Goal: Use online tool/utility: Utilize a website feature to perform a specific function

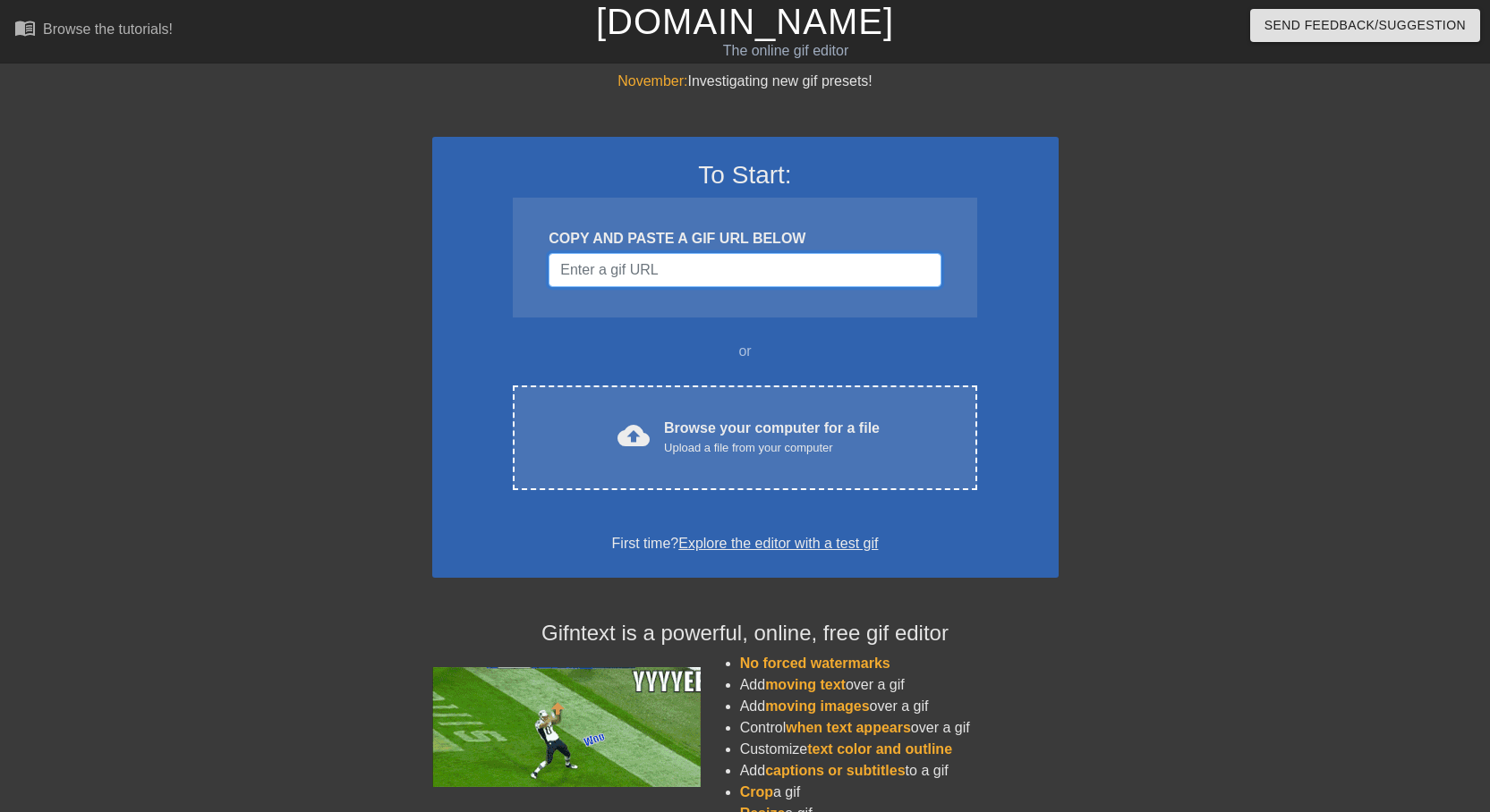
click at [655, 280] on input "Username" at bounding box center [744, 269] width 391 height 34
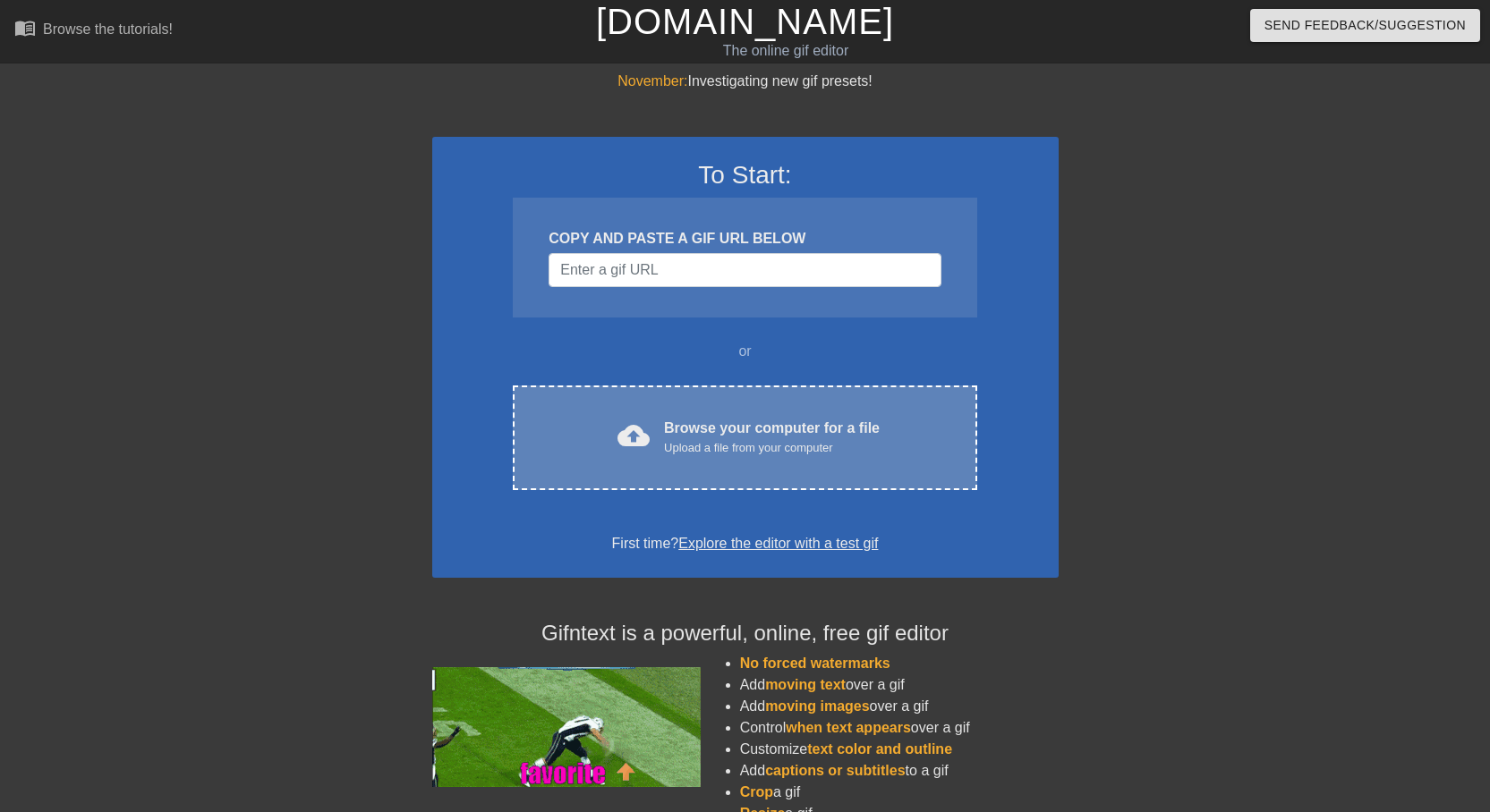
click at [687, 441] on div "Upload a file from your computer" at bounding box center [772, 448] width 216 height 18
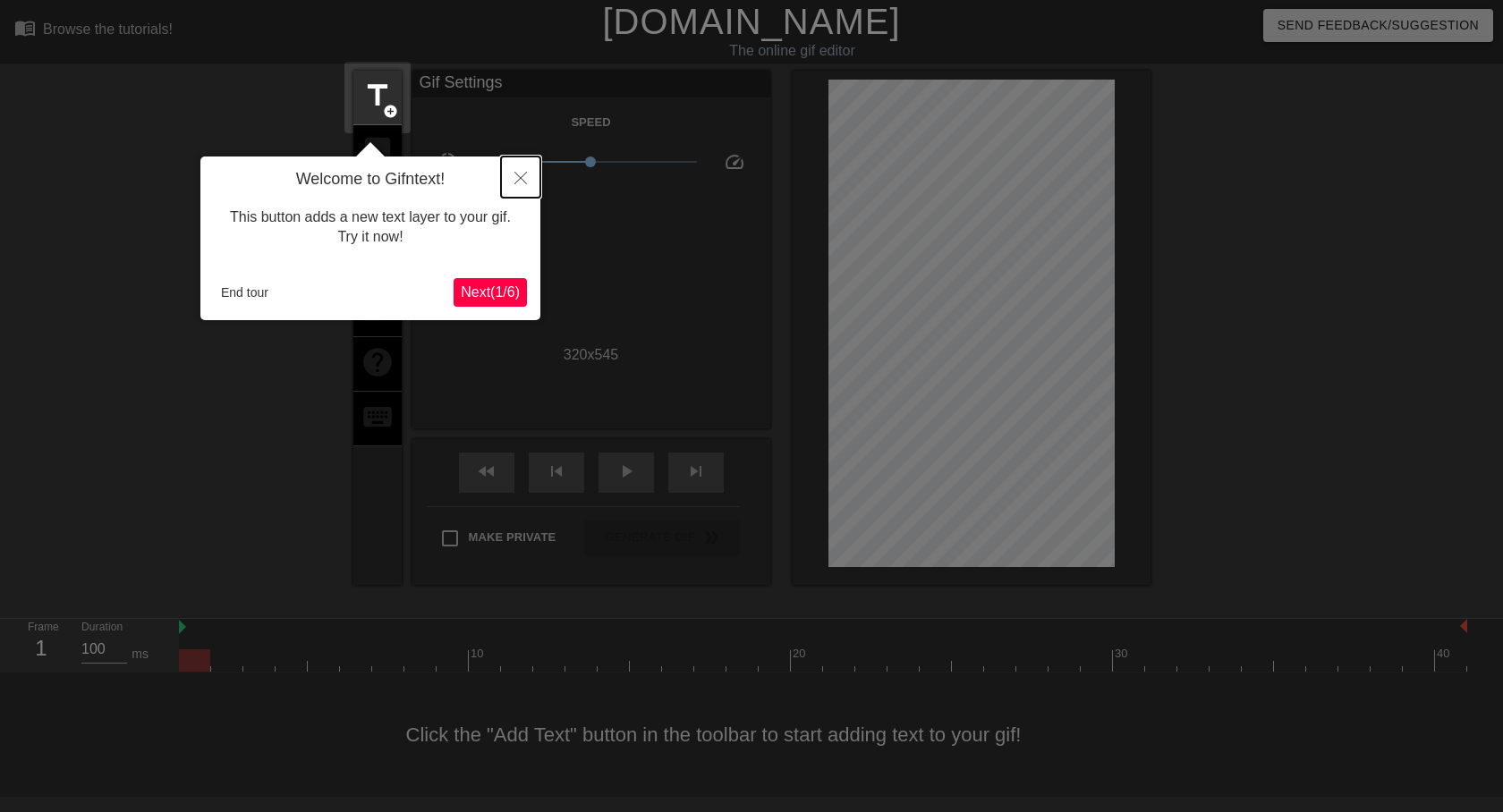
click at [528, 173] on button "Close" at bounding box center [521, 177] width 40 height 42
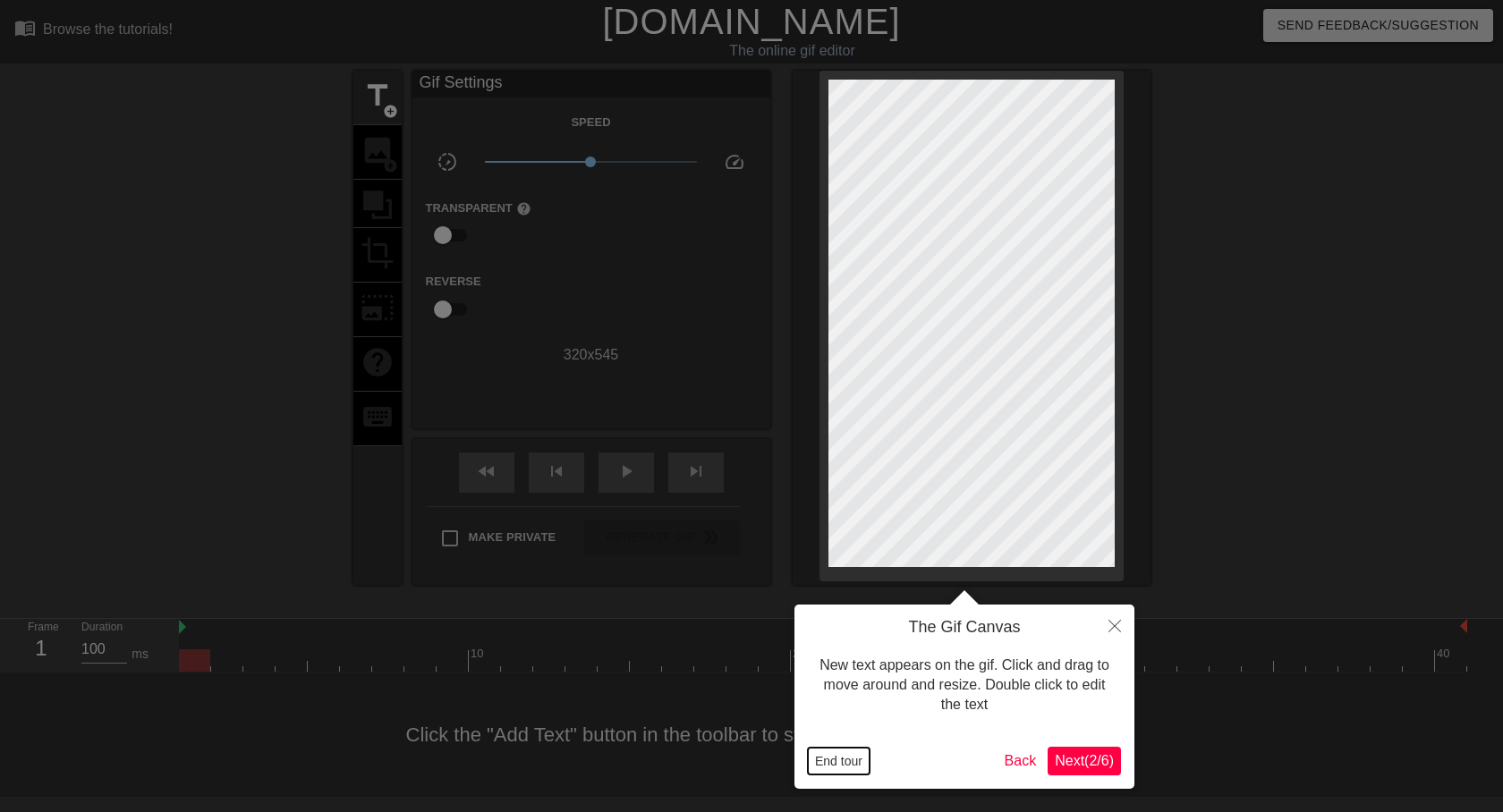
click at [840, 760] on button "End tour" at bounding box center [838, 760] width 62 height 27
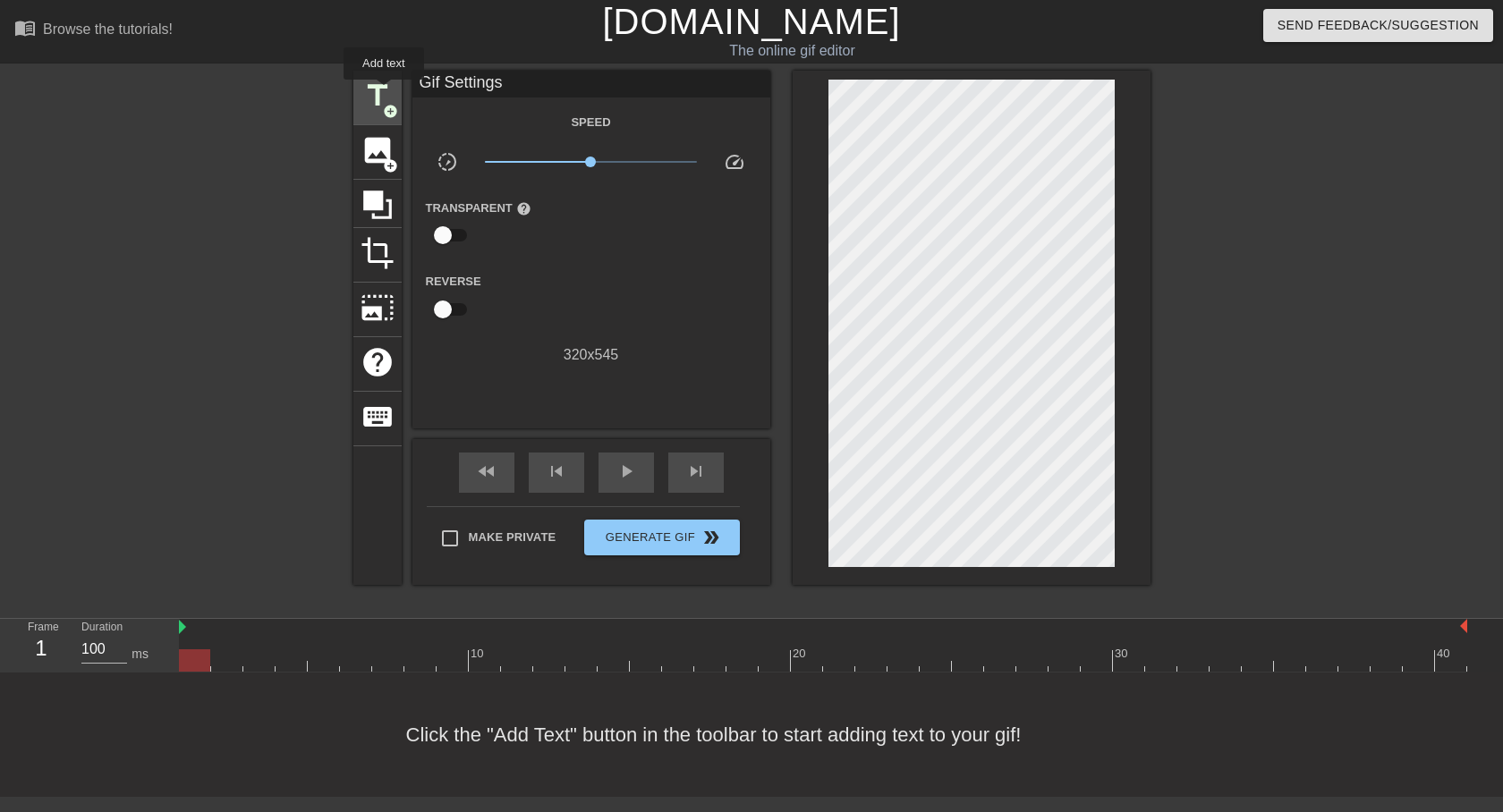
click at [384, 92] on span "title" at bounding box center [378, 95] width 34 height 34
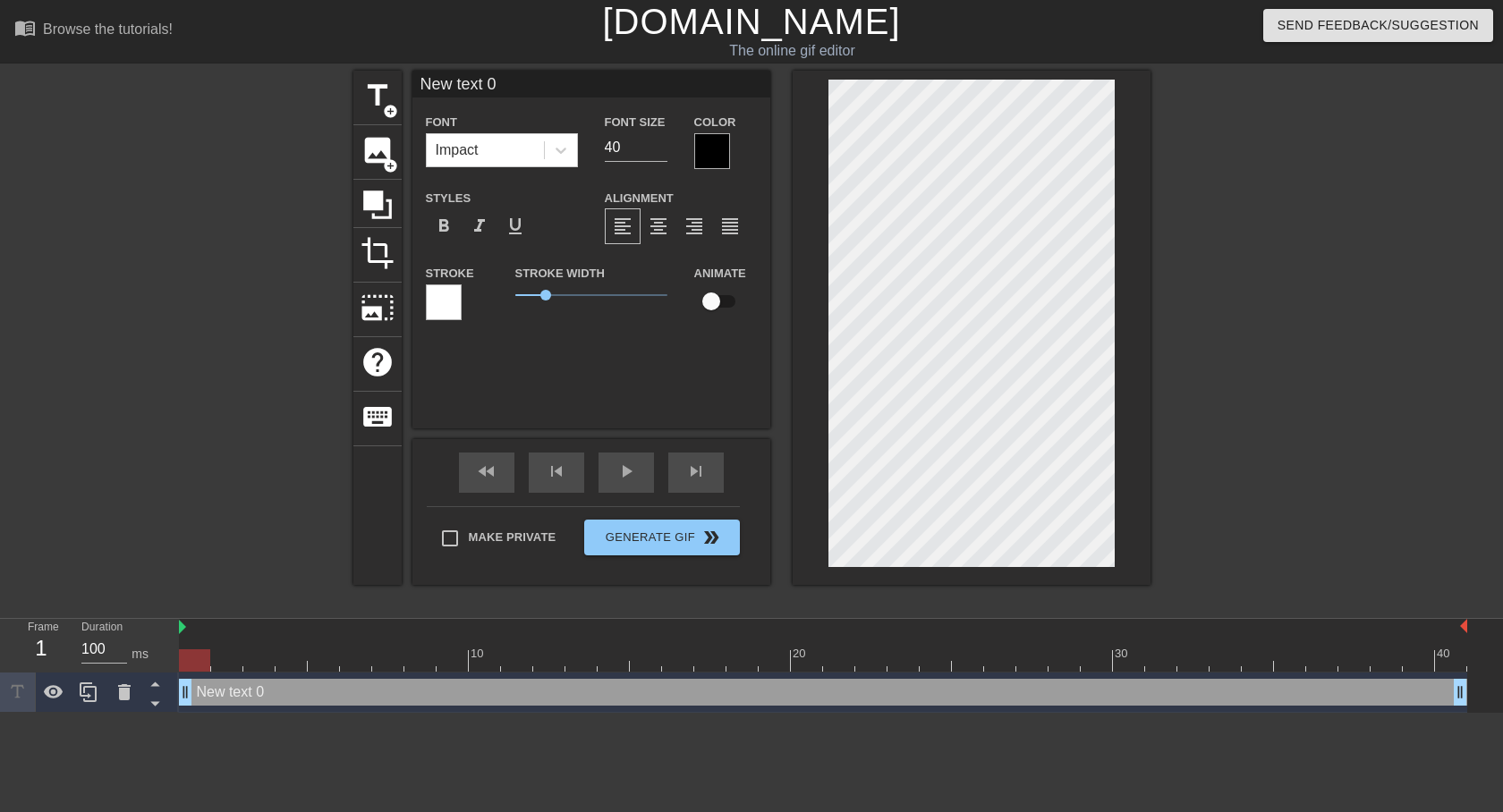
click at [499, 83] on input "New text 0" at bounding box center [592, 84] width 358 height 27
drag, startPoint x: 195, startPoint y: 696, endPoint x: 224, endPoint y: 697, distance: 29.0
click at [224, 697] on div "[PERSON_NAME] drag_handle drag_handle" at bounding box center [824, 692] width 1289 height 27
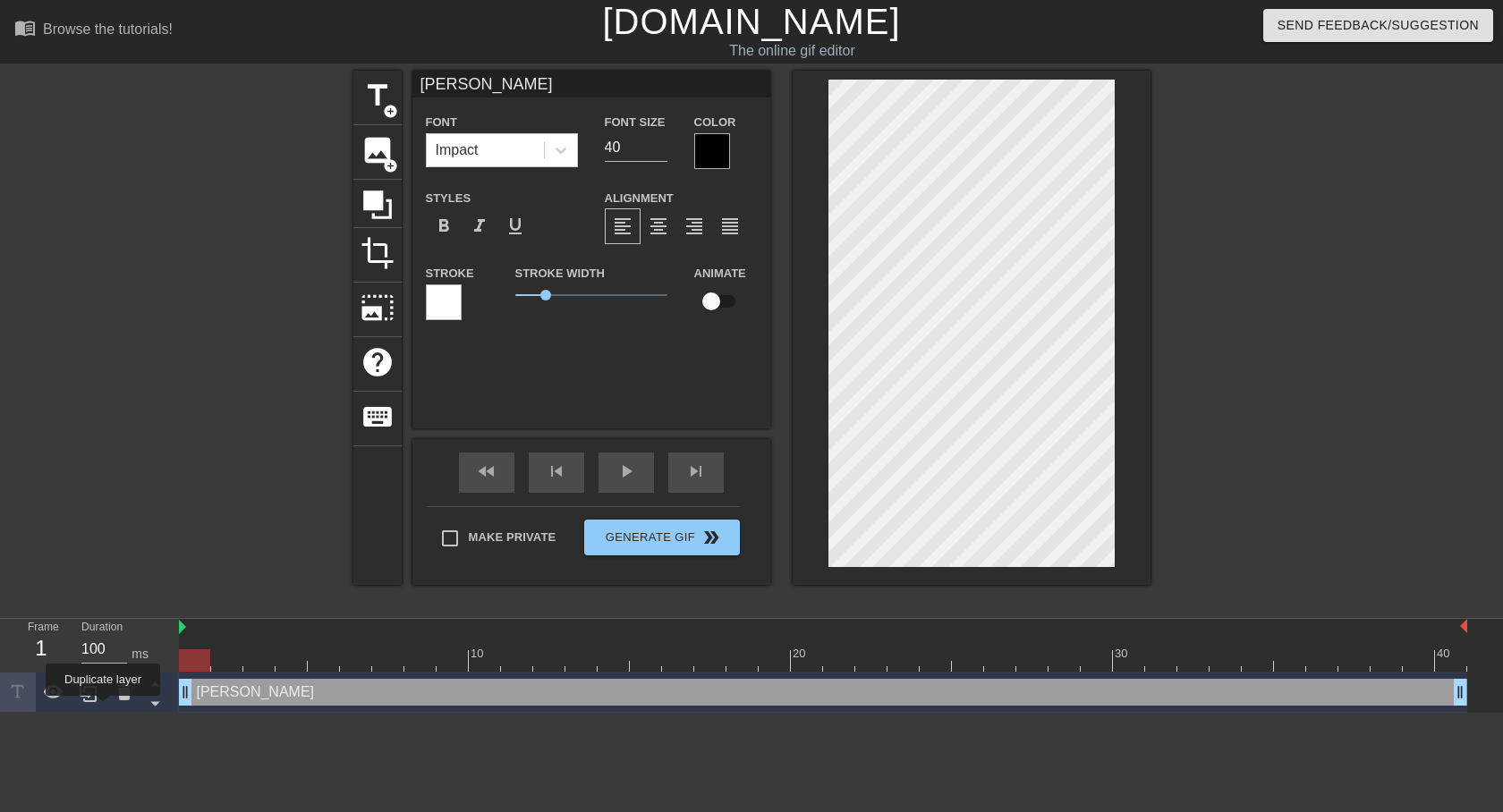
drag, startPoint x: 188, startPoint y: 691, endPoint x: 398, endPoint y: 612, distance: 224.4
click at [99, 709] on div "Frame 1 Duration 100 ms 10 20 30 40 [PERSON_NAME] drag_handle drag_handle" at bounding box center [752, 666] width 1503 height 94
click at [379, 86] on span "title" at bounding box center [378, 95] width 34 height 34
type input "New text 1"
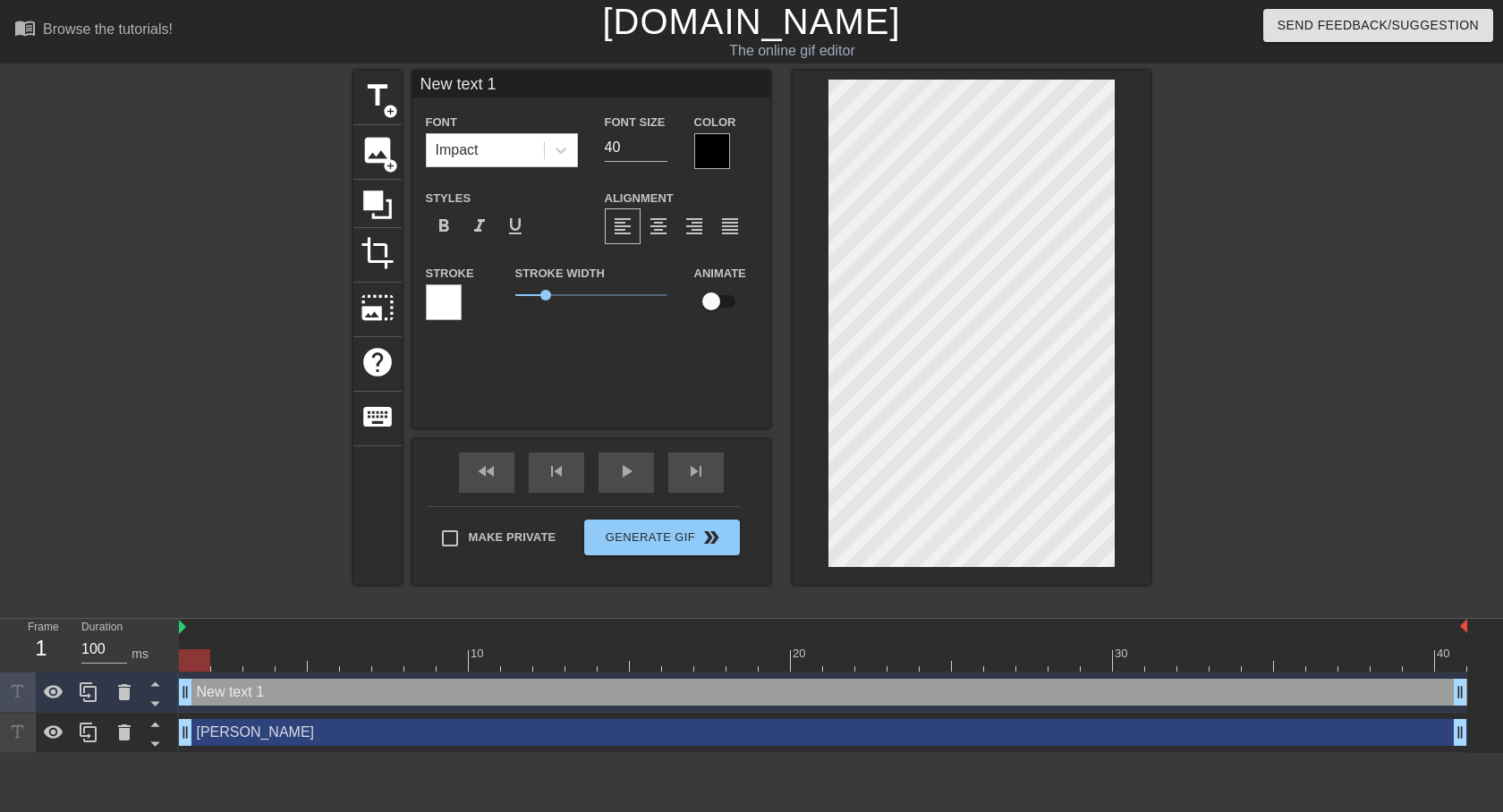
click at [1187, 311] on div "title add_circle image add_circle crop photo_size_select_large help keyboard Ne…" at bounding box center [752, 339] width 1503 height 536
click at [497, 86] on input "New text 1" at bounding box center [592, 84] width 358 height 27
type input "[PERSON_NAME]"
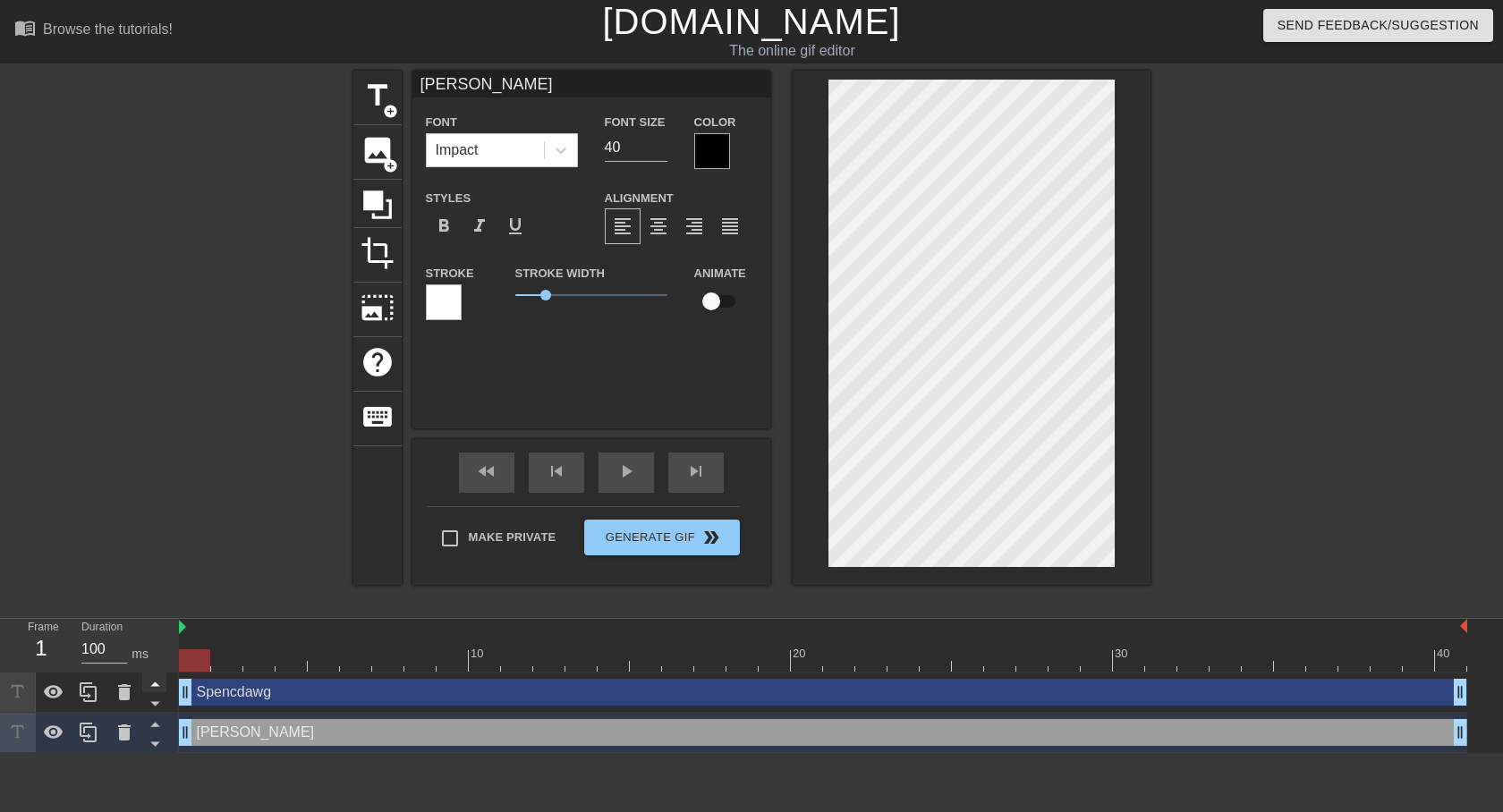
drag, startPoint x: 189, startPoint y: 725, endPoint x: 163, endPoint y: 677, distance: 54.6
click at [144, 718] on div "Frame 1 Duration 100 ms 10 20 30 40 Spencdawg drag_handle drag_handle [PERSON_N…" at bounding box center [752, 686] width 1503 height 134
drag, startPoint x: 196, startPoint y: 653, endPoint x: 6, endPoint y: 564, distance: 209.8
click at [6, 564] on div "menu_book Browse the tutorials! [DOMAIN_NAME] The online gif editor Send Feedba…" at bounding box center [752, 376] width 1503 height 753
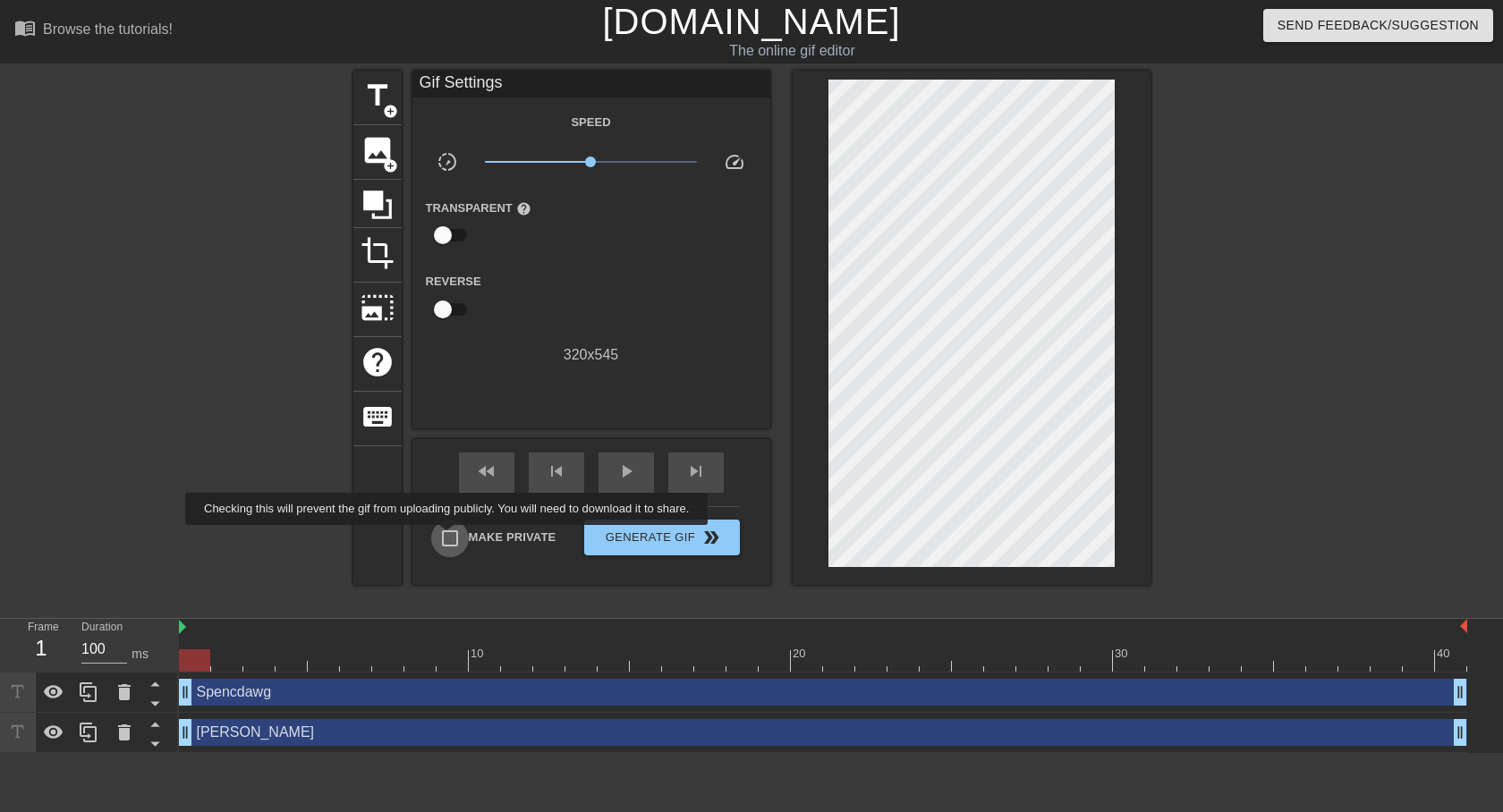
click at [450, 537] on input "Make Private" at bounding box center [450, 538] width 38 height 38
checkbox input "true"
click at [614, 539] on span "Generate Gif double_arrow" at bounding box center [662, 537] width 140 height 21
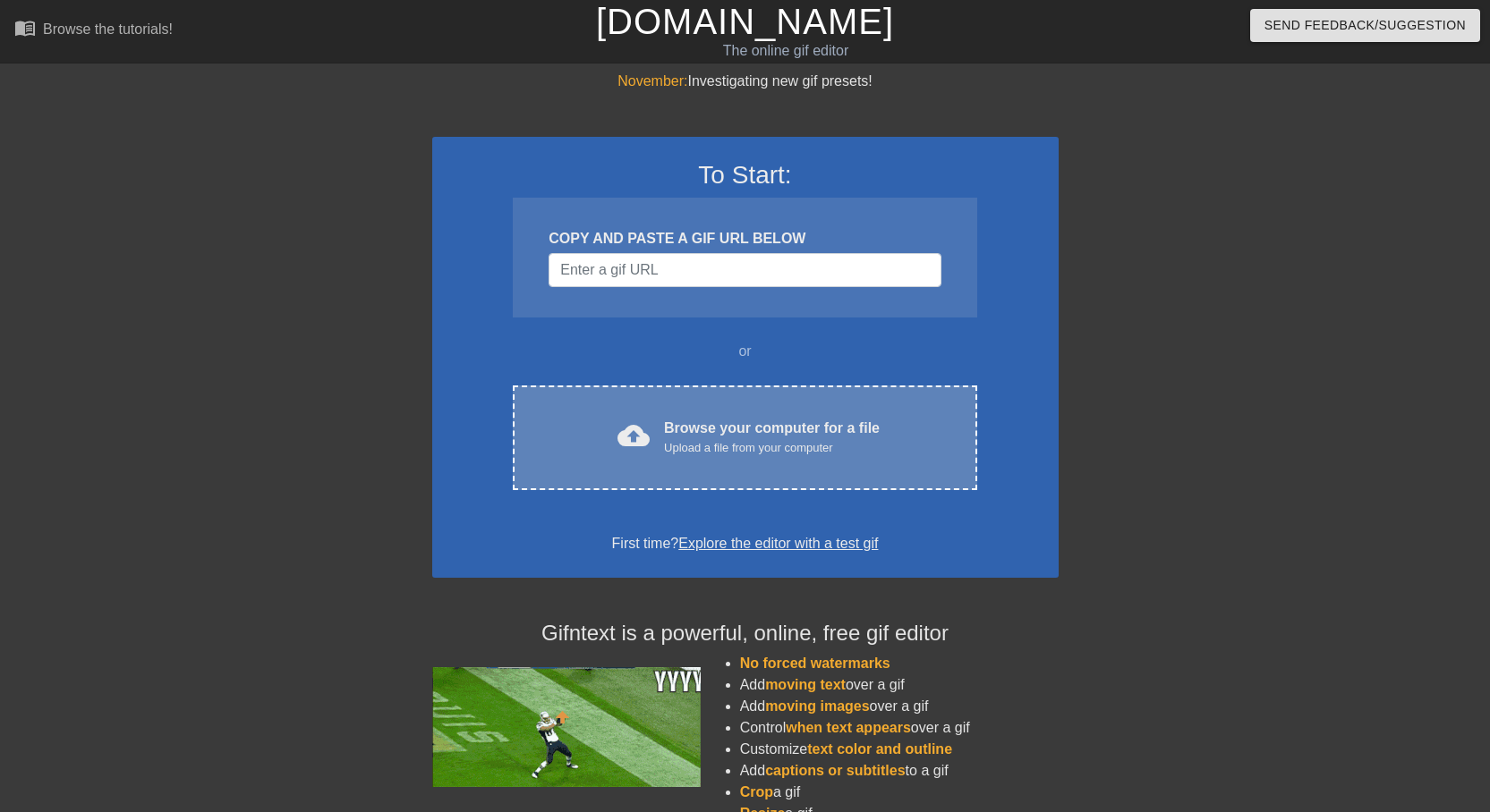
click at [674, 407] on div "cloud_upload Browse your computer for a file Upload a file from your computer C…" at bounding box center [744, 437] width 463 height 104
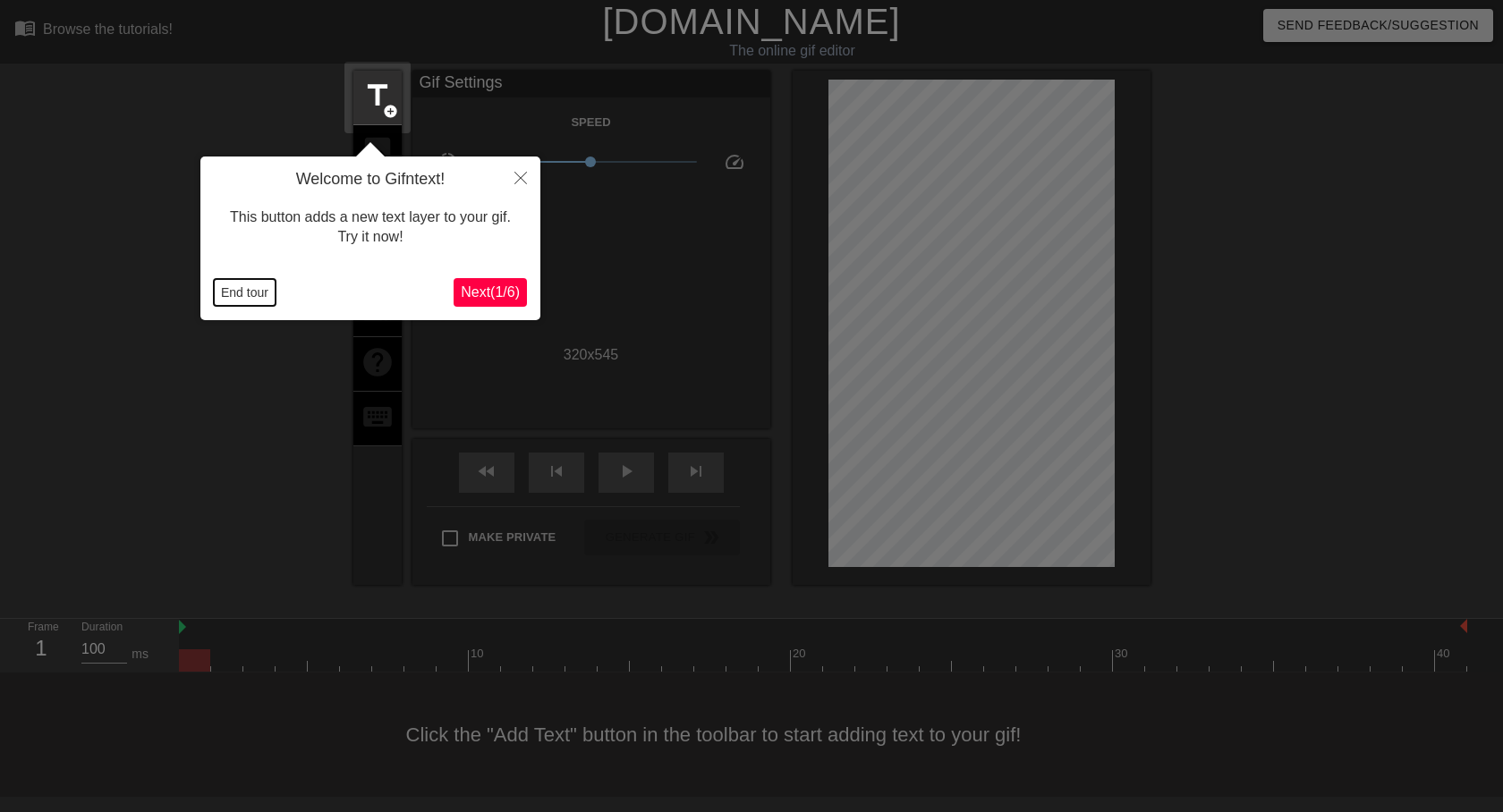
click at [240, 288] on button "End tour" at bounding box center [245, 292] width 62 height 27
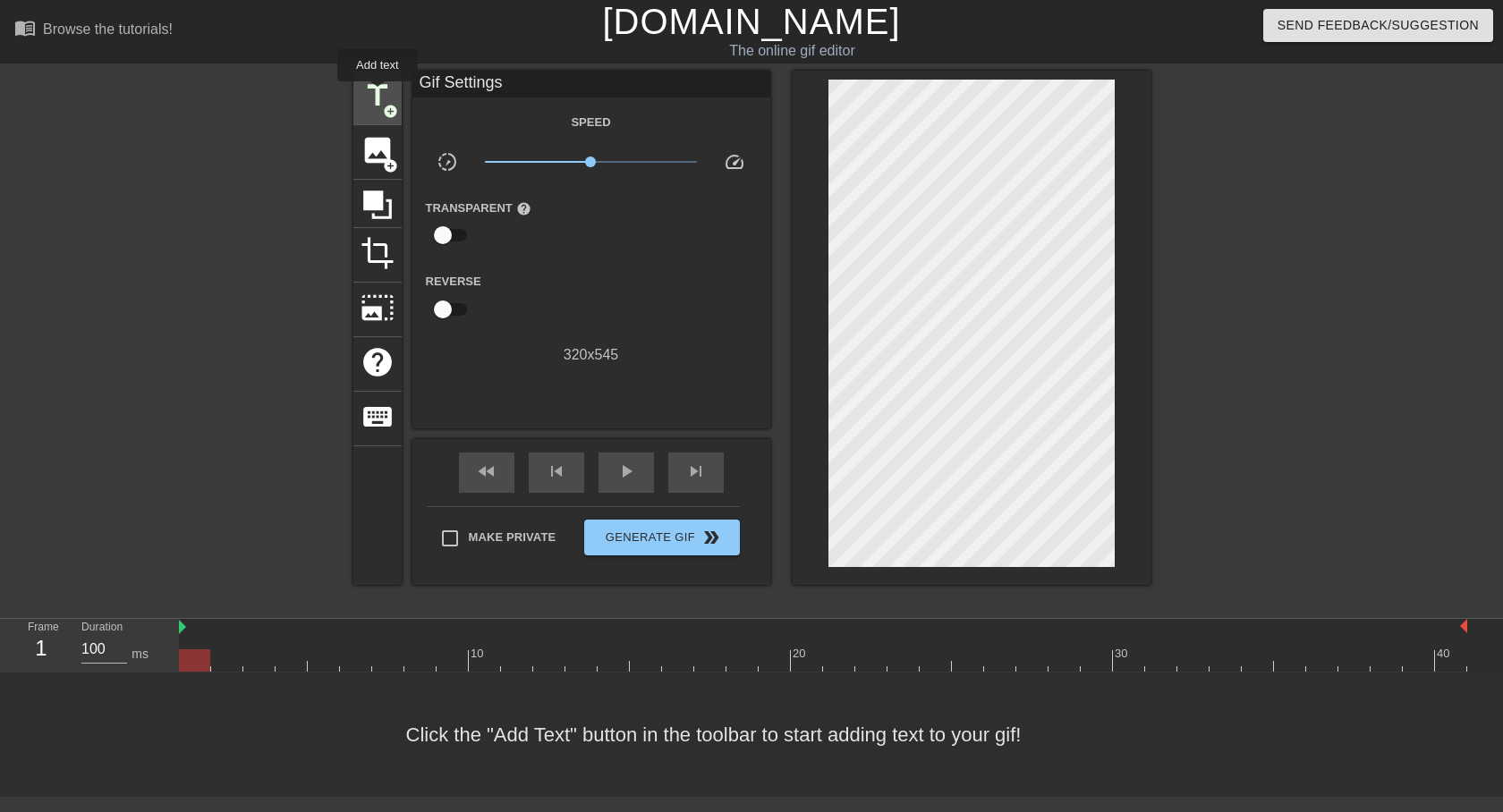
click at [378, 94] on span "title" at bounding box center [378, 95] width 34 height 34
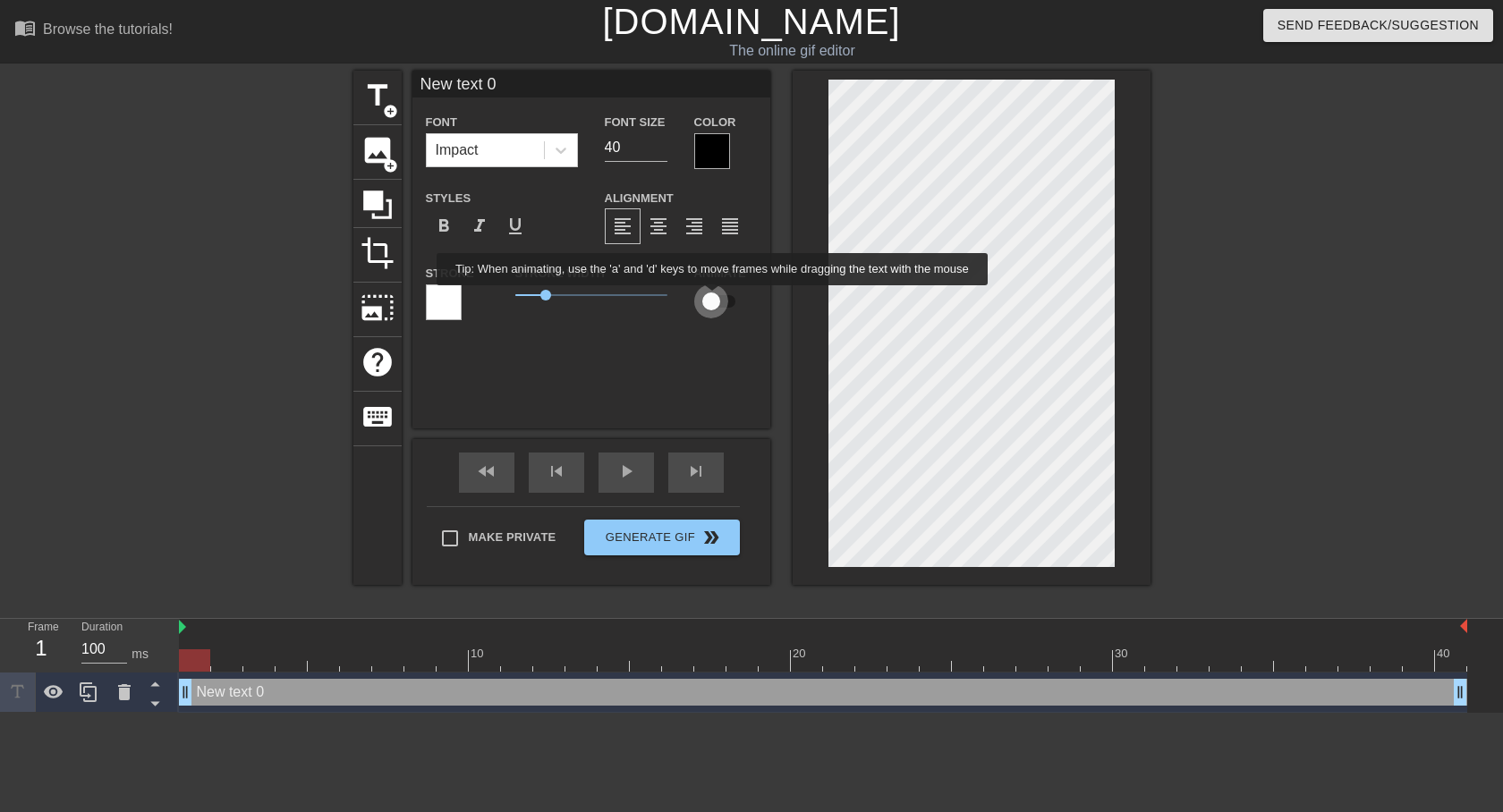
click at [713, 298] on input "checkbox" at bounding box center [711, 301] width 102 height 34
checkbox input "true"
click at [517, 89] on input "New text 0" at bounding box center [592, 84] width 358 height 27
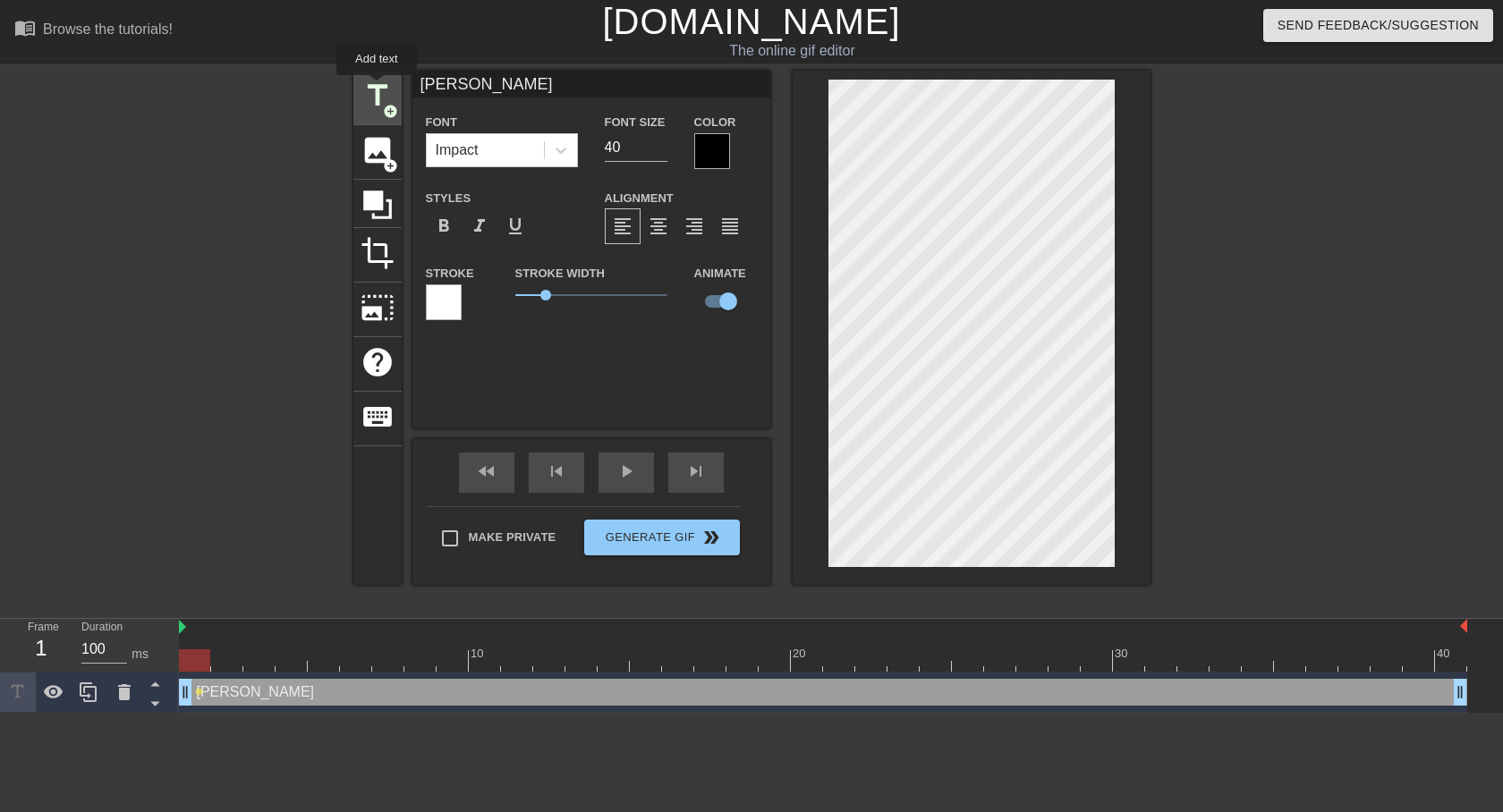
click at [380, 89] on span "title" at bounding box center [378, 95] width 34 height 34
type input "New text 1"
checkbox input "false"
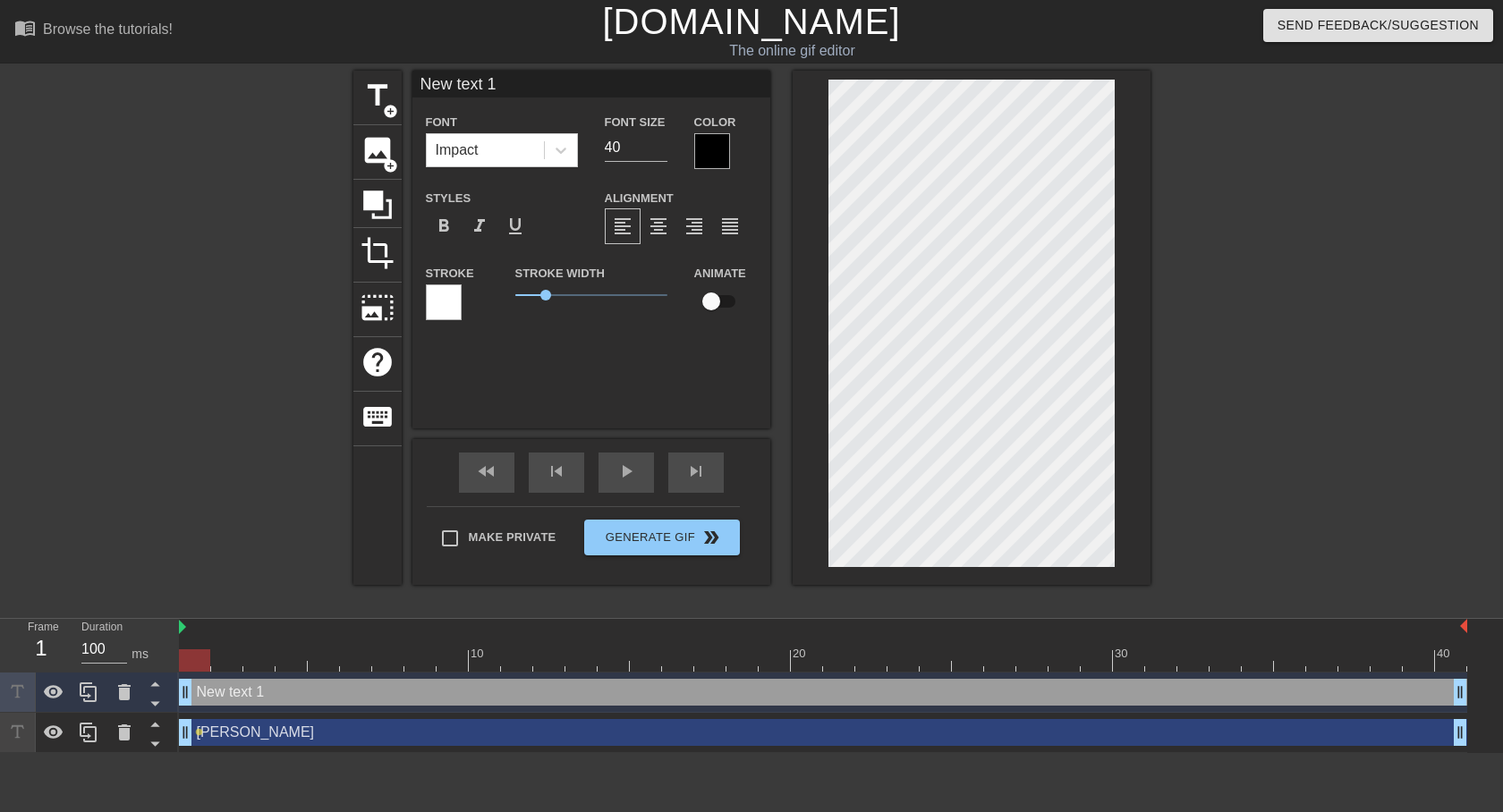
click at [1155, 304] on div "title add_circle image add_circle crop photo_size_select_large help keyboard Ne…" at bounding box center [752, 339] width 1503 height 536
click at [486, 76] on input "New text 1" at bounding box center [592, 84] width 358 height 27
click at [488, 77] on input "New text 1" at bounding box center [592, 84] width 358 height 27
type input "spencedawg"
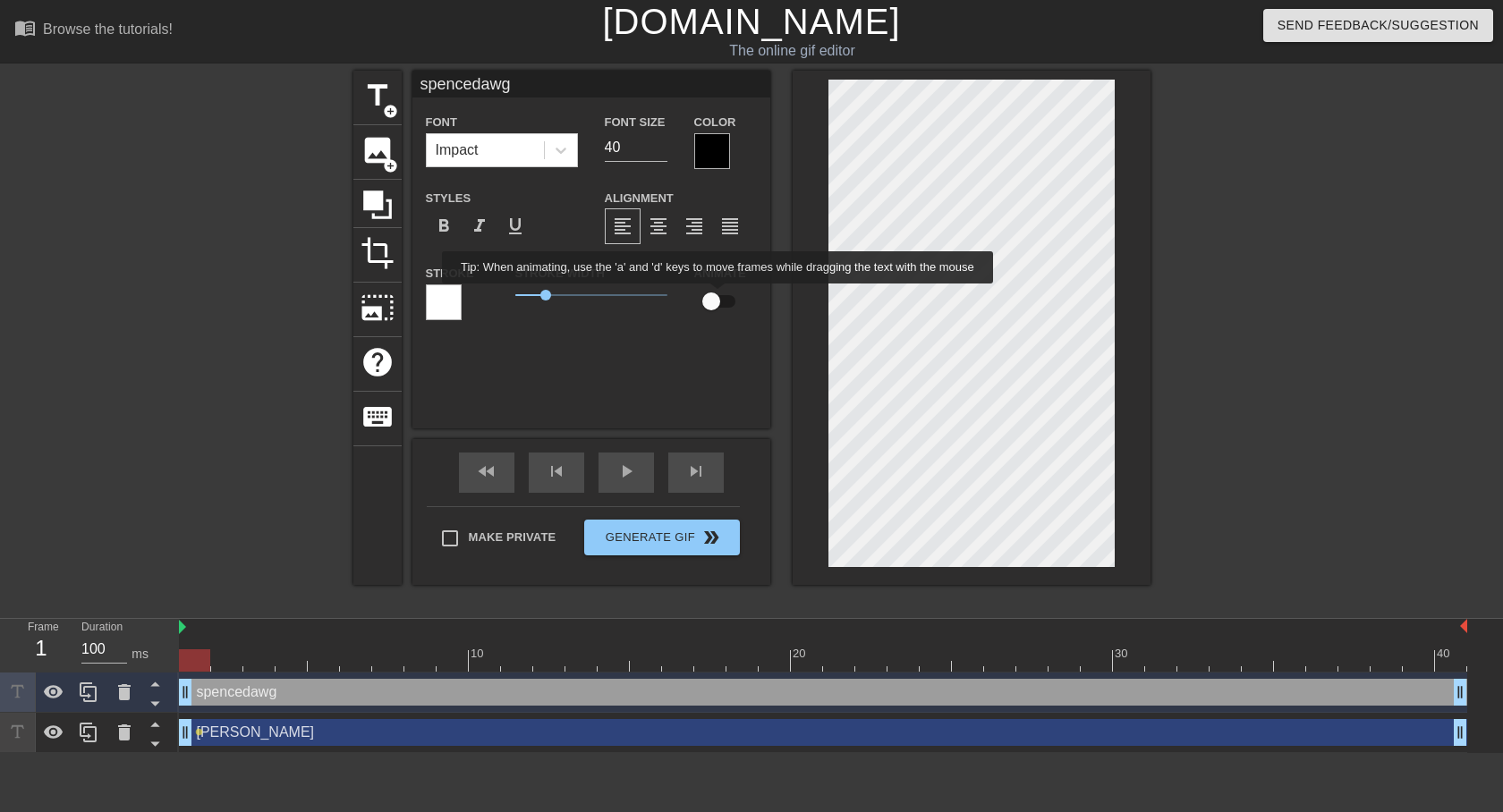
click at [724, 297] on input "checkbox" at bounding box center [711, 301] width 102 height 34
checkbox input "true"
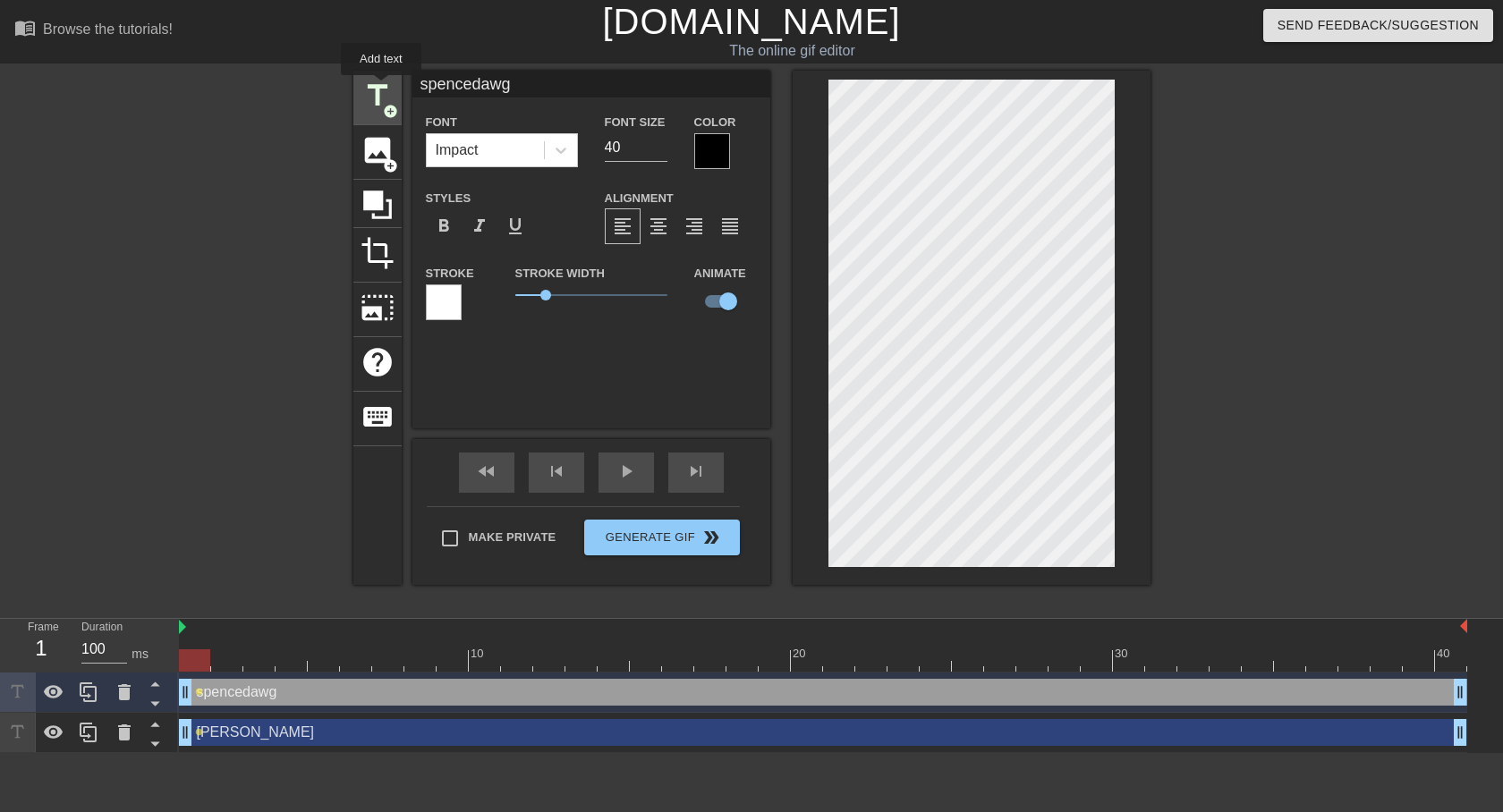
drag, startPoint x: 381, startPoint y: 88, endPoint x: 483, endPoint y: 132, distance: 111.1
click at [388, 91] on span "title" at bounding box center [378, 95] width 34 height 34
type input "New text 2"
checkbox input "false"
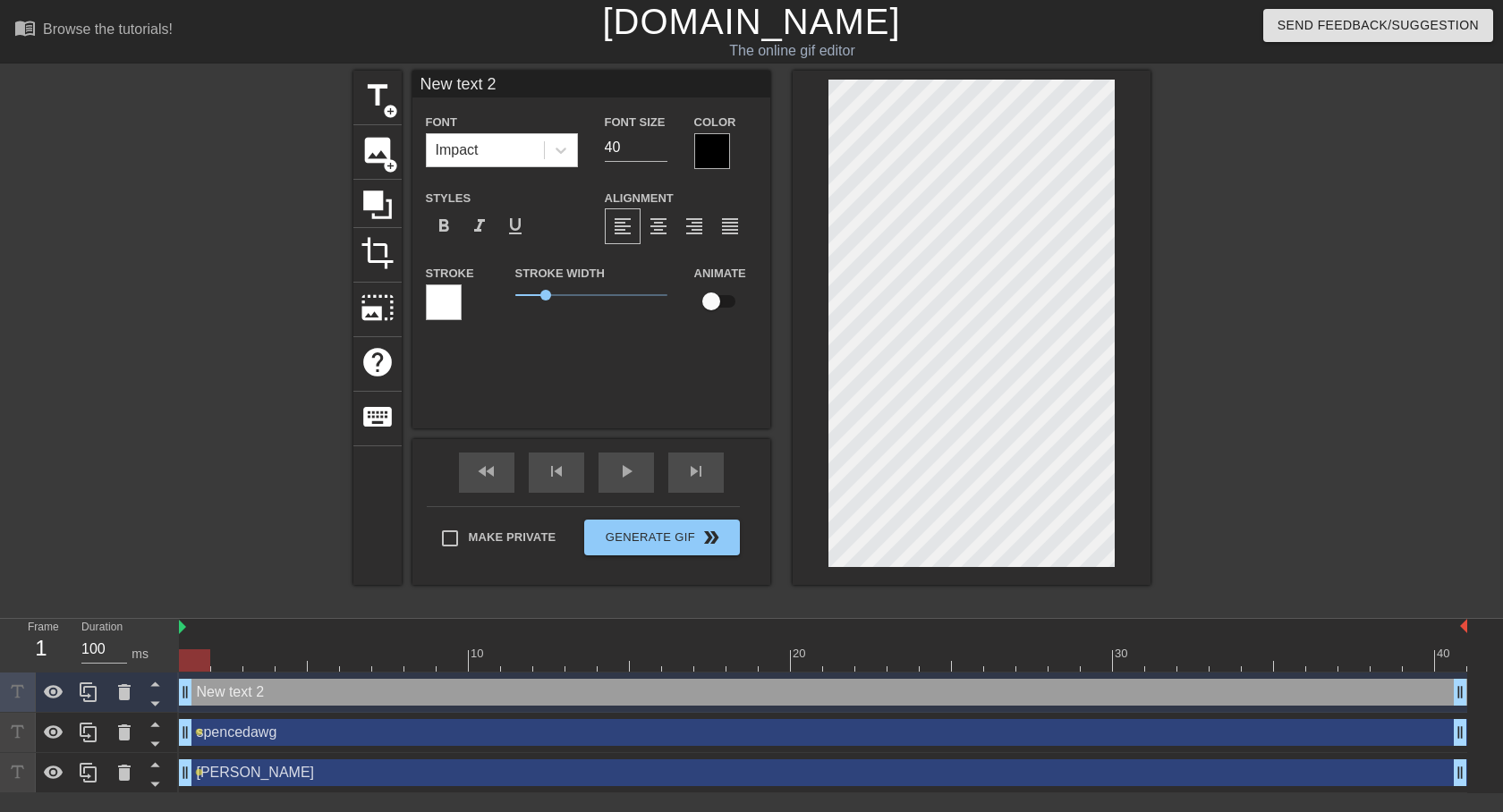
click at [519, 90] on input "New text 2" at bounding box center [592, 84] width 358 height 27
click at [506, 78] on input "New text 2" at bounding box center [592, 84] width 358 height 27
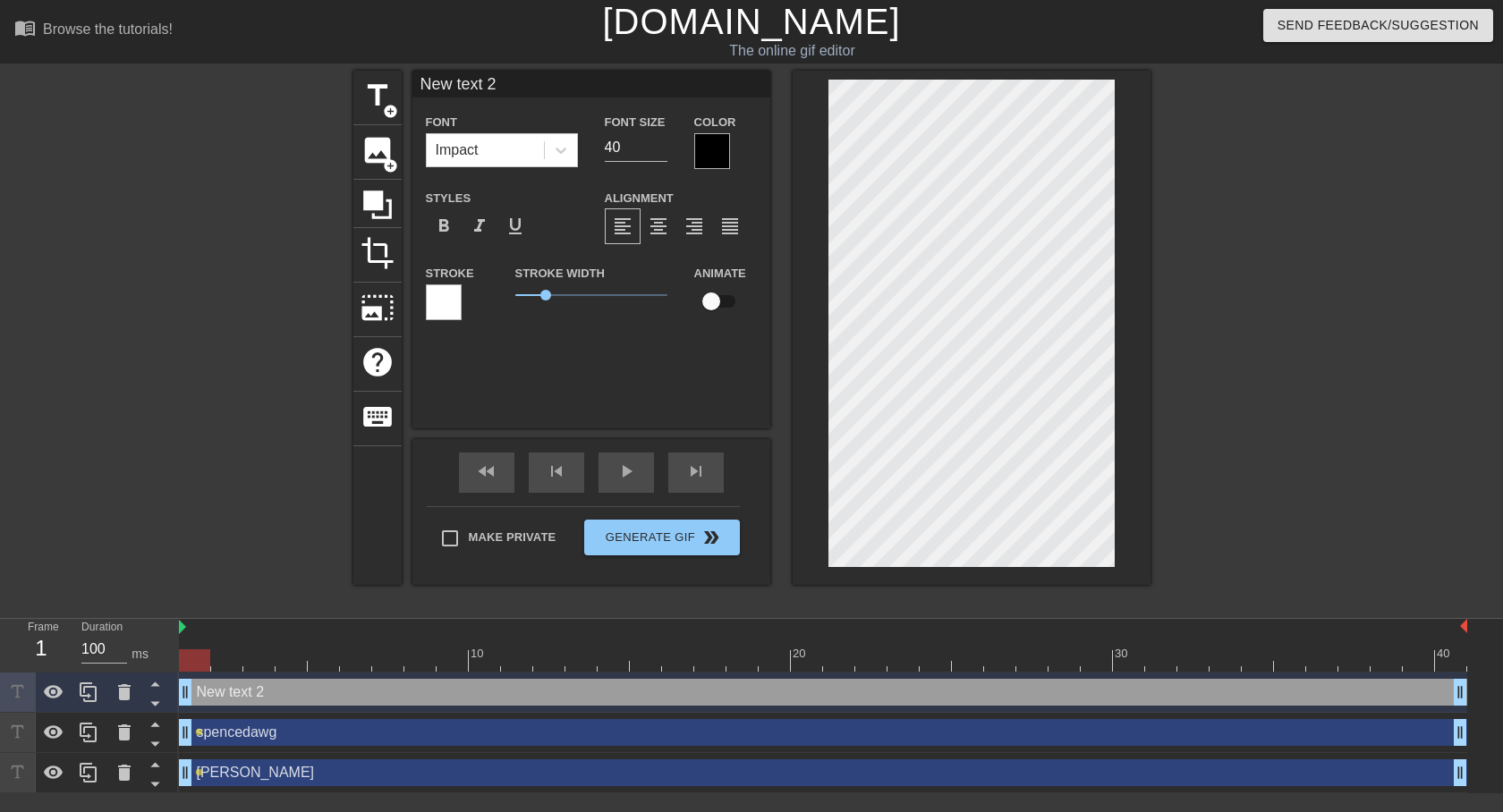
click at [506, 78] on input "New text 2" at bounding box center [592, 84] width 358 height 27
type input "Biegliar"
click at [717, 299] on input "checkbox" at bounding box center [711, 301] width 102 height 34
checkbox input "true"
click at [655, 532] on span "Generate Gif double_arrow" at bounding box center [662, 537] width 140 height 21
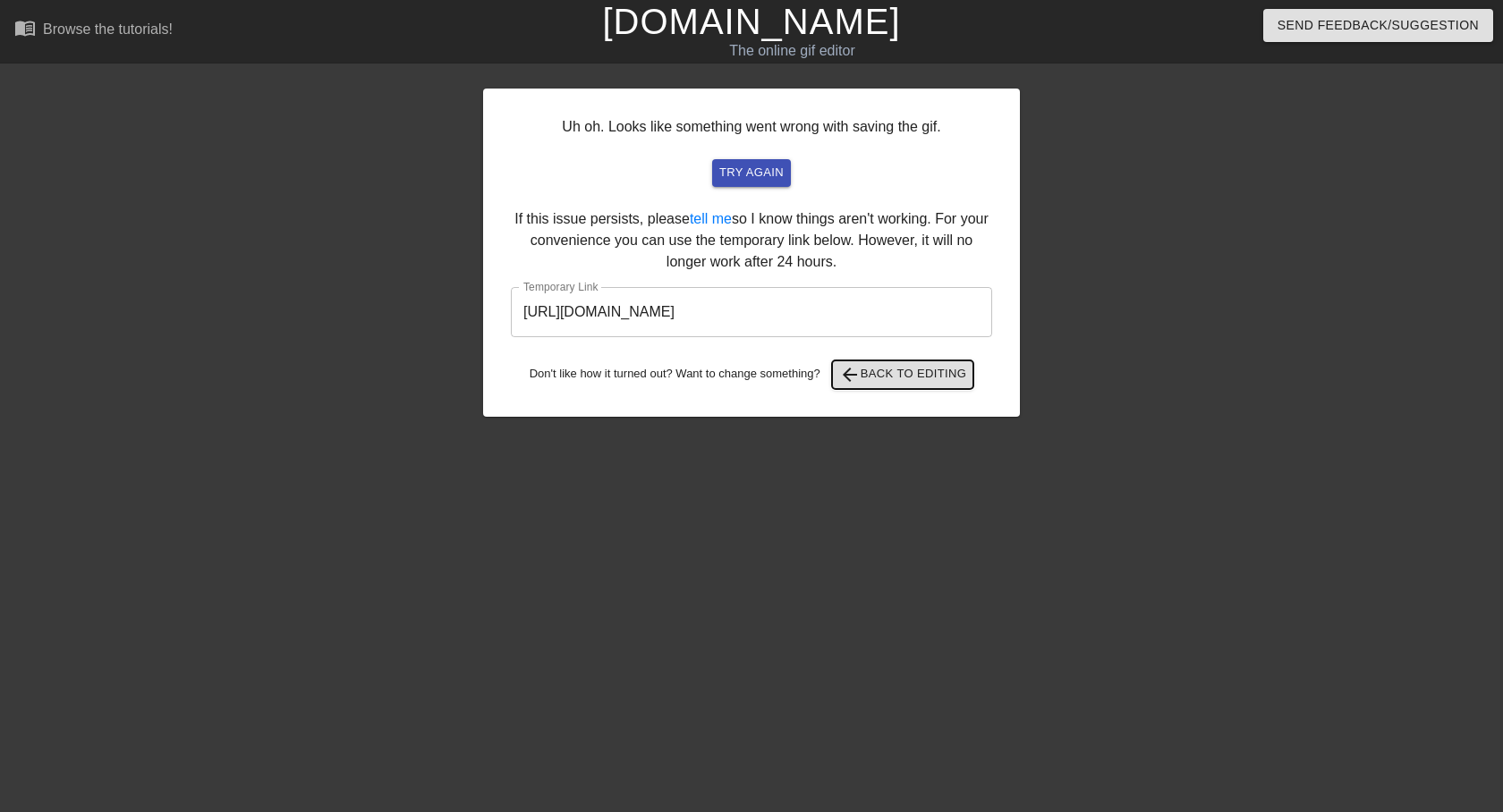
click at [868, 376] on span "arrow_back Back to Editing" at bounding box center [903, 374] width 128 height 21
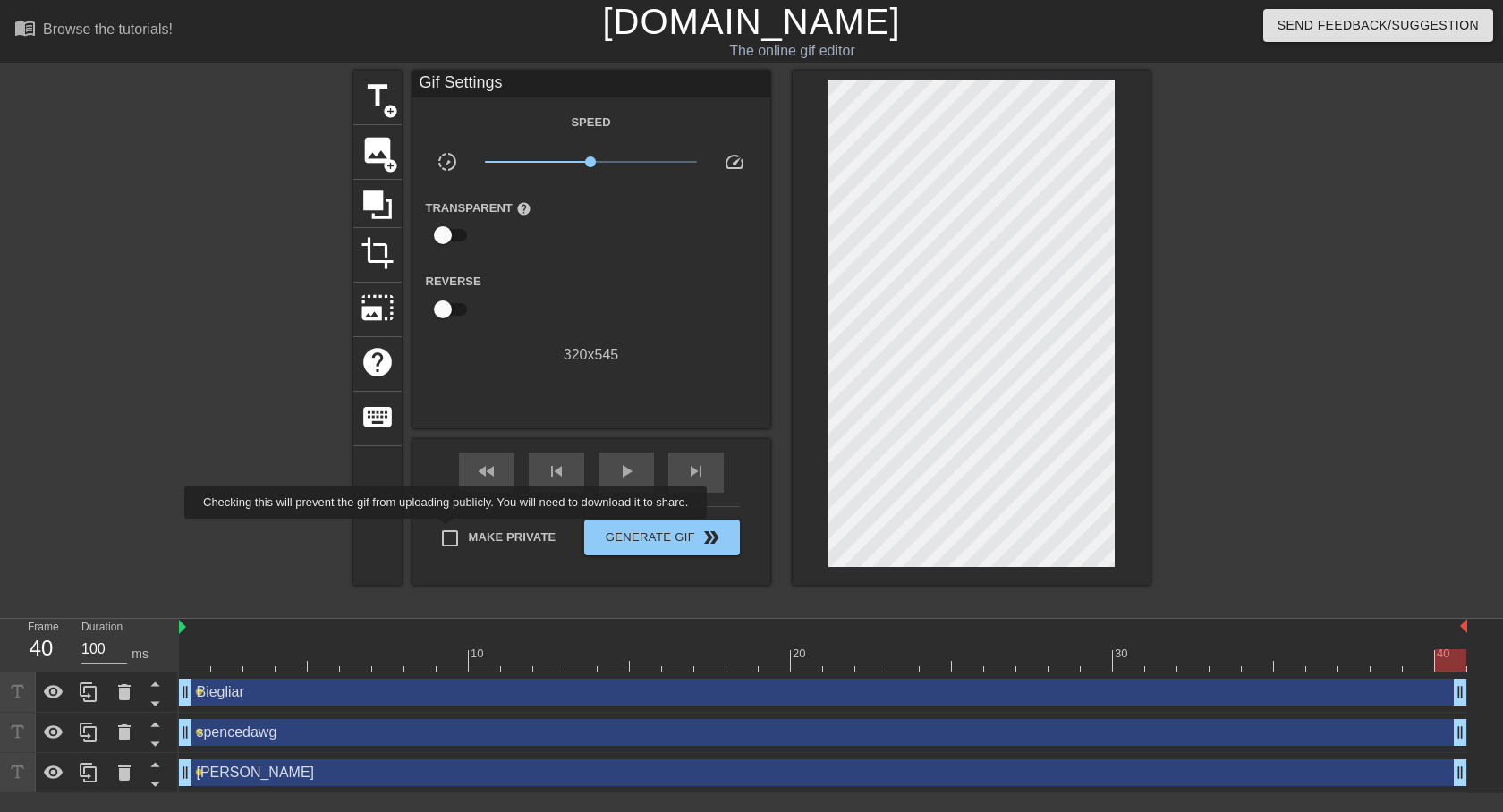
click at [460, 534] on input "Make Private" at bounding box center [450, 538] width 38 height 38
checkbox input "true"
click at [381, 94] on span "title" at bounding box center [378, 95] width 34 height 34
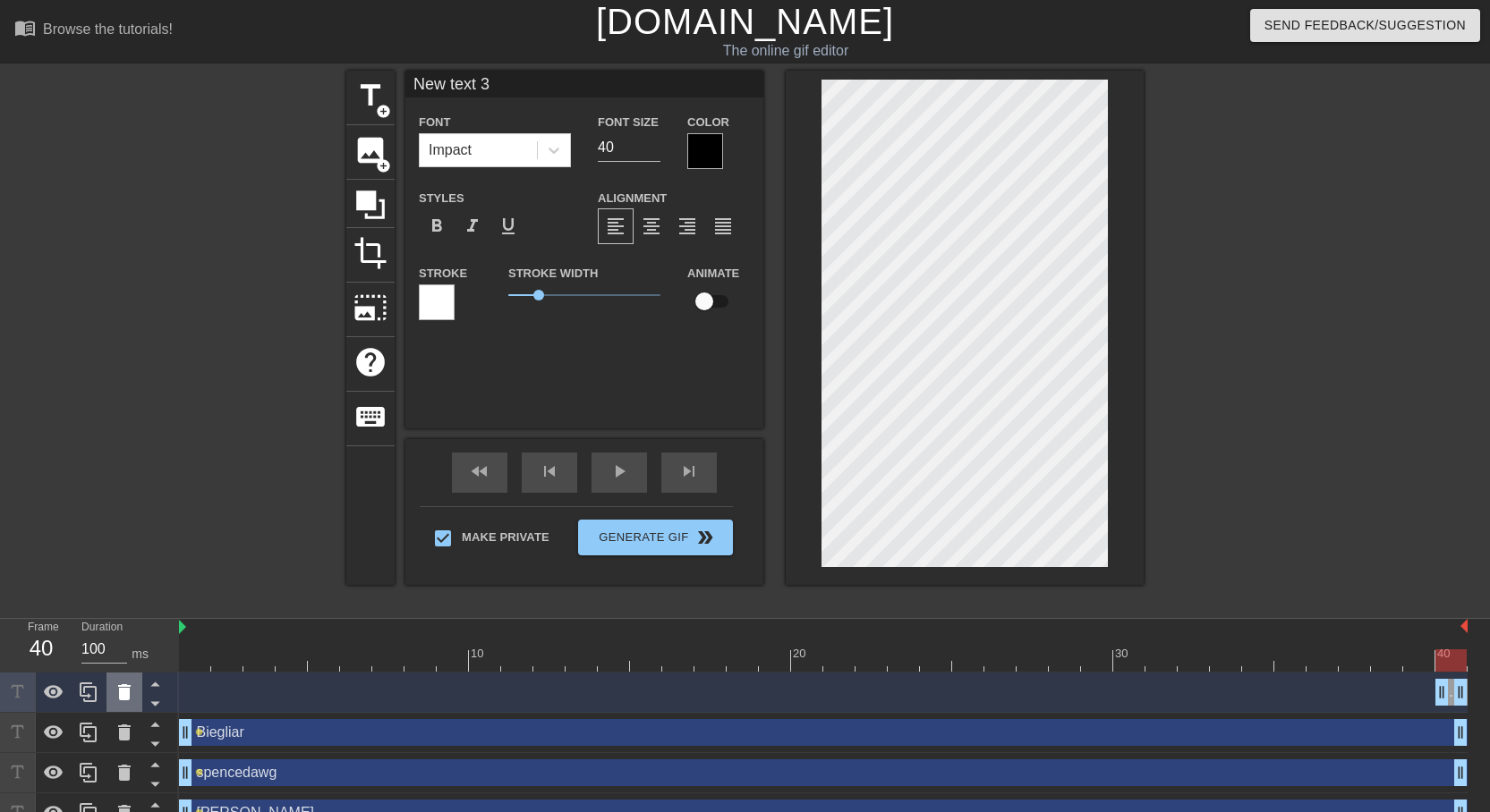
click at [121, 689] on icon at bounding box center [125, 691] width 13 height 16
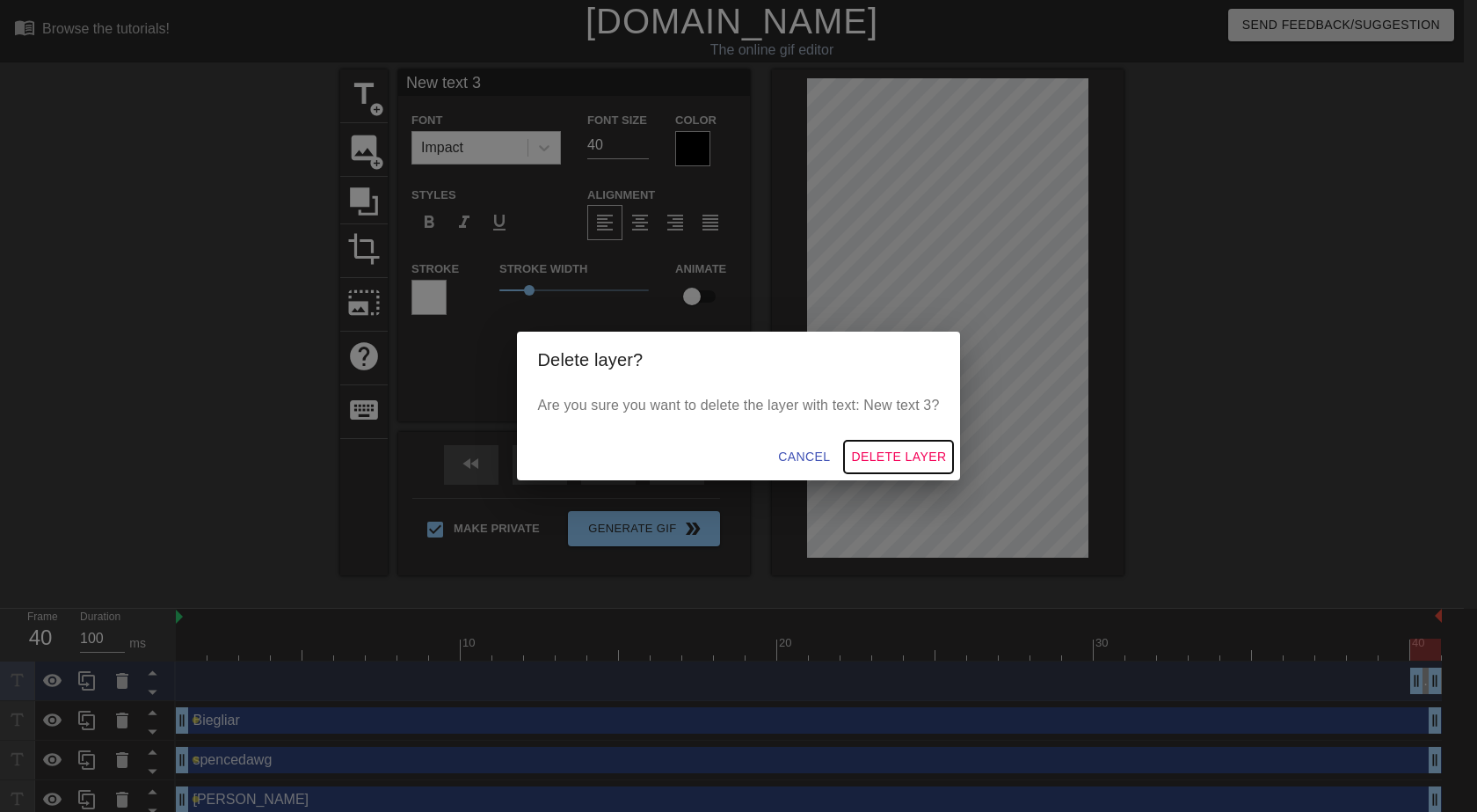
click at [901, 455] on span "Delete Layer" at bounding box center [898, 456] width 95 height 22
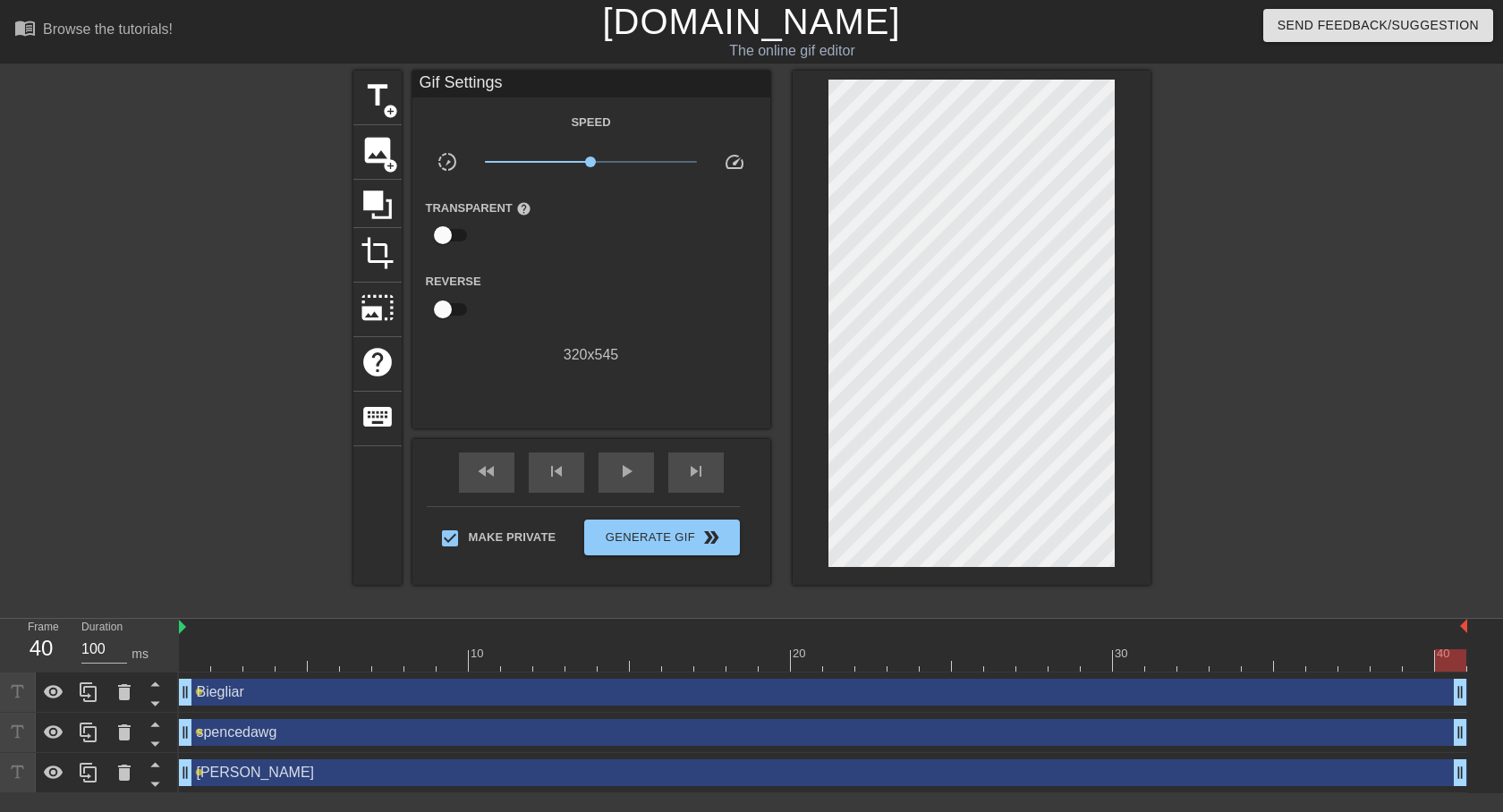
click at [295, 698] on div "Biegliar drag_handle drag_handle" at bounding box center [824, 692] width 1289 height 27
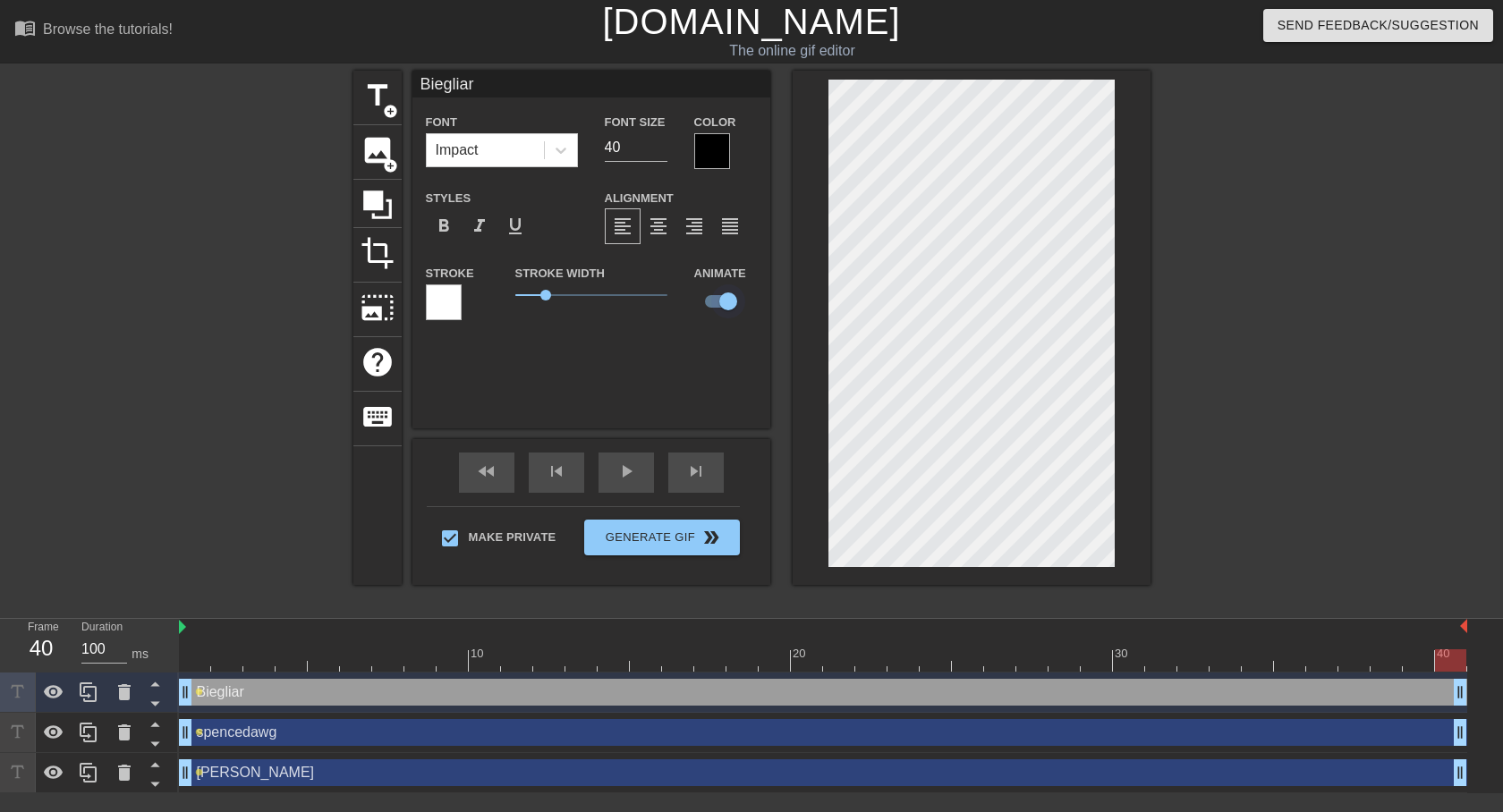
click at [713, 309] on input "checkbox" at bounding box center [728, 301] width 102 height 34
click at [720, 304] on input "checkbox" at bounding box center [711, 301] width 102 height 34
checkbox input "true"
click at [347, 733] on div "spencedawg drag_handle drag_handle" at bounding box center [824, 732] width 1289 height 27
type input "spencedawg"
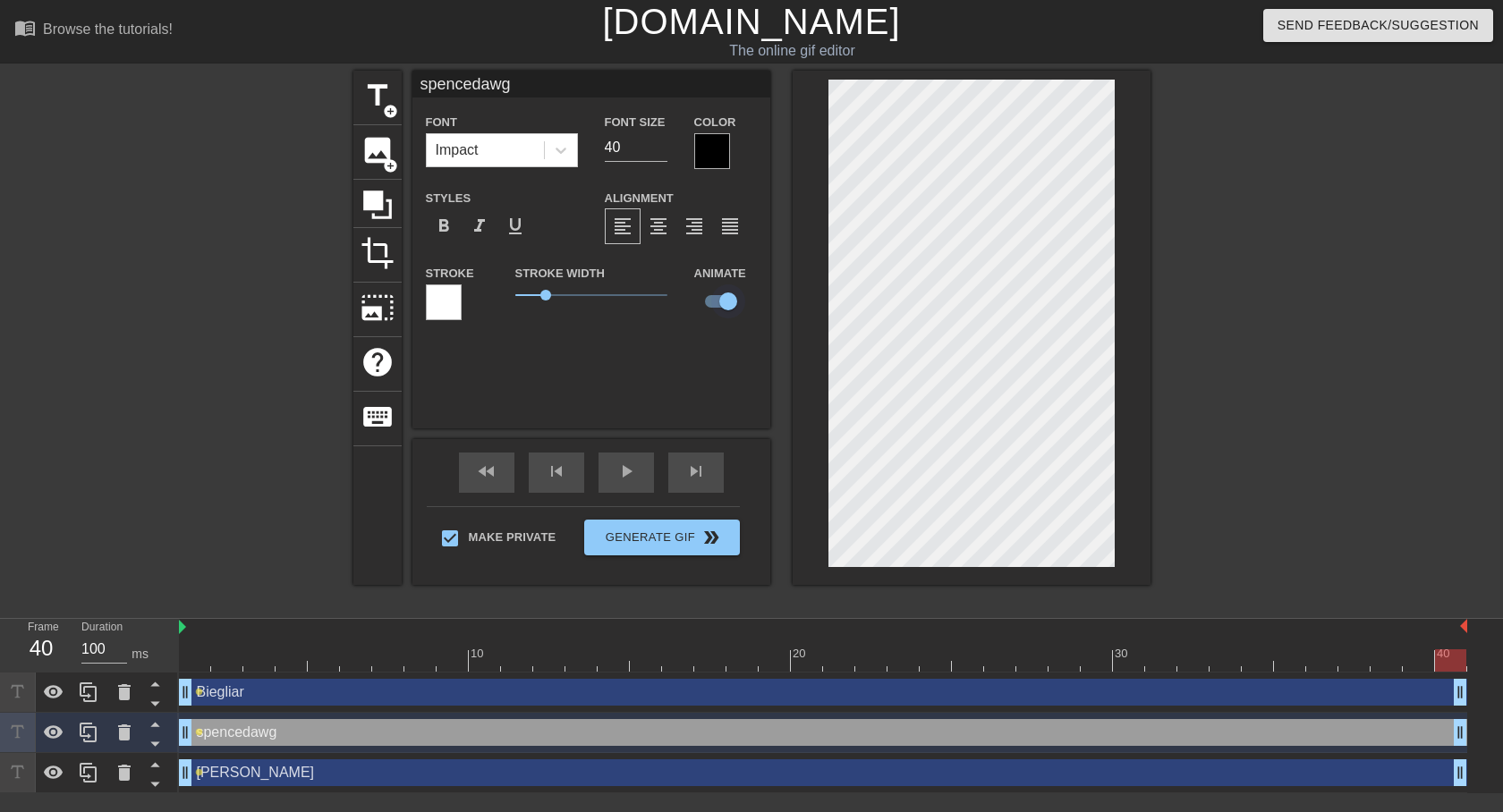
click at [726, 300] on input "checkbox" at bounding box center [728, 301] width 102 height 34
click at [726, 300] on input "checkbox" at bounding box center [711, 301] width 102 height 34
checkbox input "true"
click at [426, 767] on div "[PERSON_NAME] drag_handle drag_handle" at bounding box center [824, 772] width 1289 height 27
type input "[PERSON_NAME]"
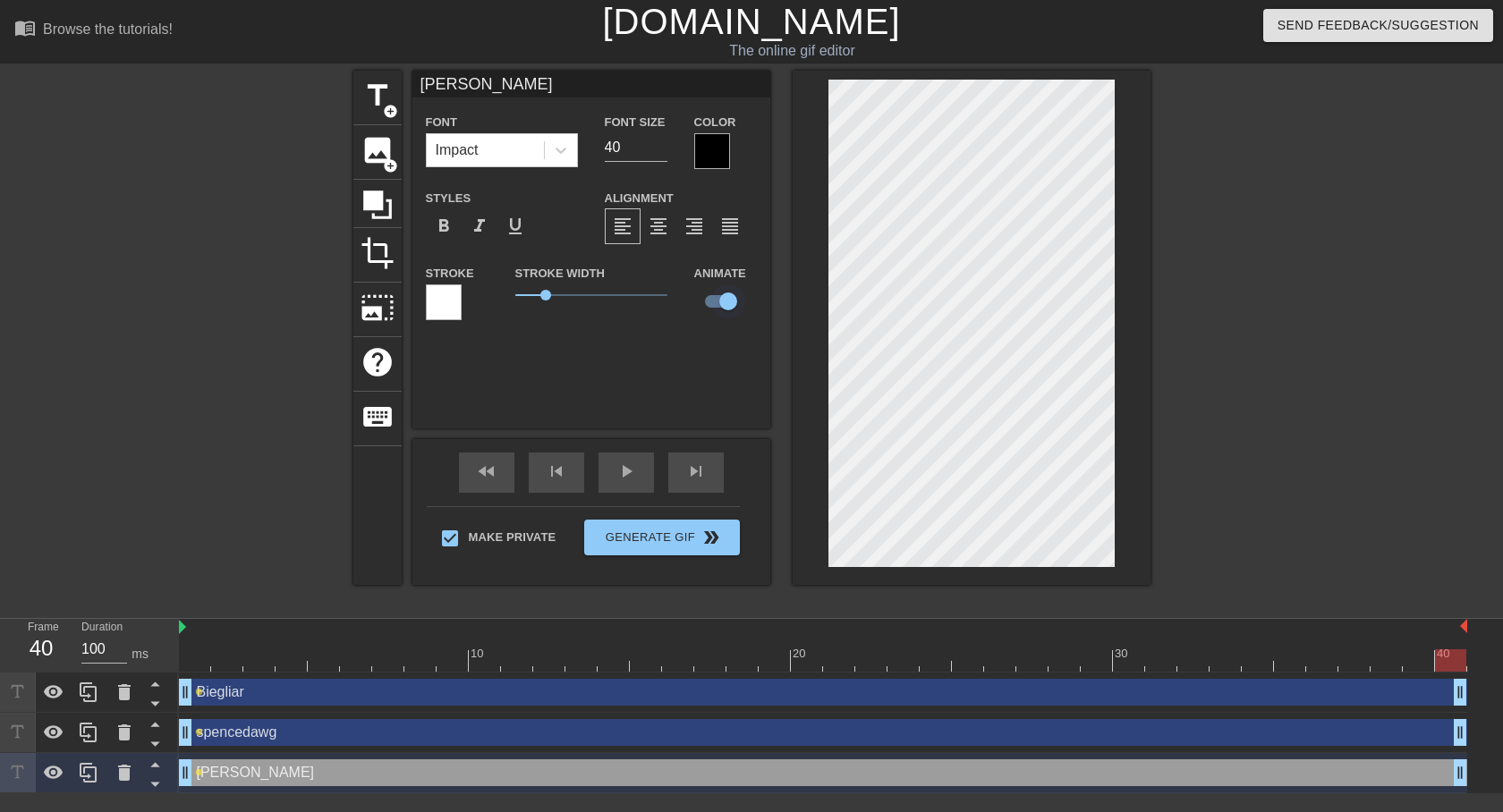
click at [725, 300] on input "checkbox" at bounding box center [728, 301] width 102 height 34
click at [717, 302] on input "checkbox" at bounding box center [711, 301] width 102 height 34
checkbox input "true"
click at [195, 641] on div at bounding box center [195, 648] width 32 height 22
drag, startPoint x: 195, startPoint y: 662, endPoint x: 357, endPoint y: 656, distance: 162.1
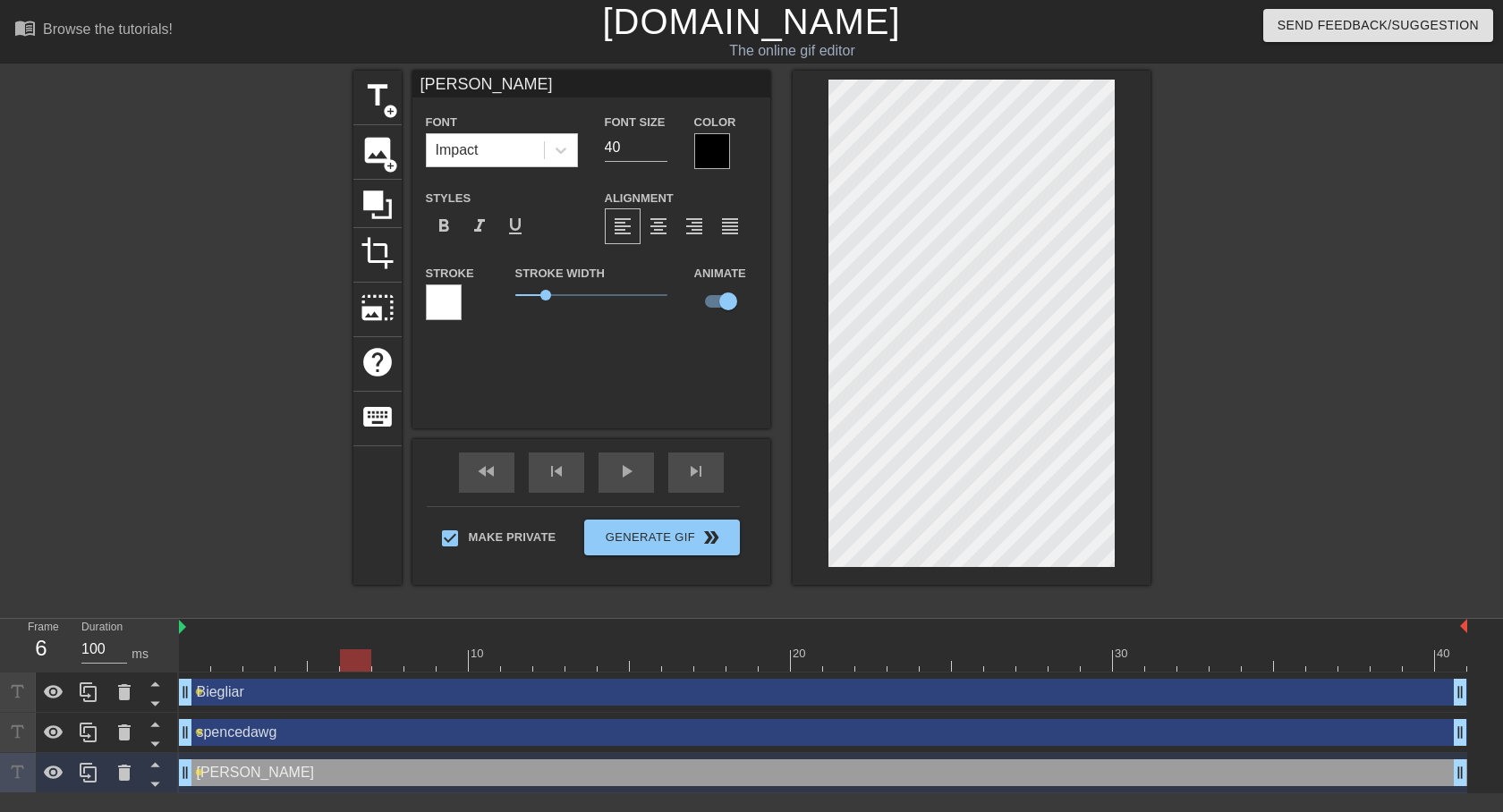
click at [357, 656] on div at bounding box center [355, 661] width 31 height 22
drag, startPoint x: 356, startPoint y: 663, endPoint x: 536, endPoint y: 661, distance: 180.0
click at [536, 661] on div at bounding box center [549, 661] width 31 height 22
drag, startPoint x: 536, startPoint y: 656, endPoint x: 126, endPoint y: 640, distance: 410.3
click at [126, 640] on div "Frame 1 Duration 100 ms 10 20 30 40 Biegliar drag_handle drag_handle lens spenc…" at bounding box center [752, 706] width 1503 height 174
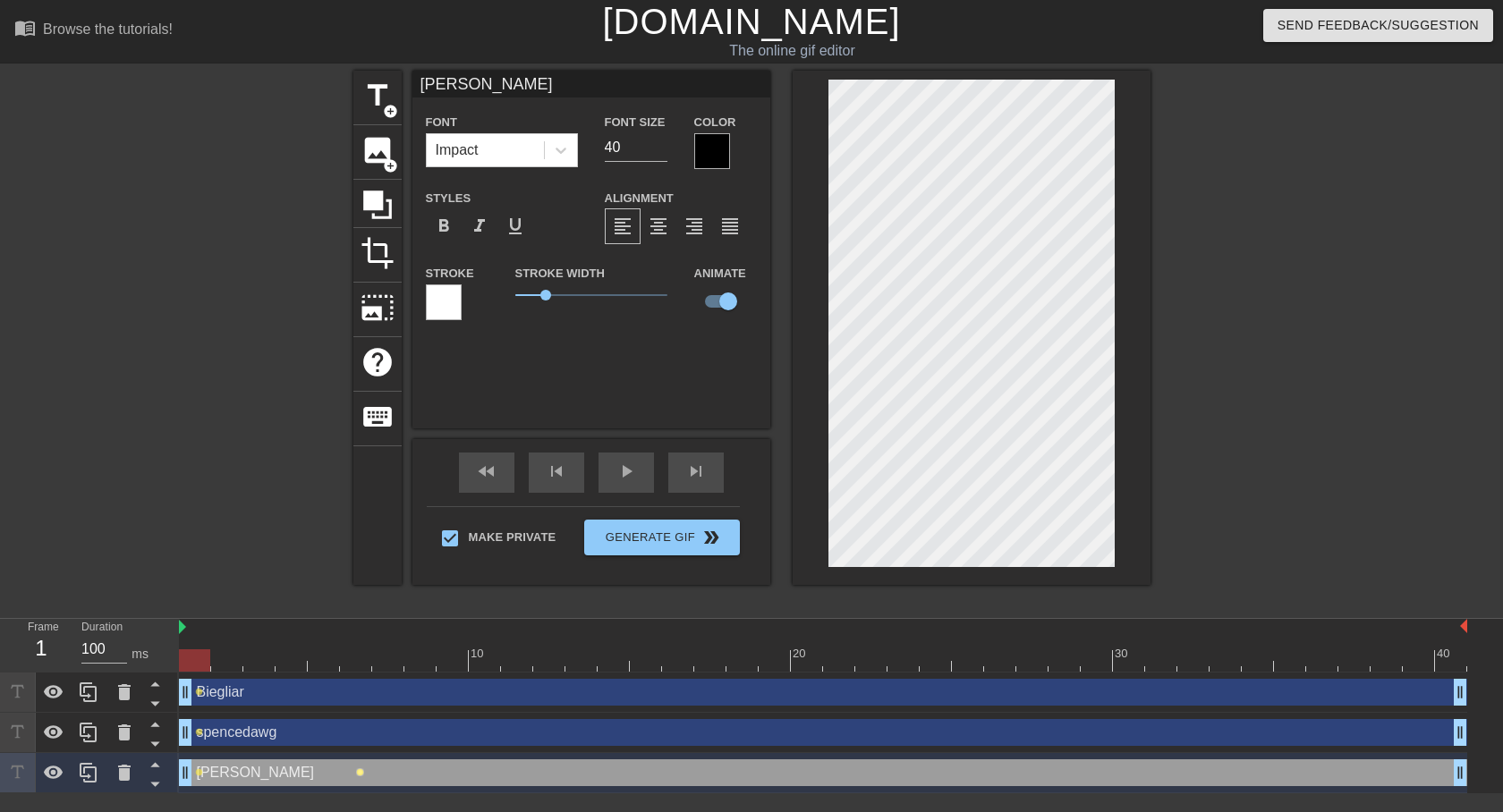
click at [359, 772] on span "lens" at bounding box center [360, 771] width 8 height 8
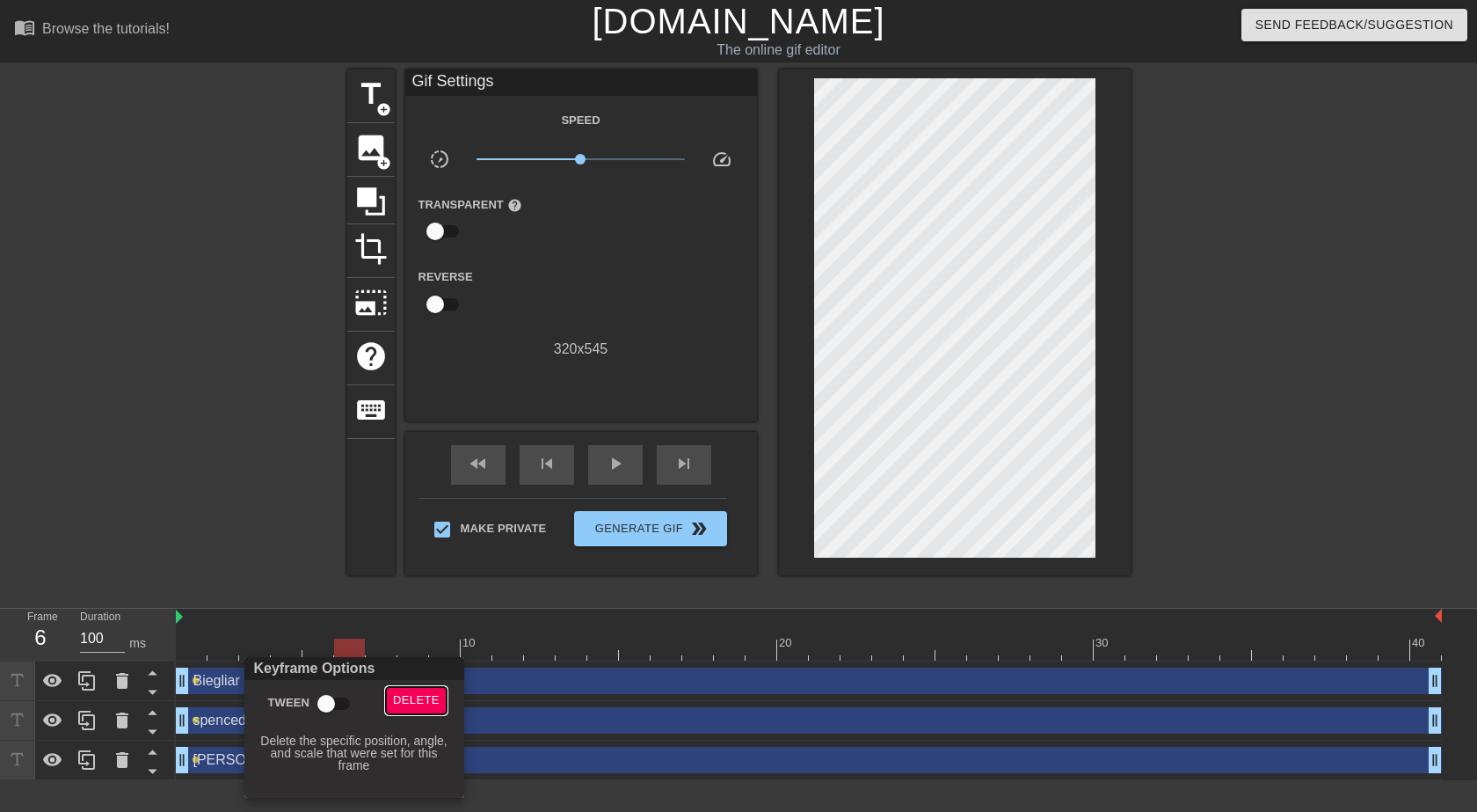
click at [417, 698] on span "Delete" at bounding box center [416, 700] width 46 height 20
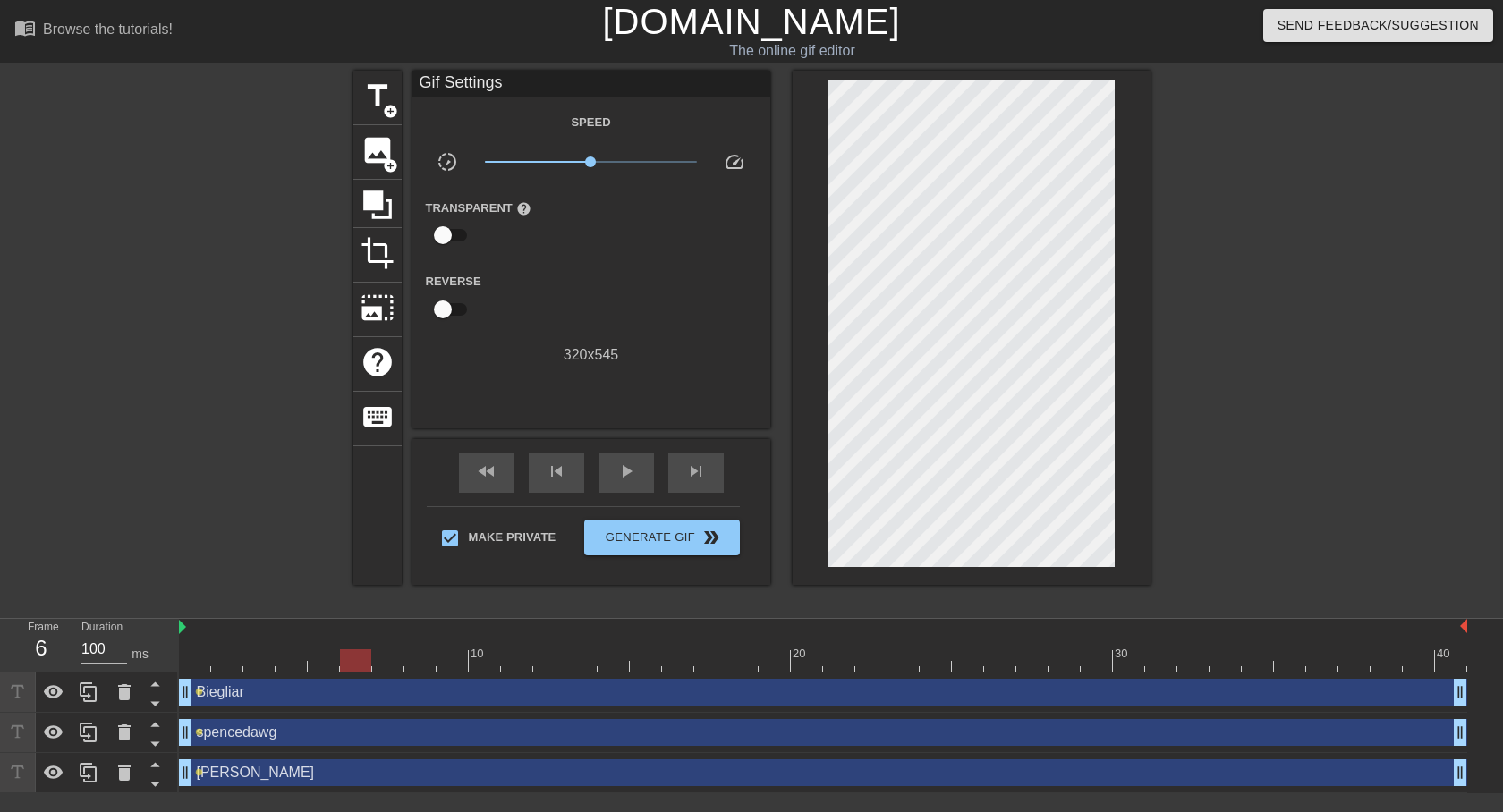
click at [345, 656] on div at bounding box center [355, 661] width 31 height 22
drag, startPoint x: 345, startPoint y: 656, endPoint x: 191, endPoint y: 668, distance: 154.5
click at [191, 668] on div at bounding box center [195, 661] width 31 height 22
click at [221, 655] on div at bounding box center [824, 661] width 1289 height 22
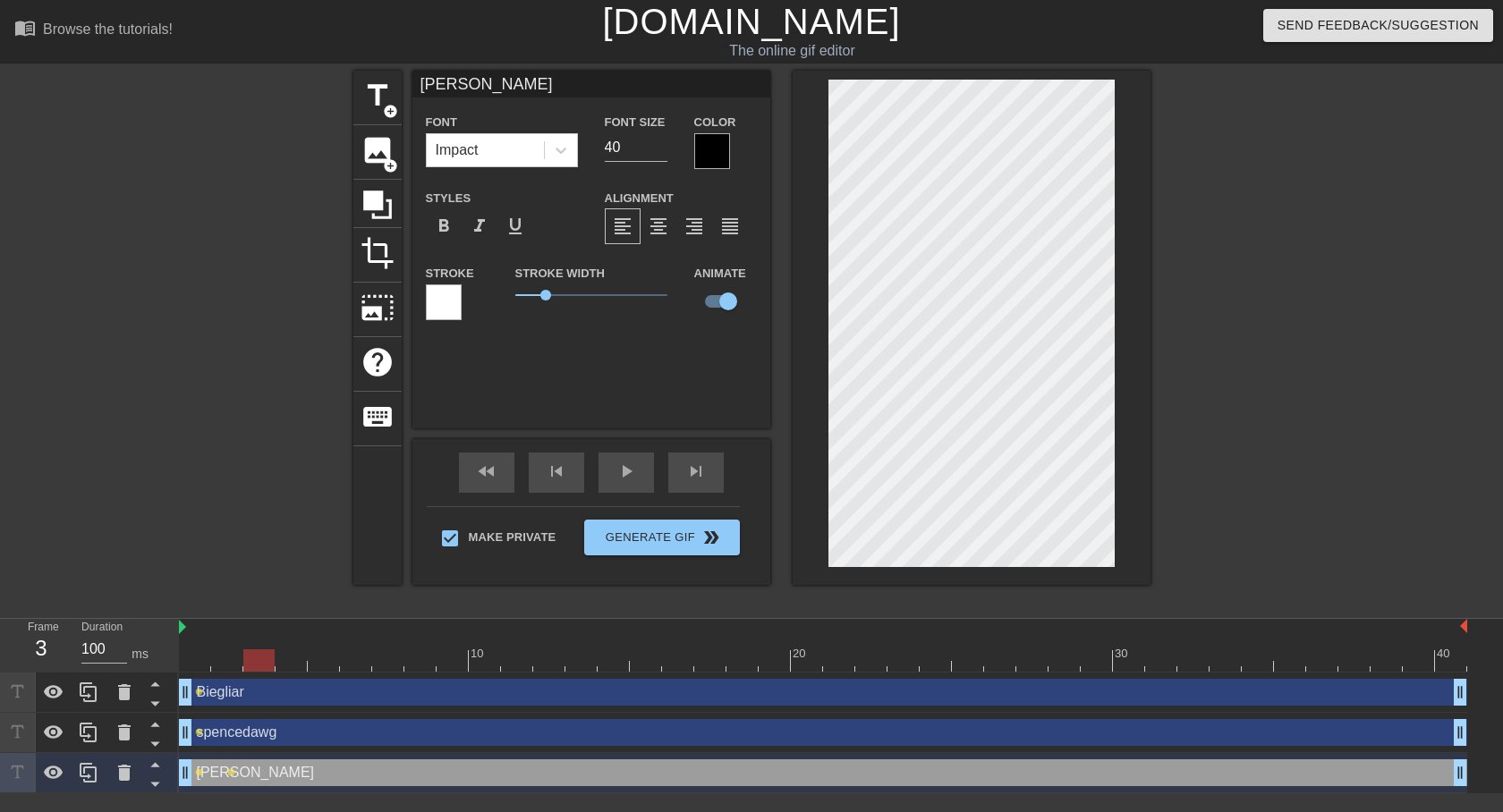
click at [259, 654] on div at bounding box center [824, 661] width 1289 height 22
click at [292, 659] on div at bounding box center [824, 661] width 1289 height 22
drag, startPoint x: 320, startPoint y: 660, endPoint x: 478, endPoint y: 580, distance: 177.1
click at [330, 657] on div at bounding box center [824, 661] width 1289 height 22
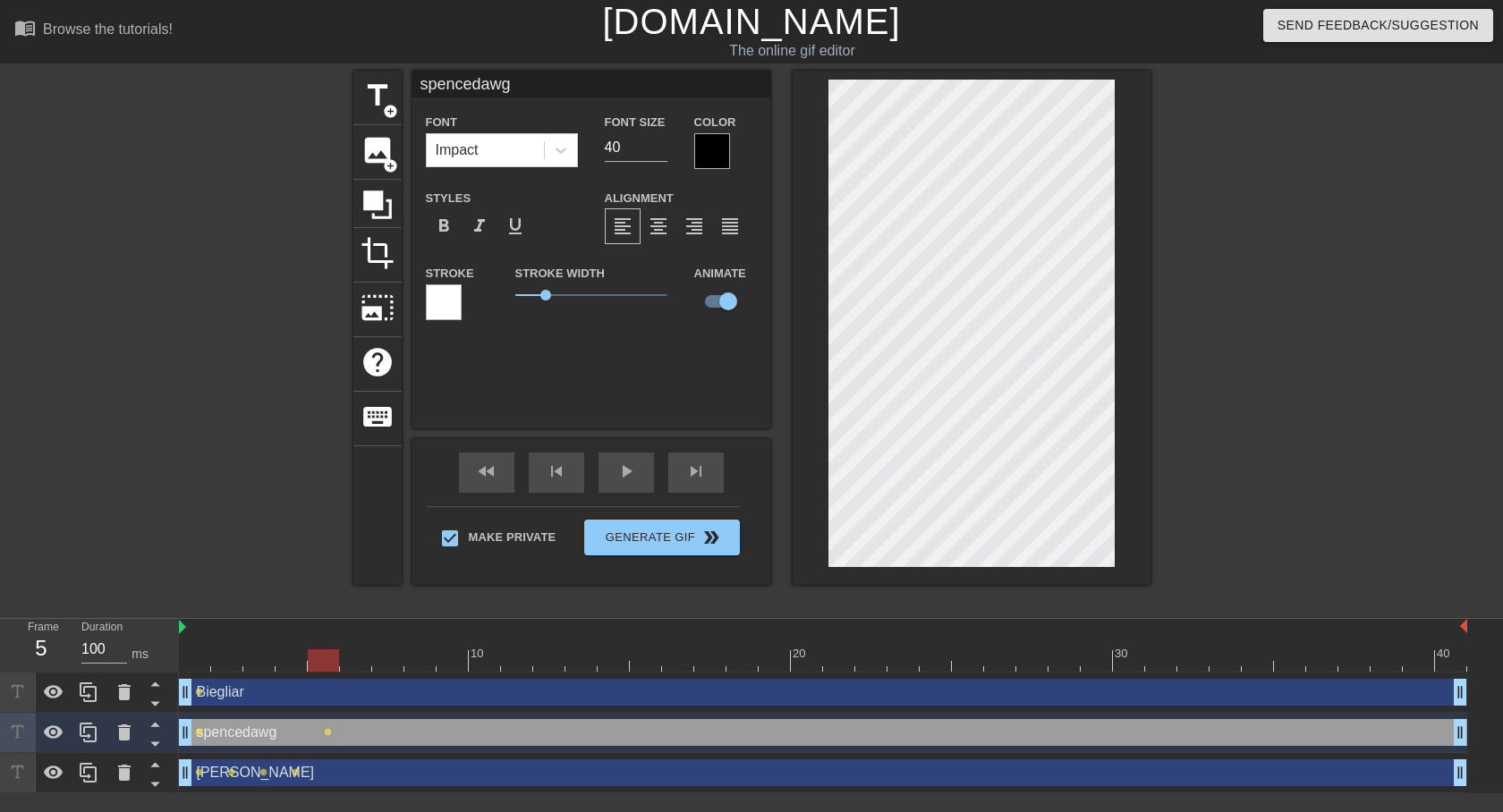
click at [352, 663] on div at bounding box center [824, 661] width 1289 height 22
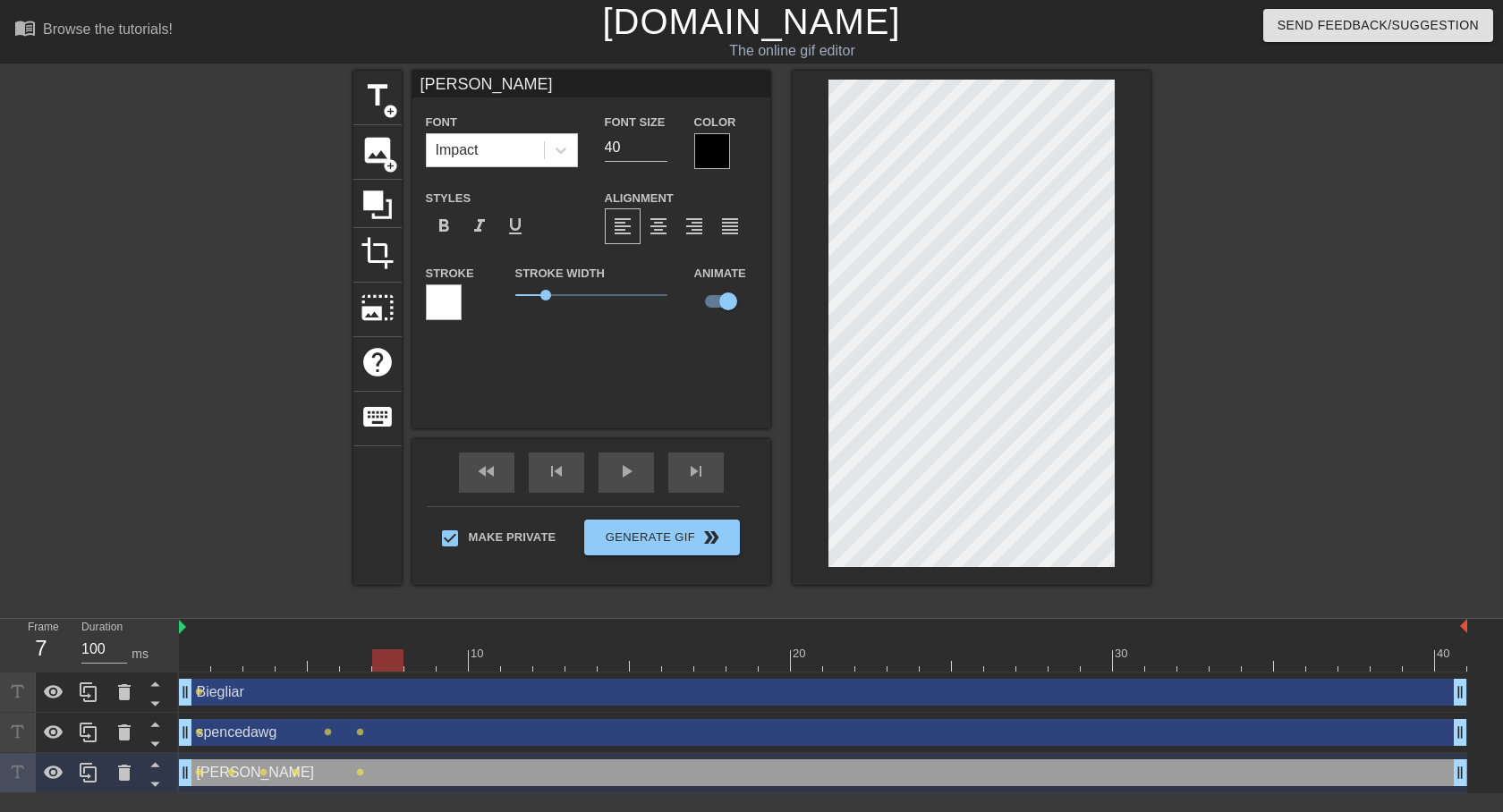
click at [394, 654] on div at bounding box center [824, 661] width 1289 height 22
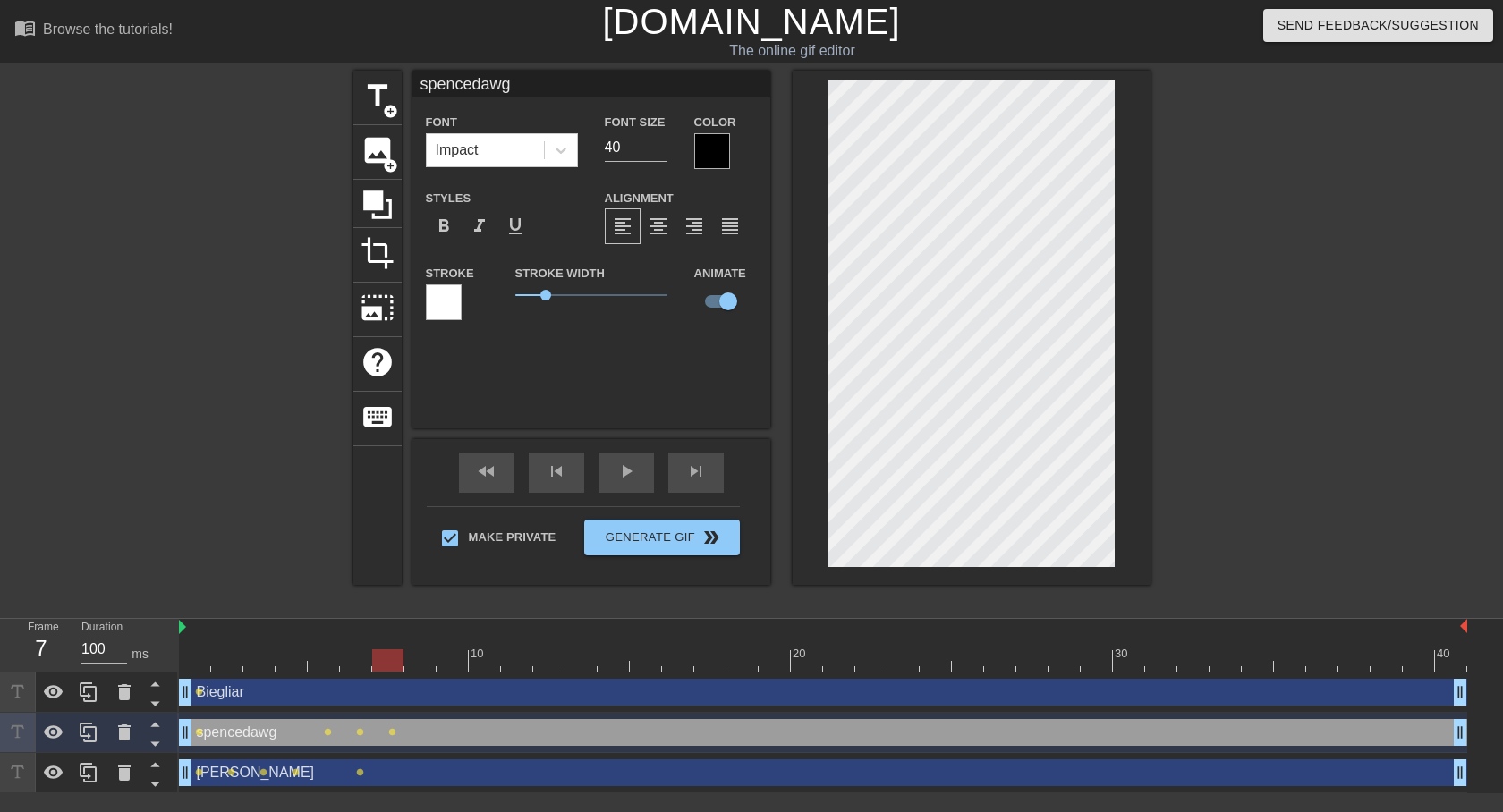
drag, startPoint x: 420, startPoint y: 660, endPoint x: 785, endPoint y: 469, distance: 412.0
click at [419, 660] on div at bounding box center [824, 661] width 1289 height 22
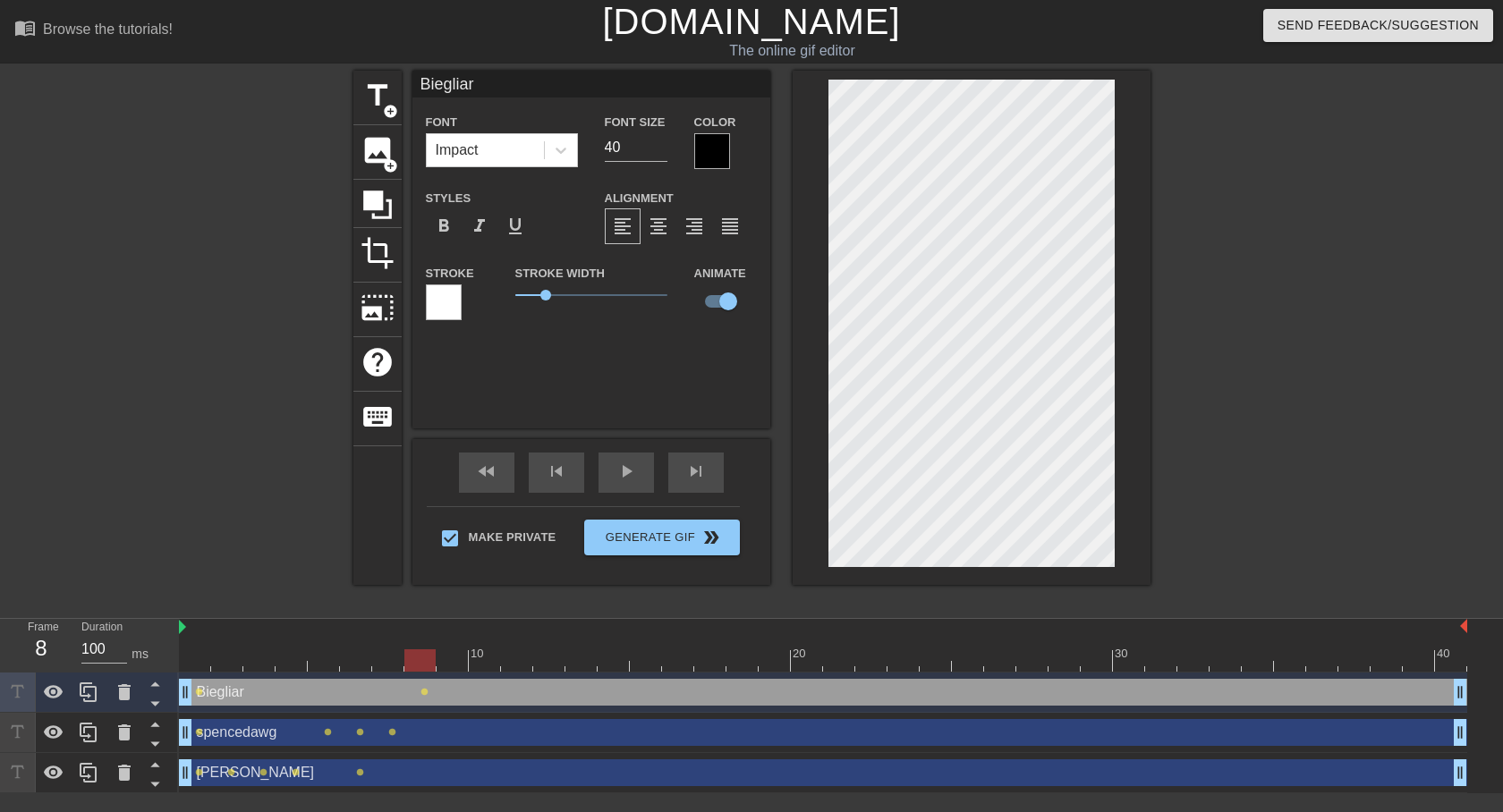
click at [802, 333] on div at bounding box center [972, 328] width 358 height 514
drag, startPoint x: 452, startPoint y: 662, endPoint x: 806, endPoint y: 493, distance: 392.3
click at [456, 657] on div at bounding box center [824, 661] width 1289 height 22
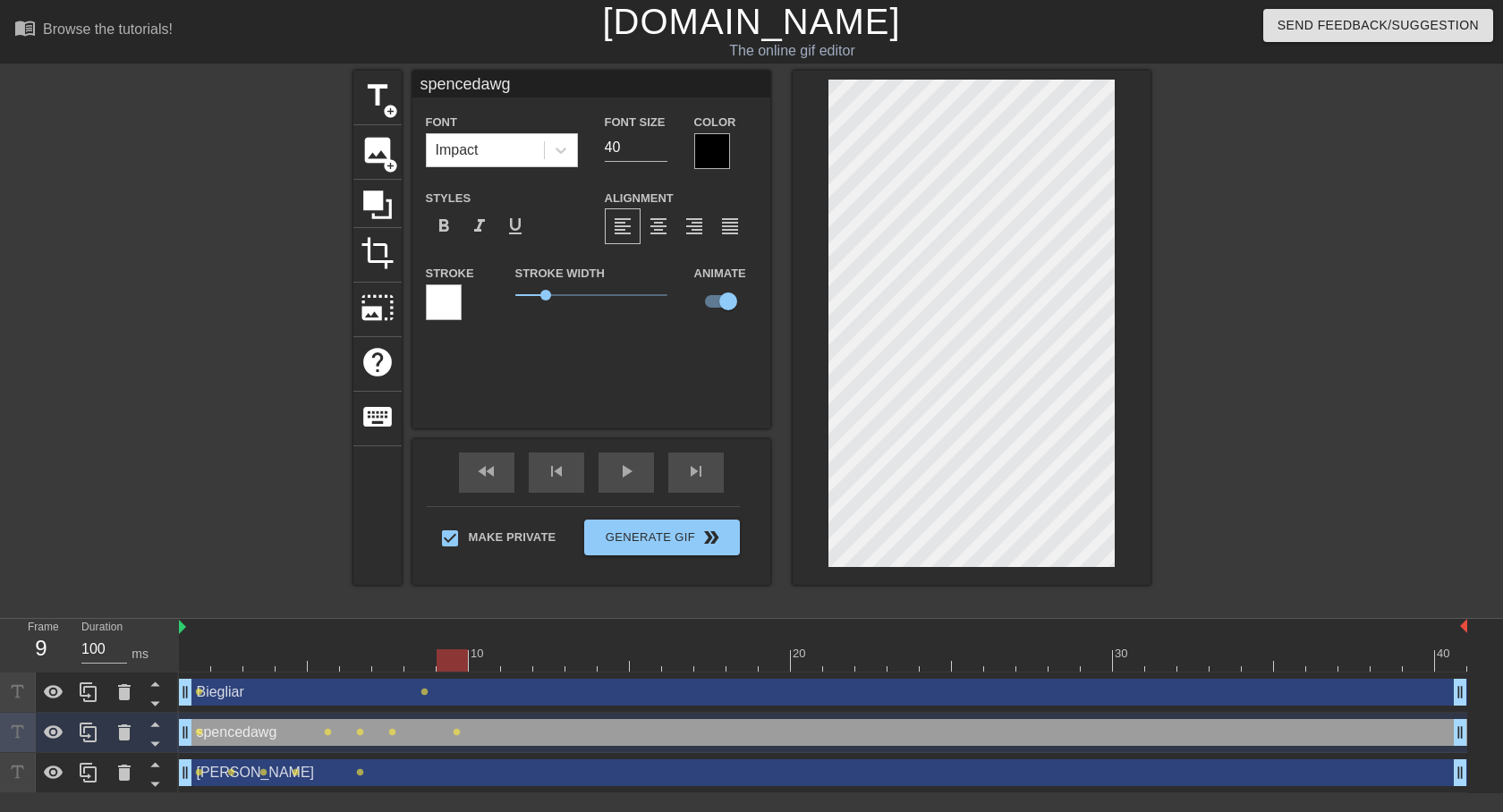
click at [485, 660] on div at bounding box center [824, 661] width 1289 height 22
click at [509, 669] on div at bounding box center [824, 661] width 1289 height 22
click at [547, 655] on div at bounding box center [824, 661] width 1289 height 22
click at [578, 663] on div at bounding box center [824, 661] width 1289 height 22
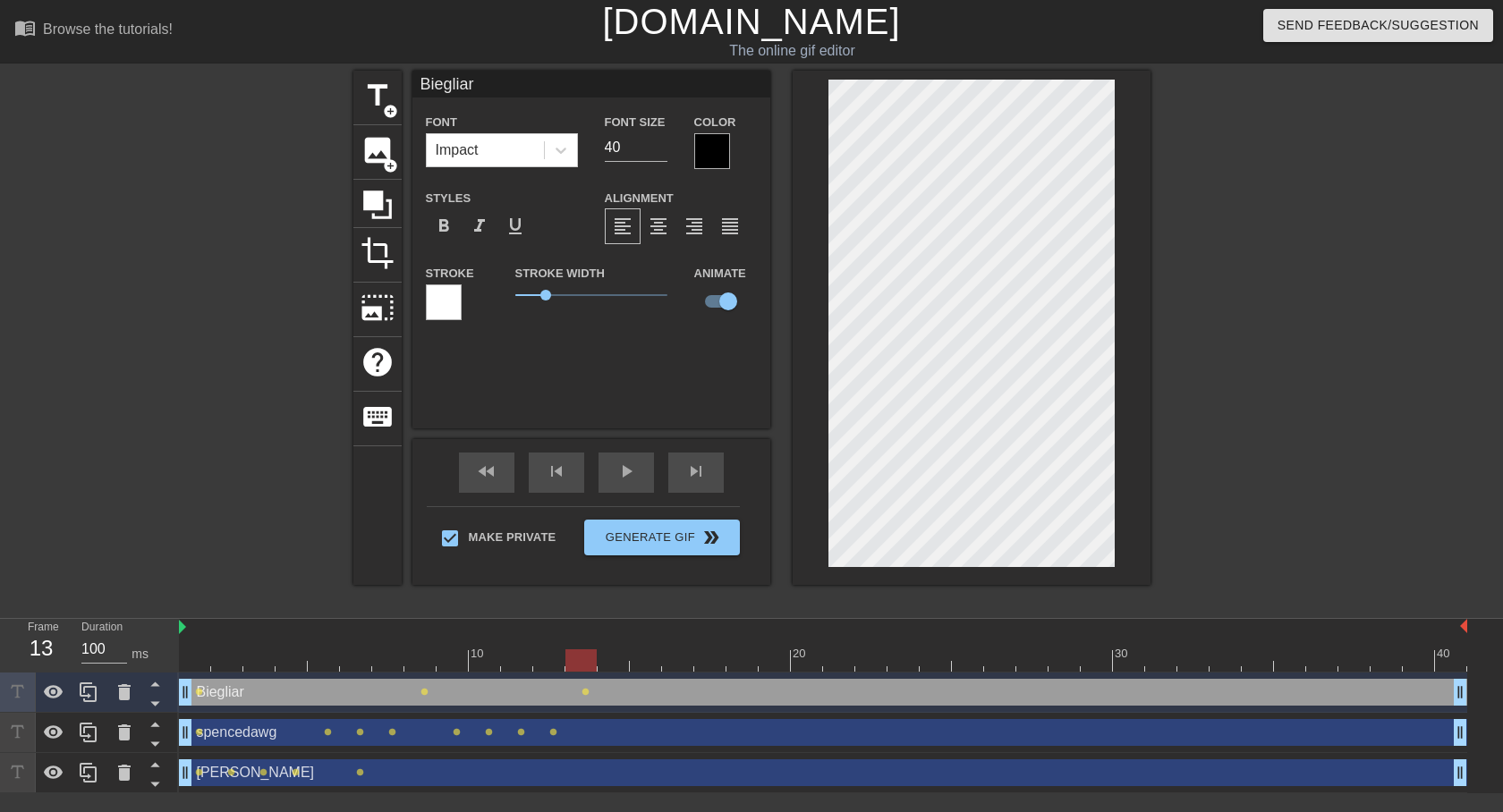
click at [684, 334] on div "title add_circle image add_circle crop photo_size_select_large help keyboard Bi…" at bounding box center [752, 328] width 797 height 514
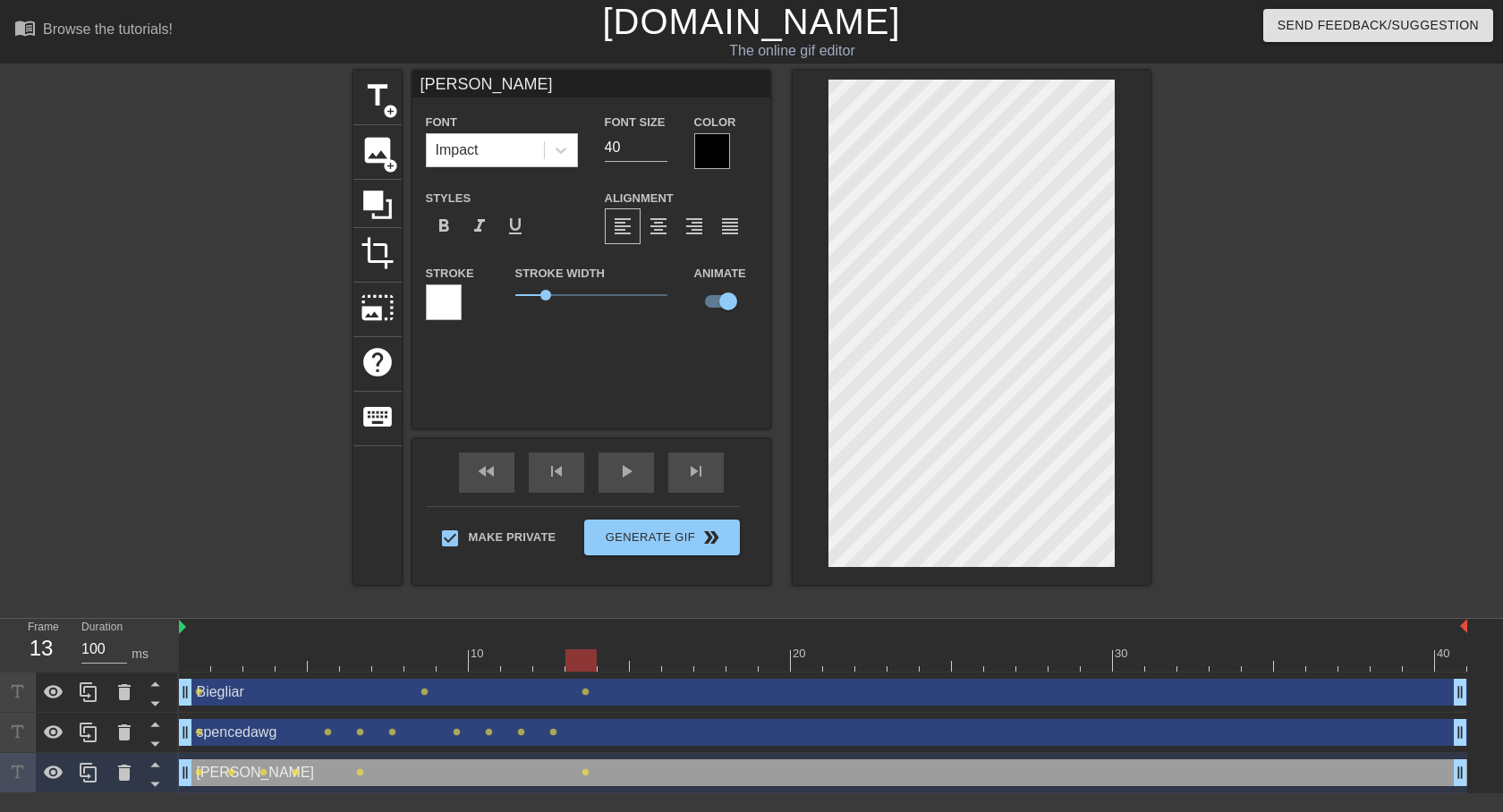
click at [613, 658] on div at bounding box center [824, 661] width 1289 height 22
click at [654, 660] on div at bounding box center [824, 661] width 1289 height 22
click at [680, 656] on div at bounding box center [824, 661] width 1289 height 22
click at [710, 663] on div at bounding box center [824, 661] width 1289 height 22
click at [744, 659] on div at bounding box center [824, 661] width 1289 height 22
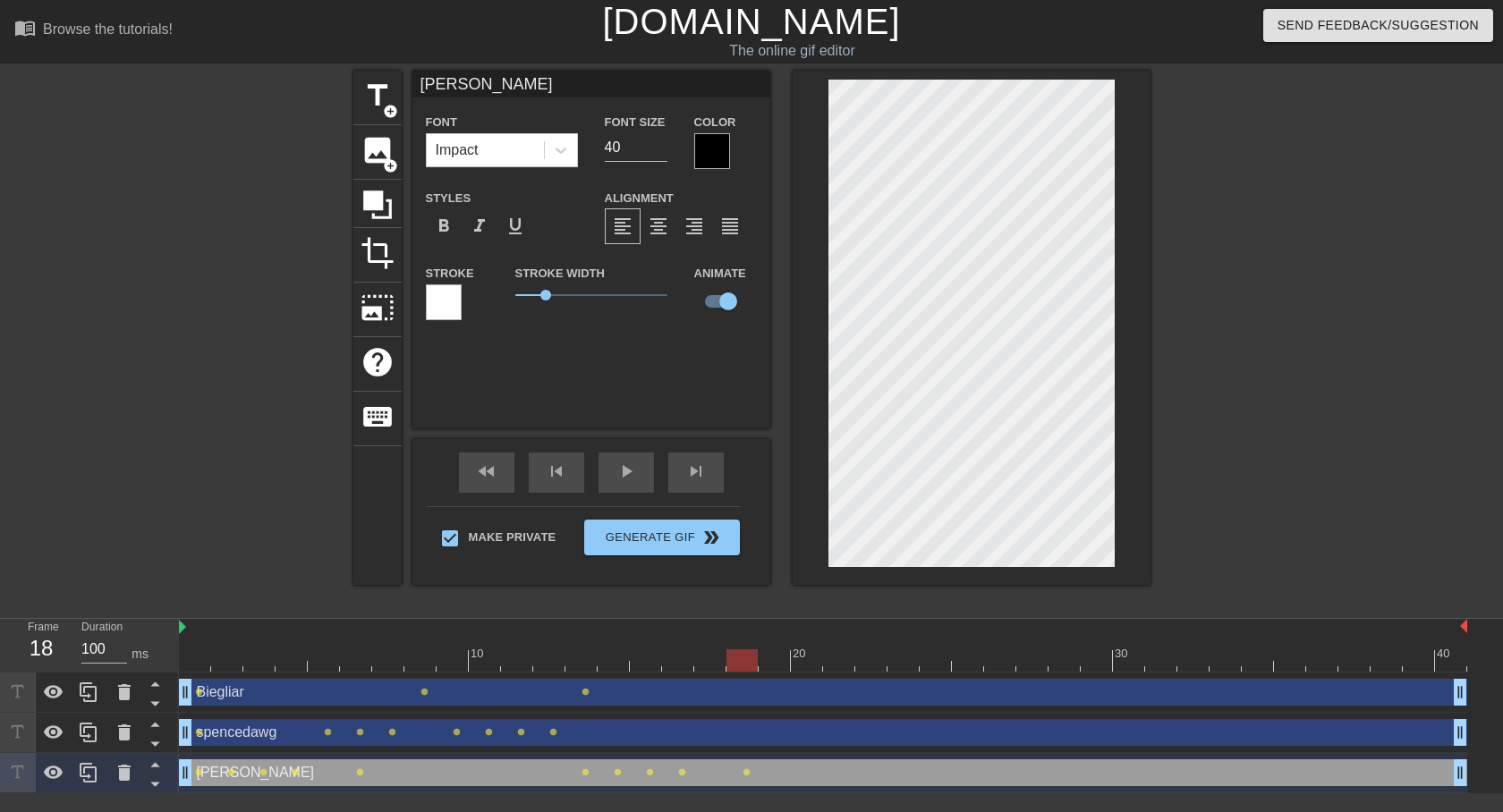
click at [776, 660] on div at bounding box center [824, 661] width 1289 height 22
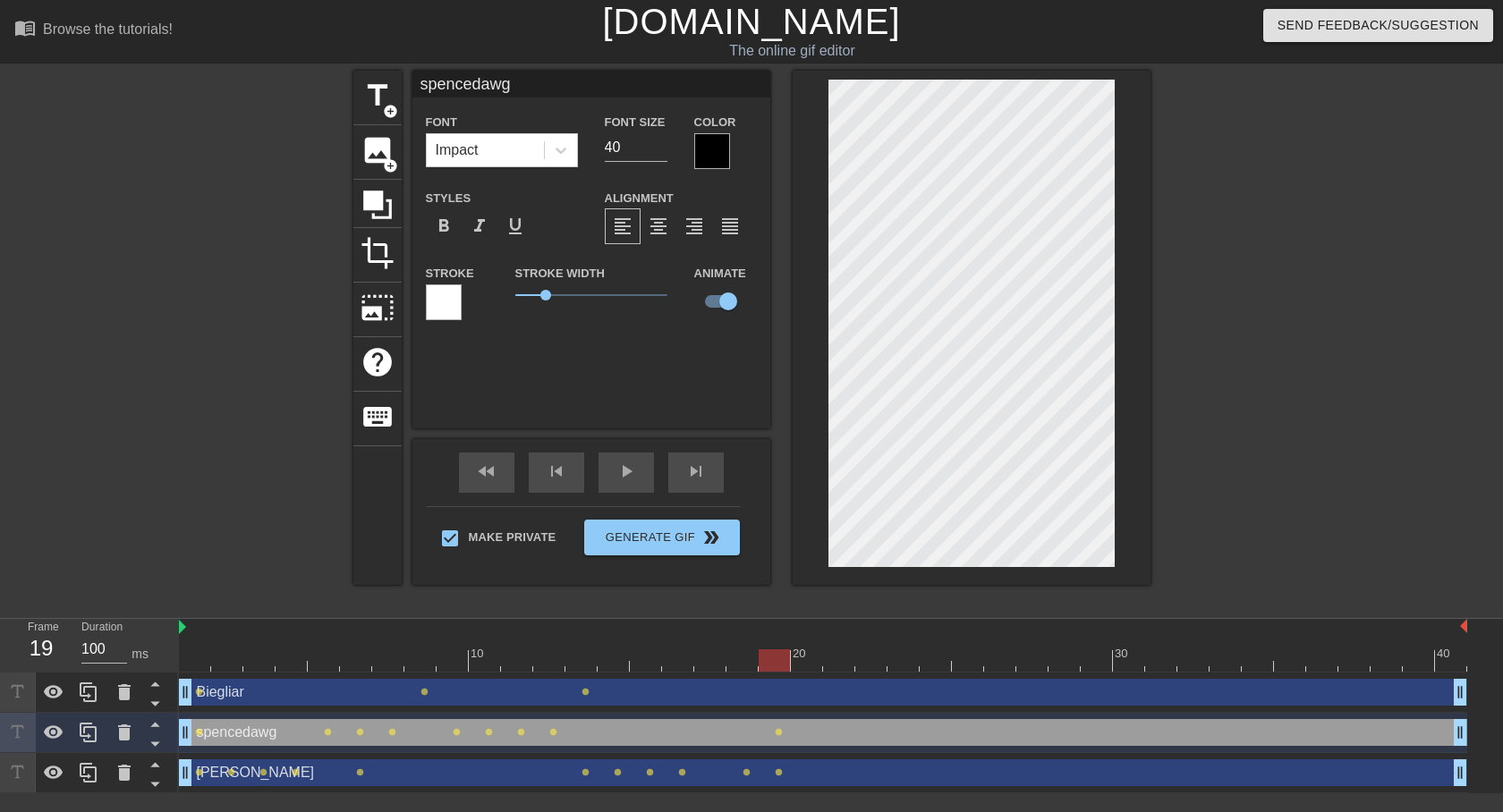
click at [799, 656] on div at bounding box center [824, 661] width 1289 height 22
click at [837, 653] on div at bounding box center [824, 661] width 1289 height 22
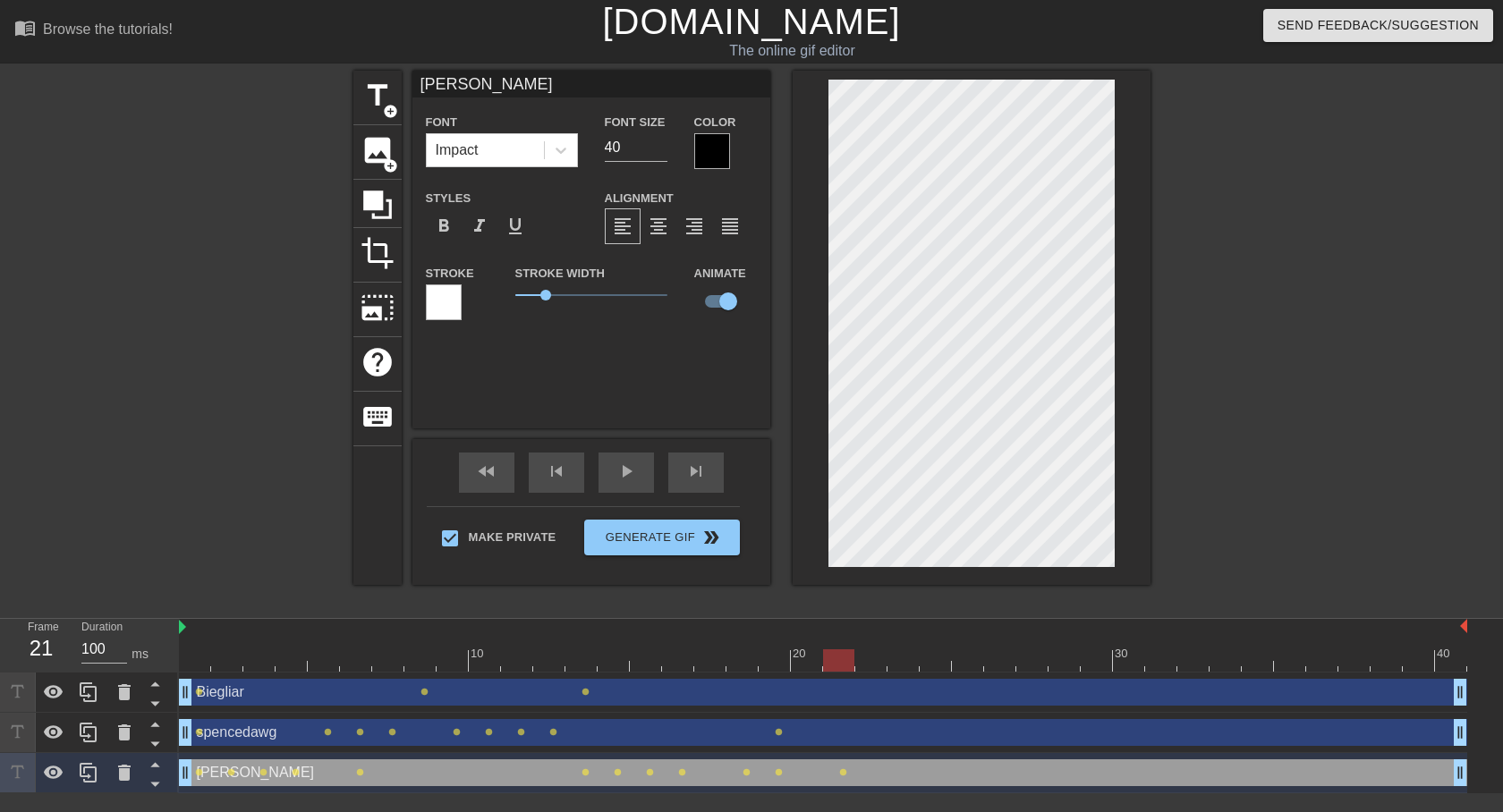
type input "spencedawg"
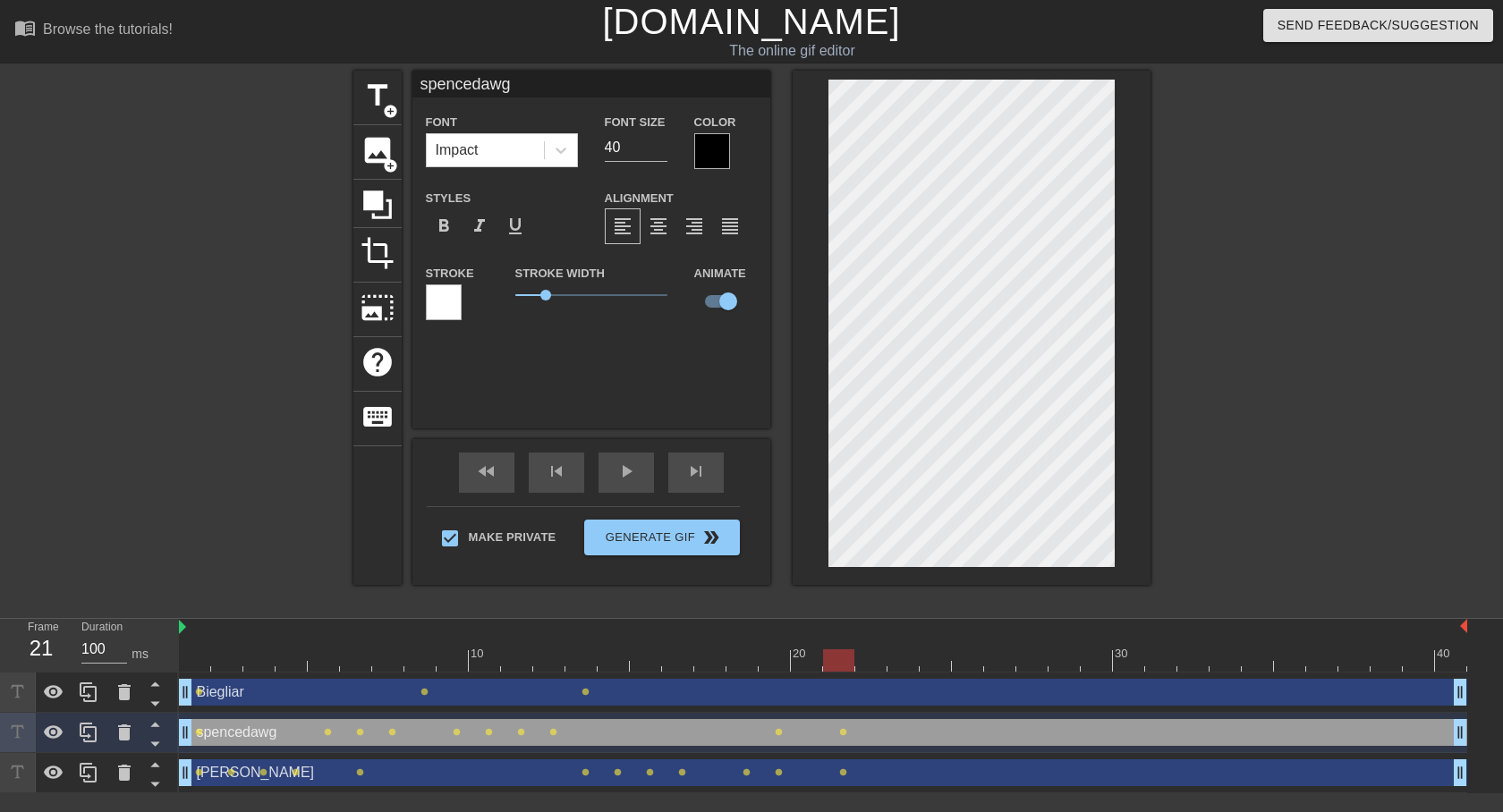
click at [305, 732] on div "spencedawg drag_handle drag_handle" at bounding box center [824, 732] width 1289 height 27
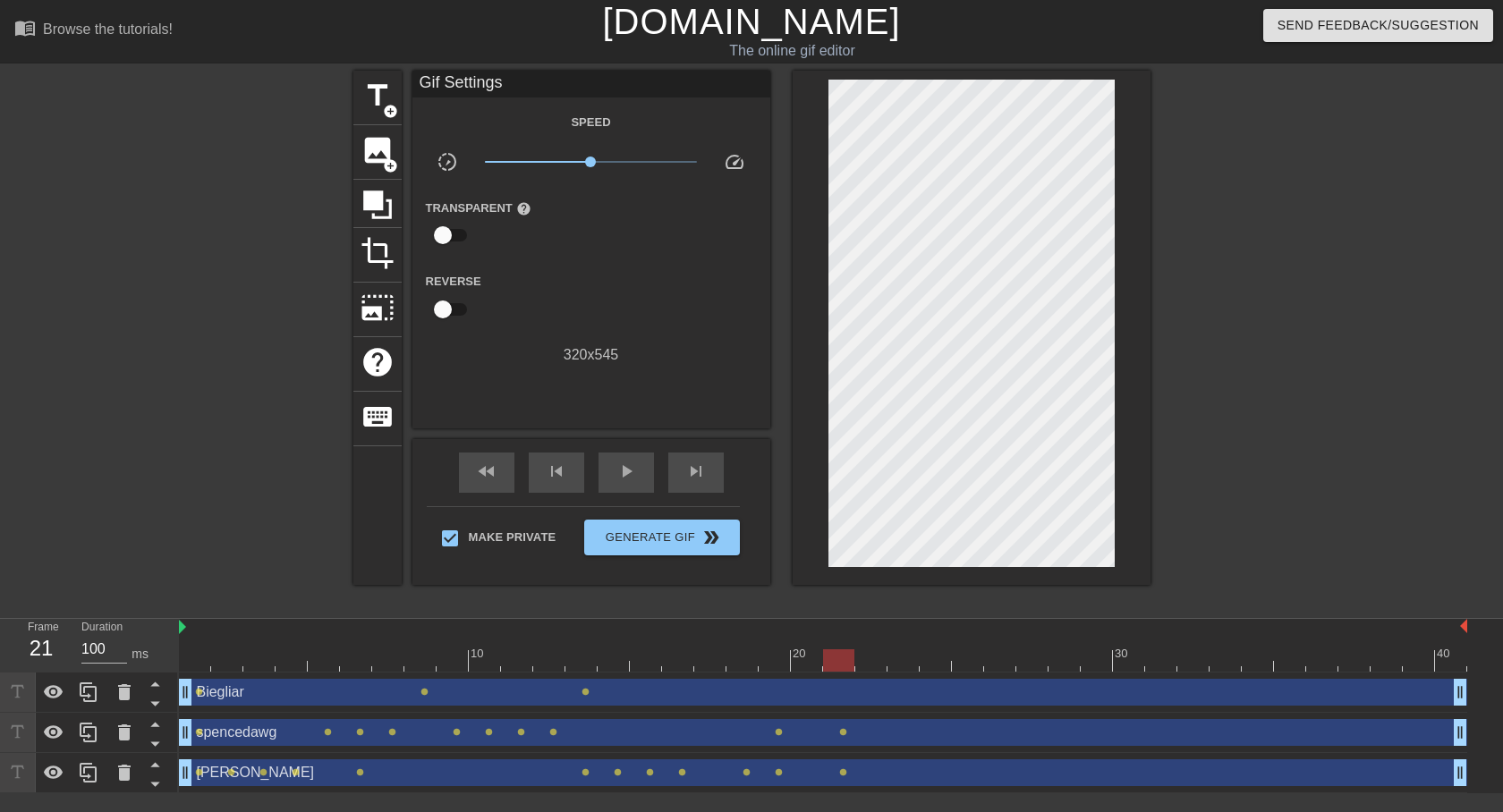
drag, startPoint x: 552, startPoint y: 731, endPoint x: 832, endPoint y: 737, distance: 280.1
click at [832, 737] on div "spencedawg drag_handle drag_handle" at bounding box center [824, 732] width 1289 height 27
click at [844, 734] on span "lens" at bounding box center [843, 732] width 8 height 8
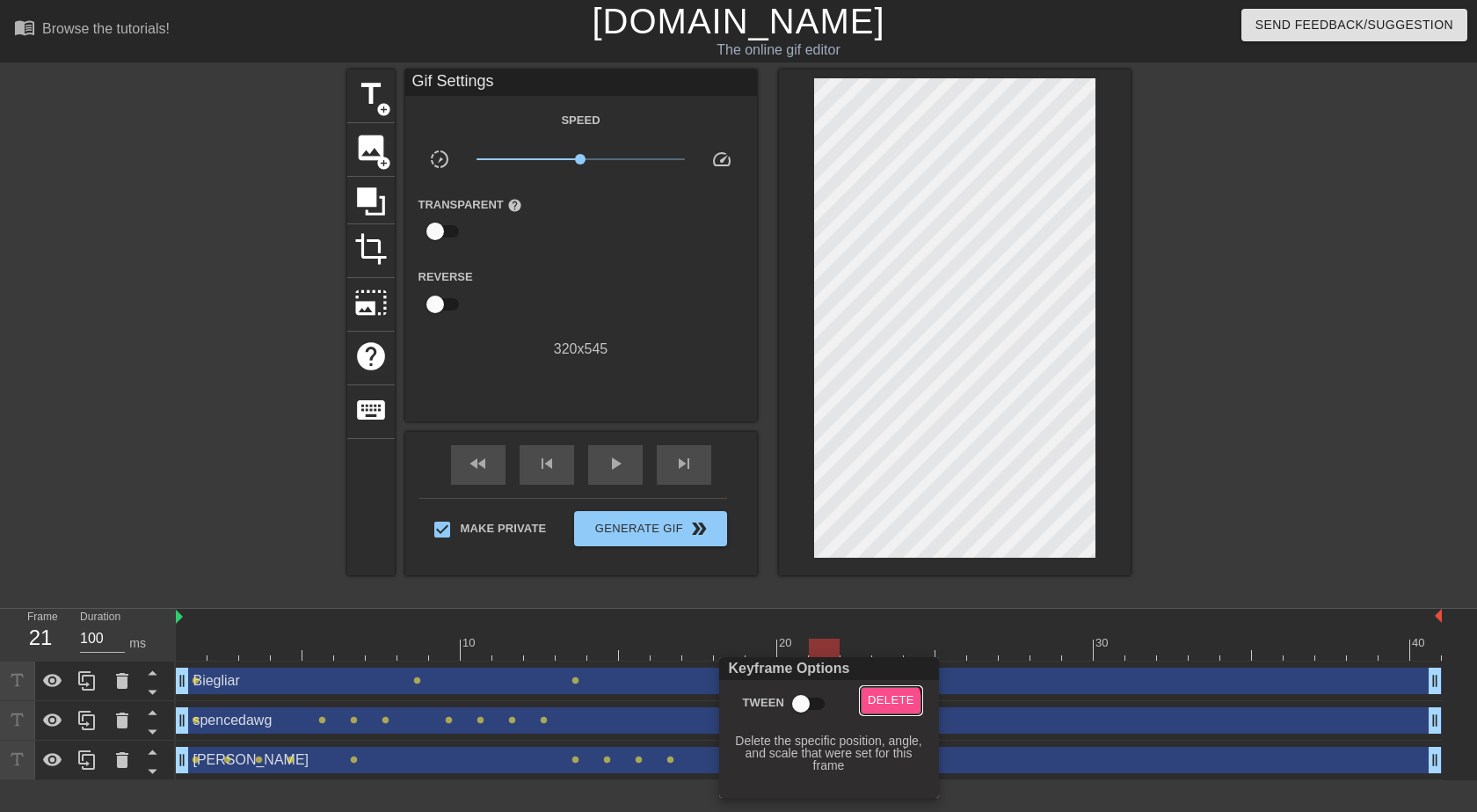
click at [888, 703] on span "Delete" at bounding box center [891, 700] width 46 height 20
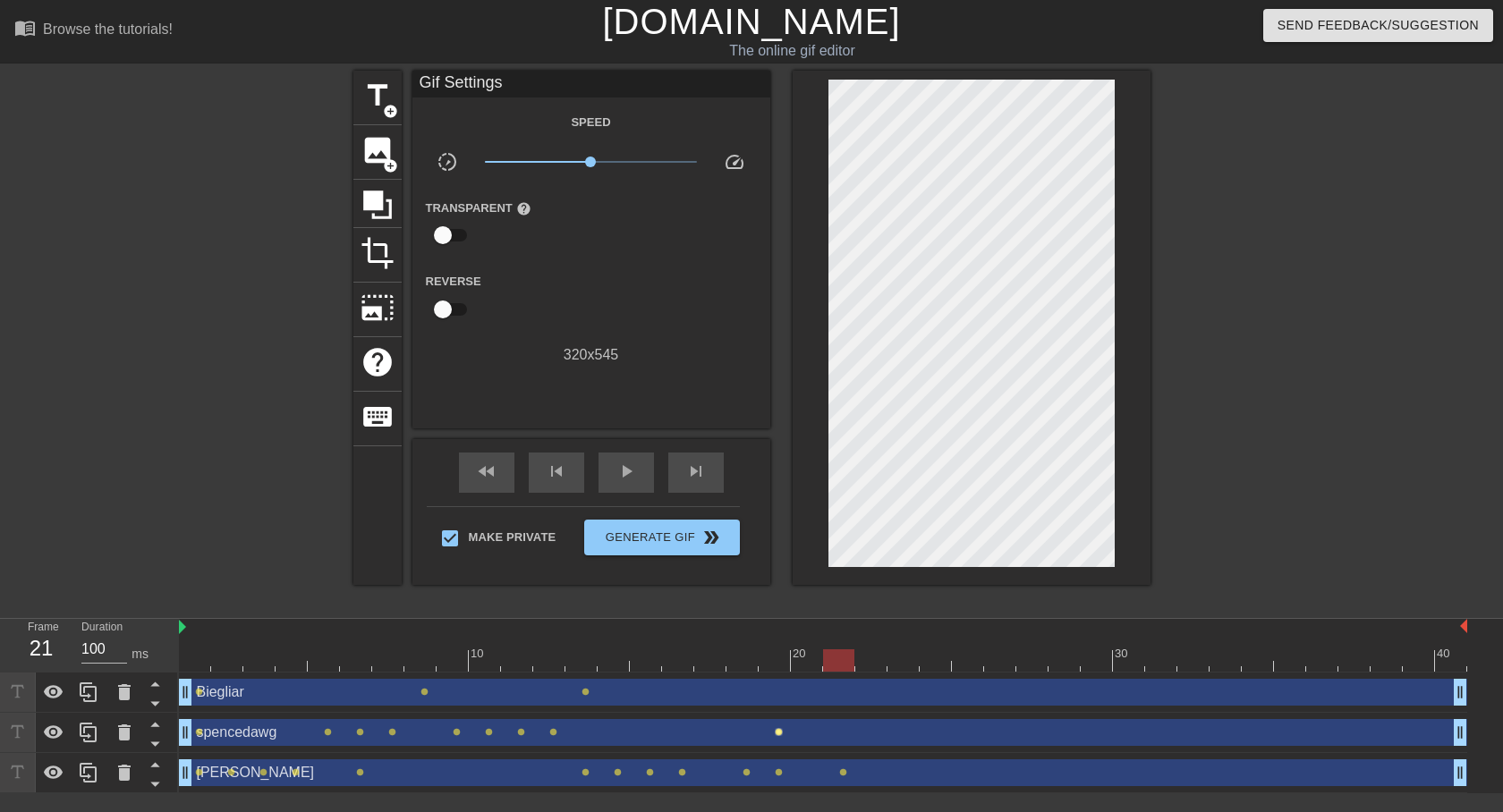
click at [780, 732] on span "lens" at bounding box center [778, 732] width 8 height 8
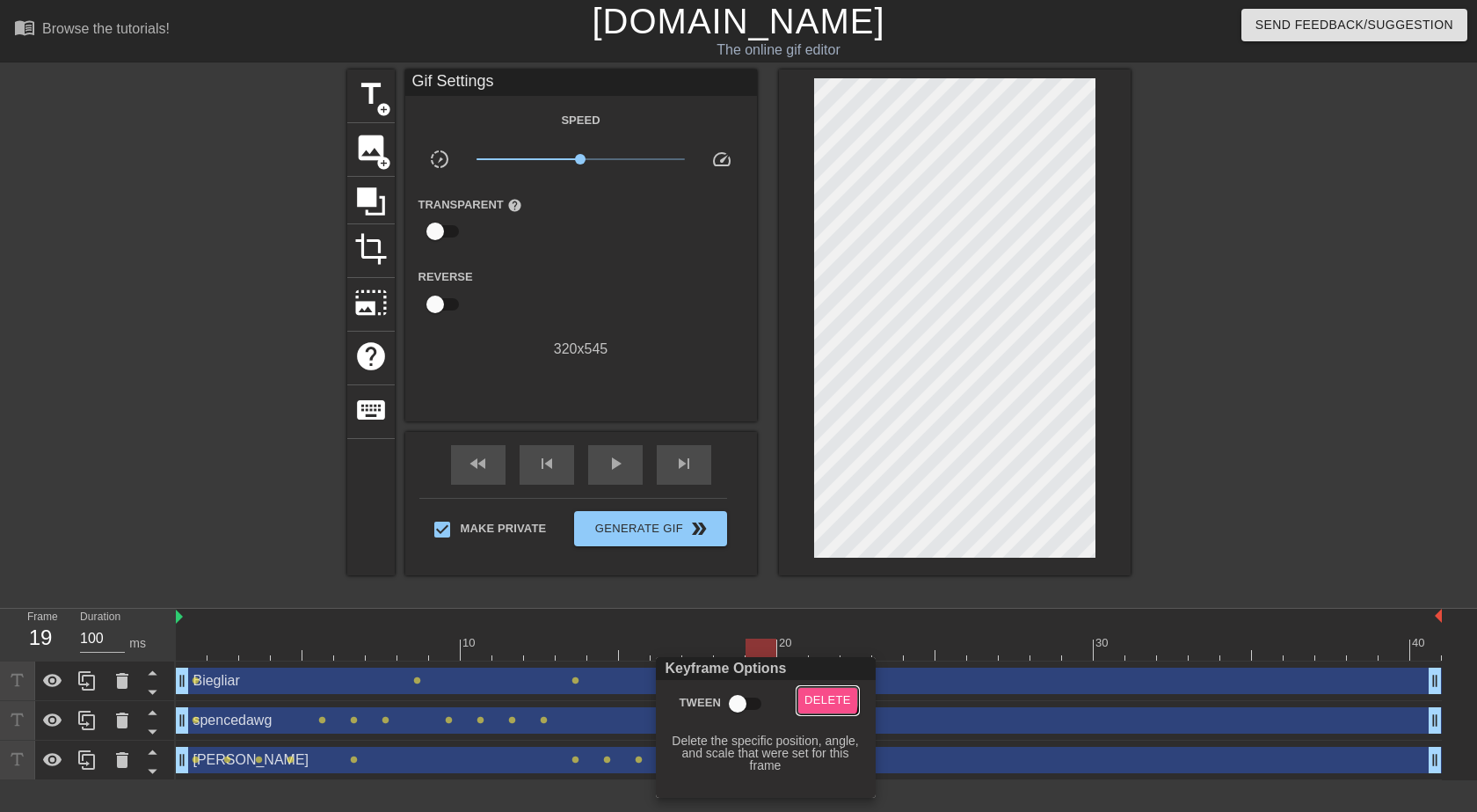
click at [812, 696] on span "Delete" at bounding box center [827, 700] width 46 height 20
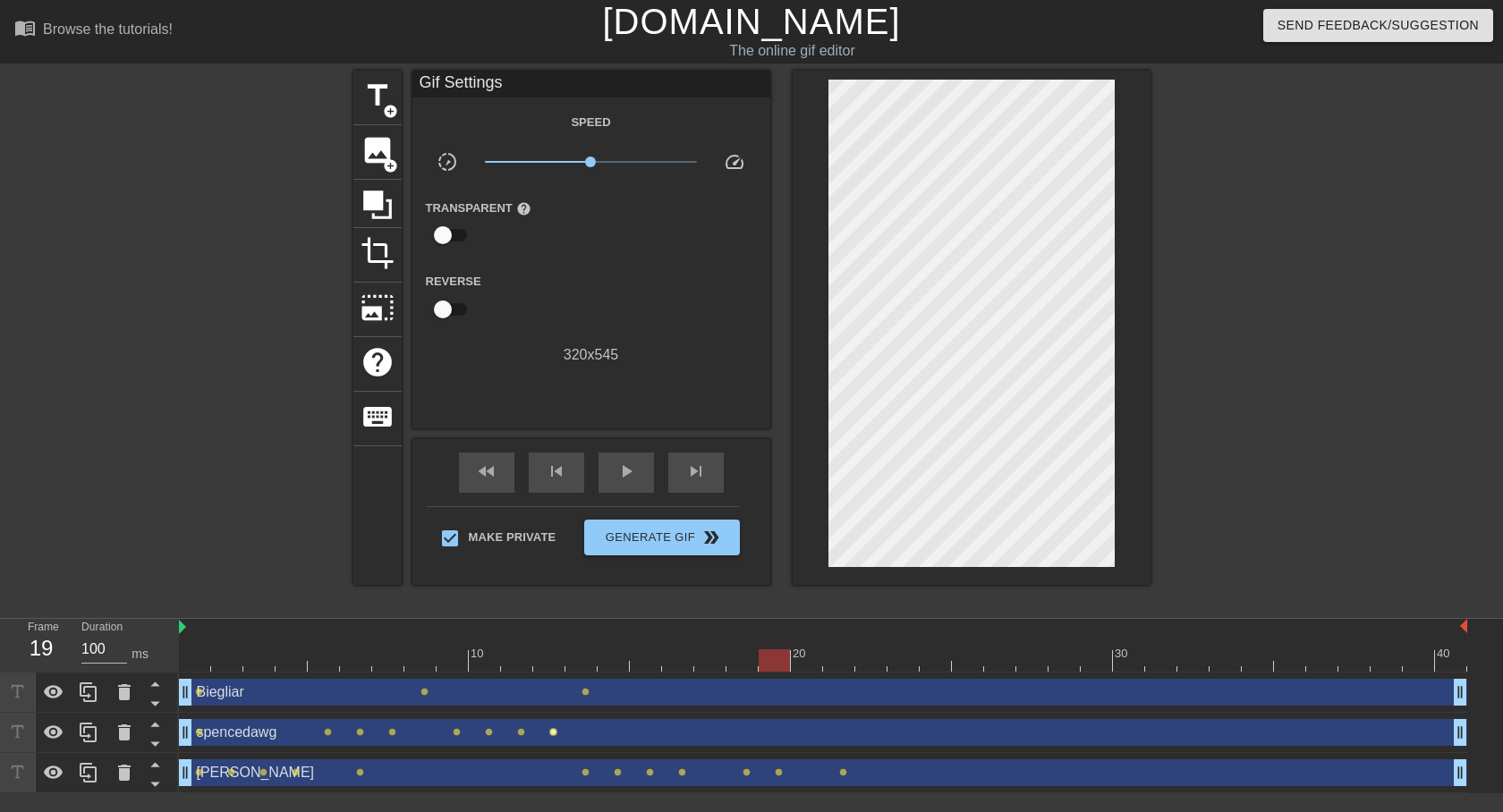
click at [555, 731] on span "lens" at bounding box center [553, 732] width 8 height 8
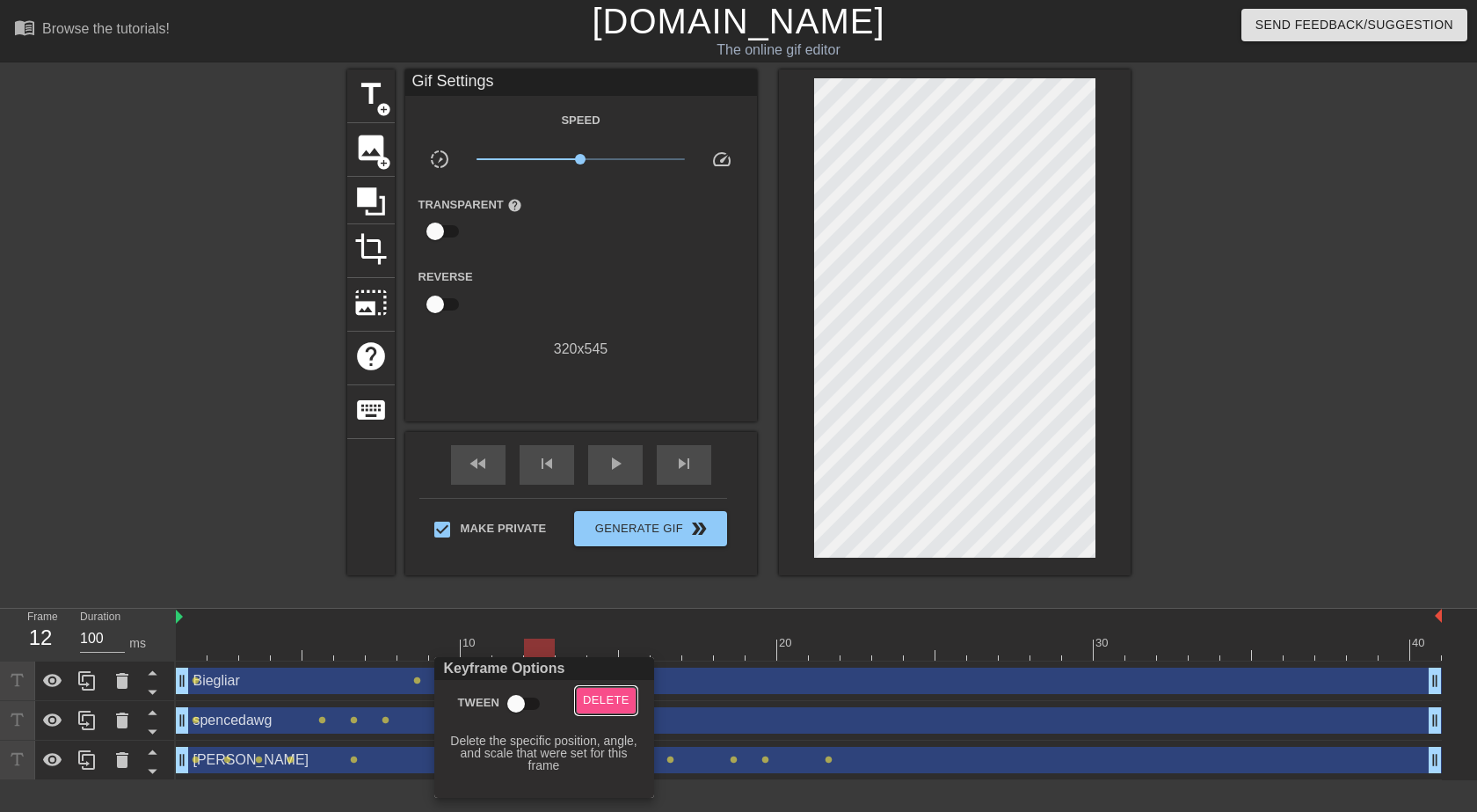
click at [612, 704] on span "Delete" at bounding box center [606, 700] width 46 height 20
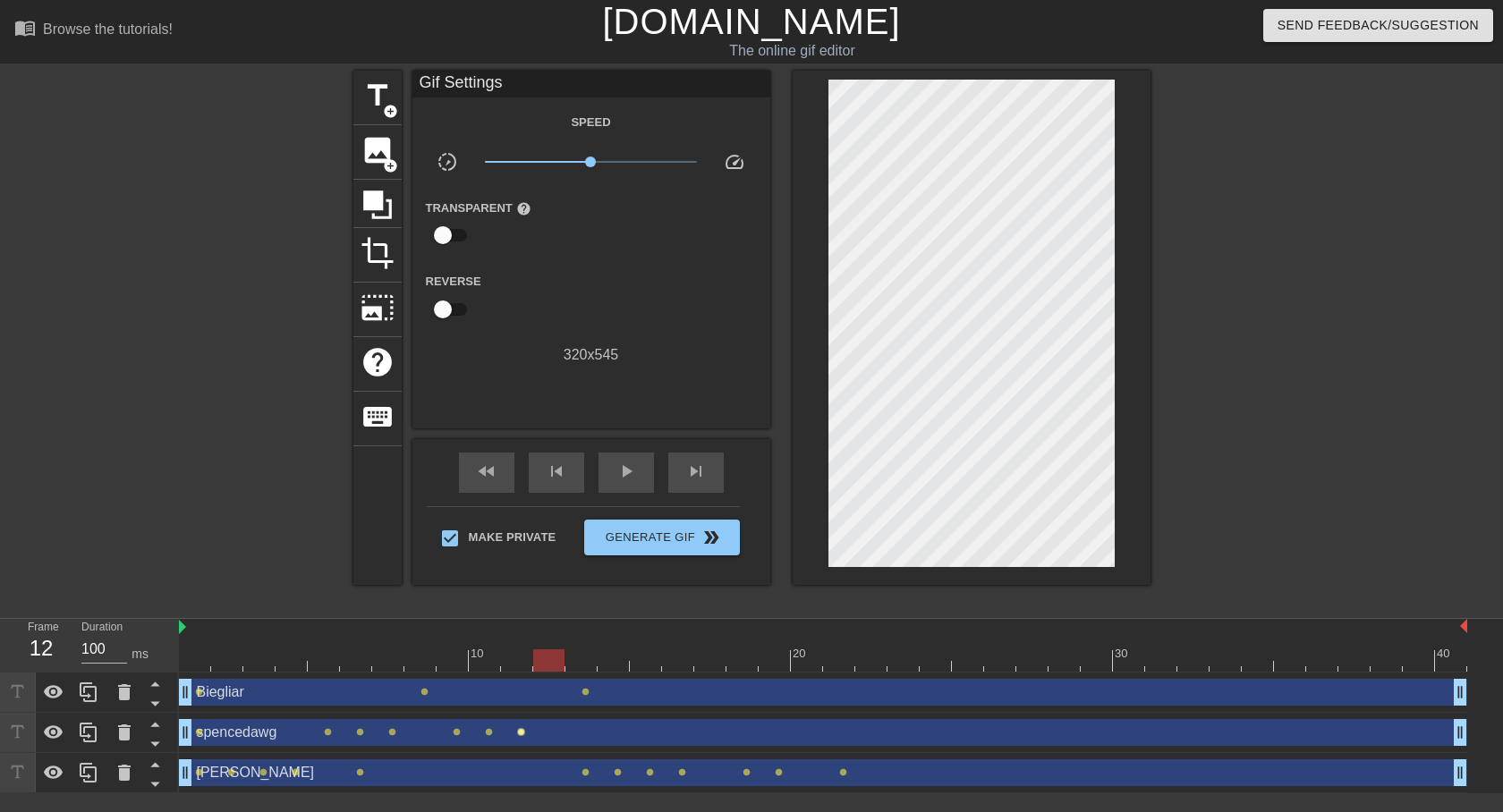
click at [523, 732] on span "lens" at bounding box center [521, 732] width 8 height 8
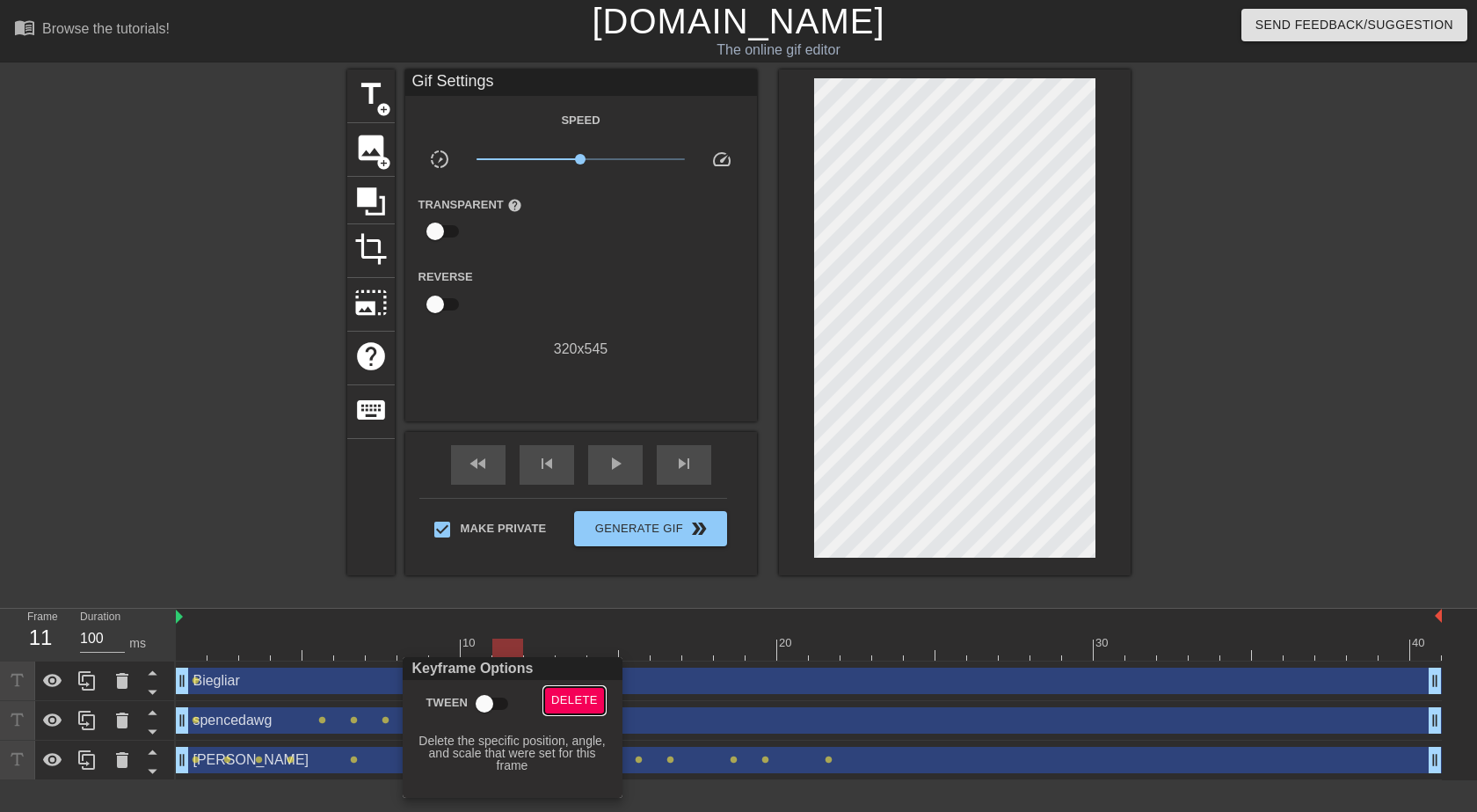
click at [576, 697] on span "Delete" at bounding box center [574, 700] width 46 height 20
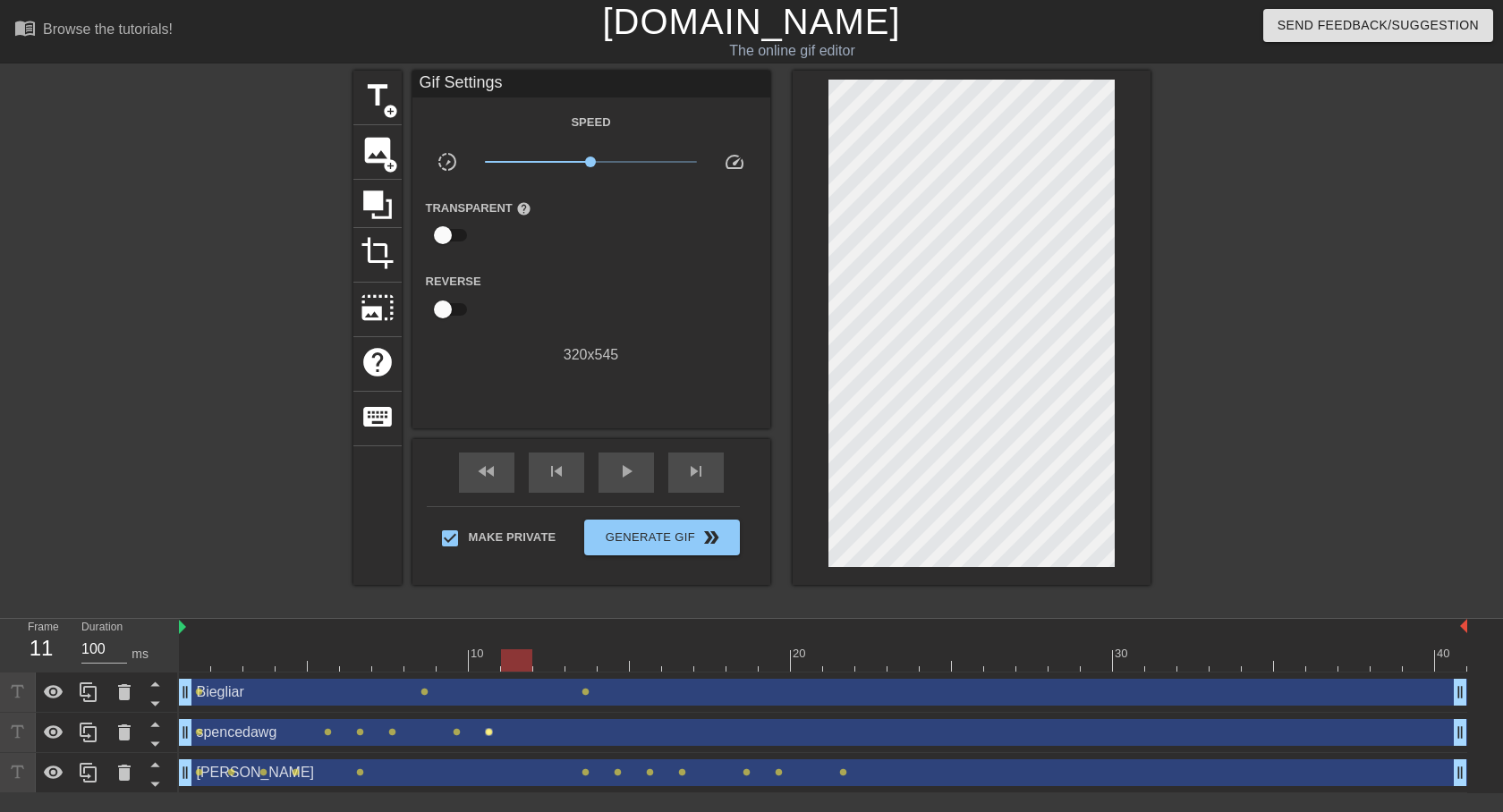
click at [488, 734] on span "lens" at bounding box center [488, 732] width 8 height 8
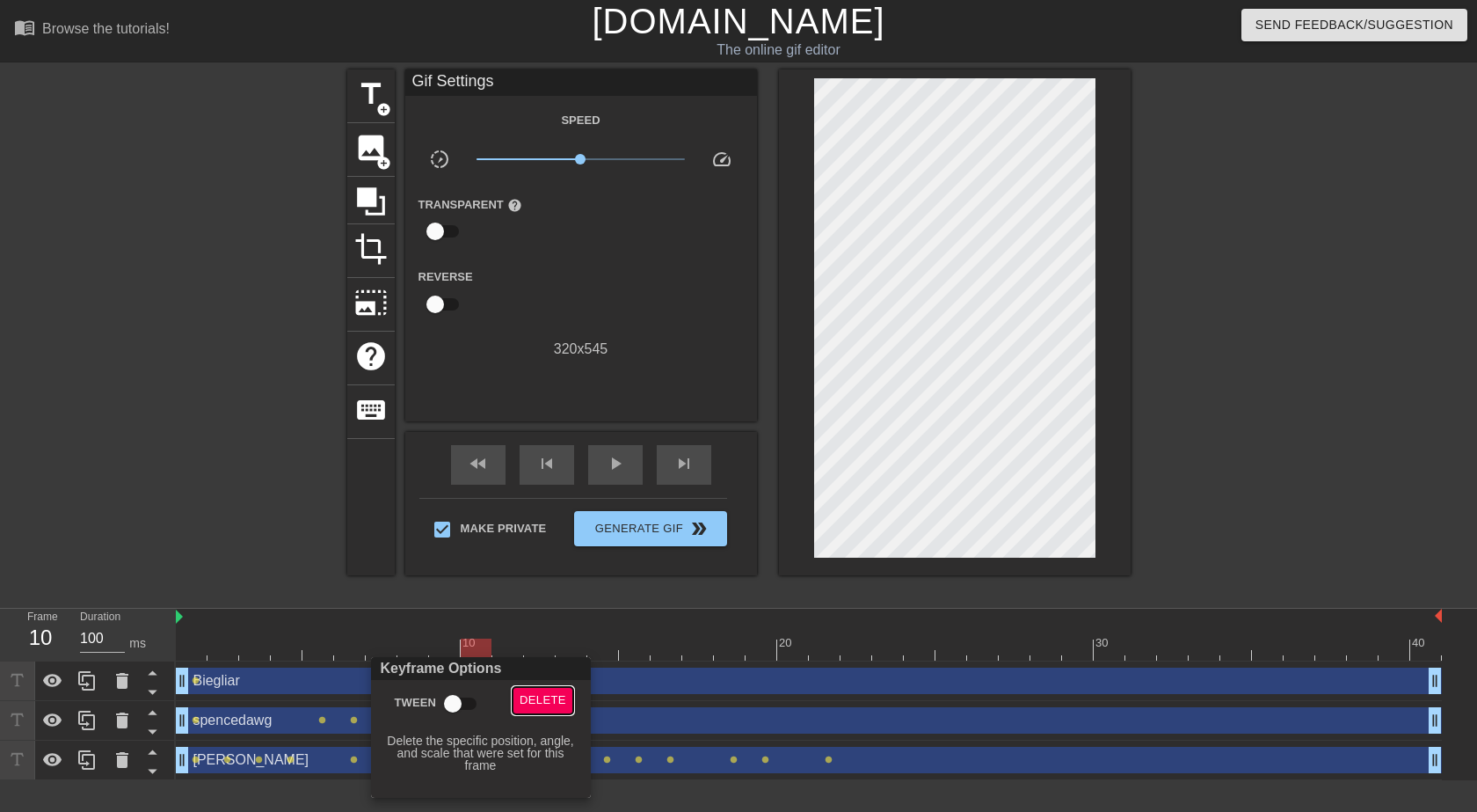
click at [543, 704] on span "Delete" at bounding box center [543, 700] width 46 height 20
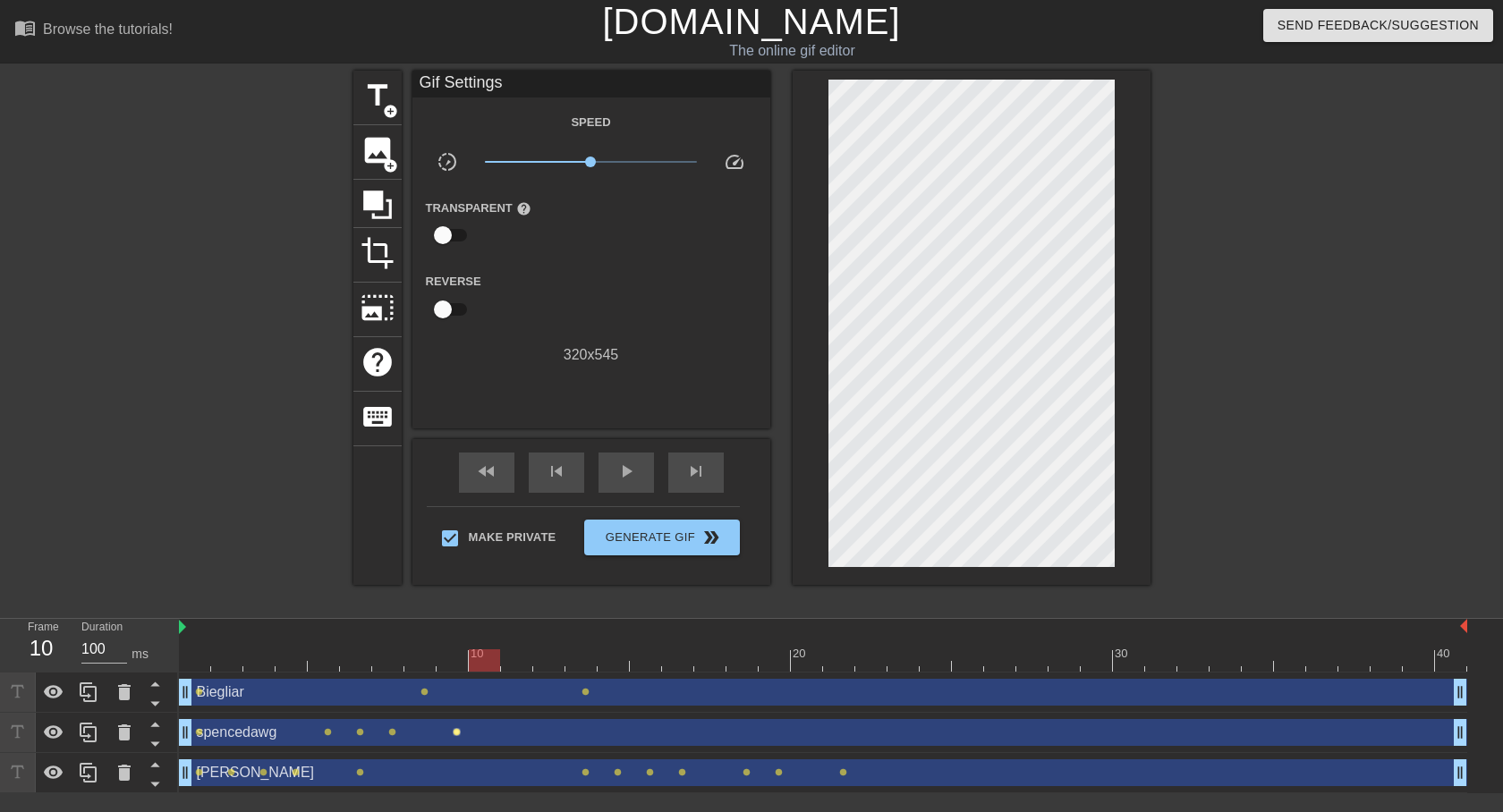
click at [456, 732] on span "lens" at bounding box center [456, 732] width 8 height 8
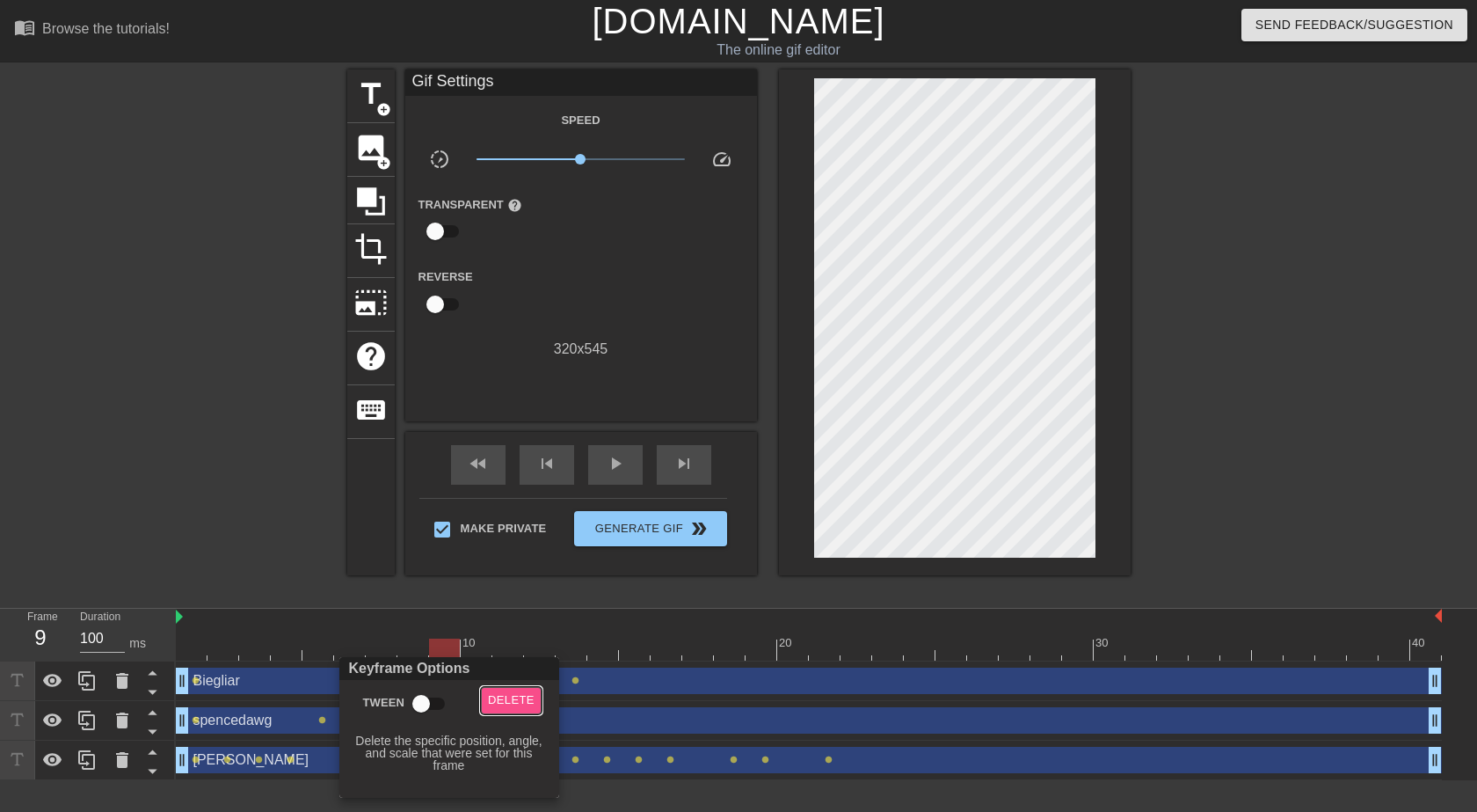
click at [532, 701] on button "Delete" at bounding box center [511, 700] width 61 height 27
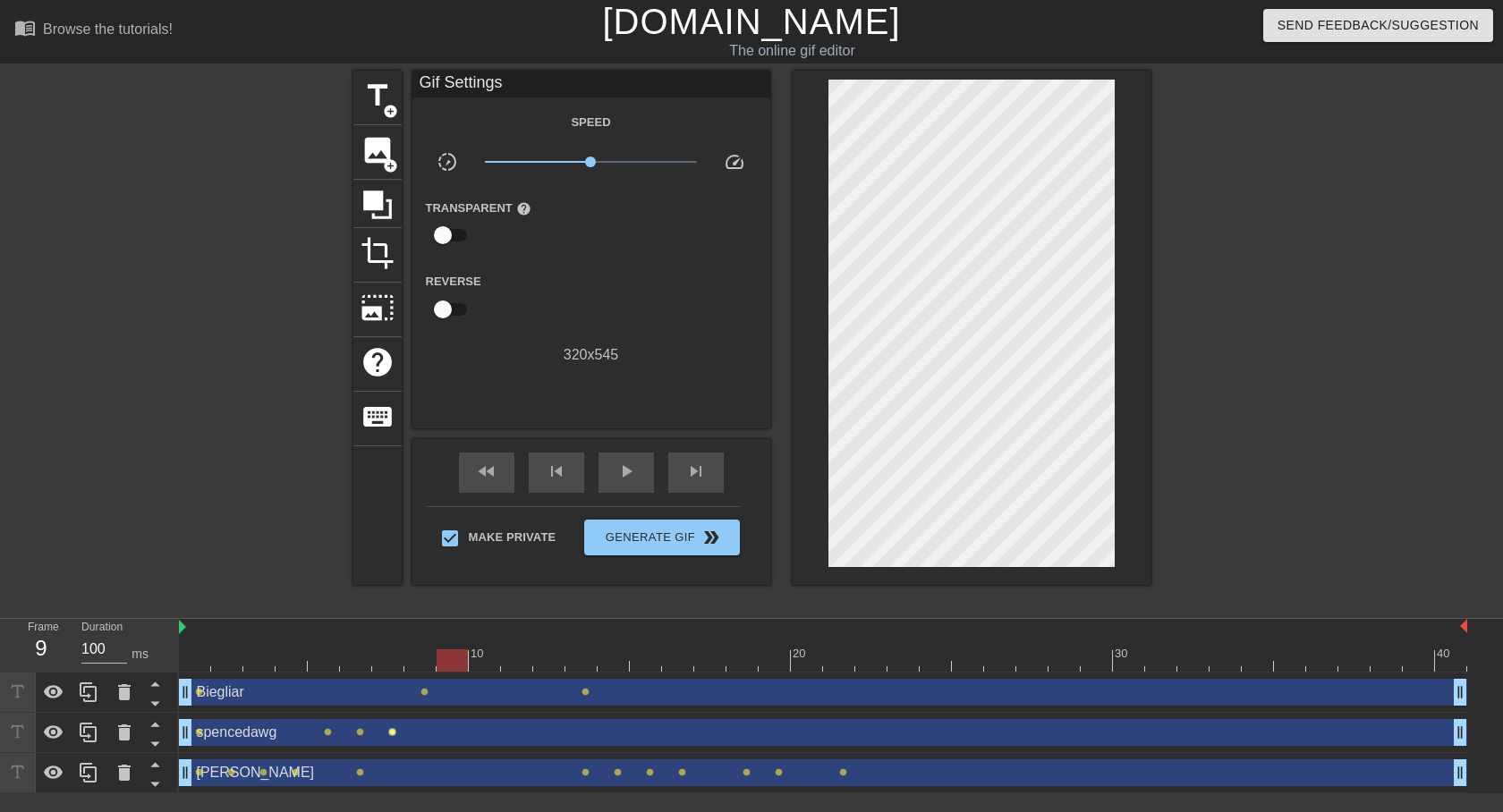
click at [393, 732] on span "lens" at bounding box center [392, 732] width 8 height 8
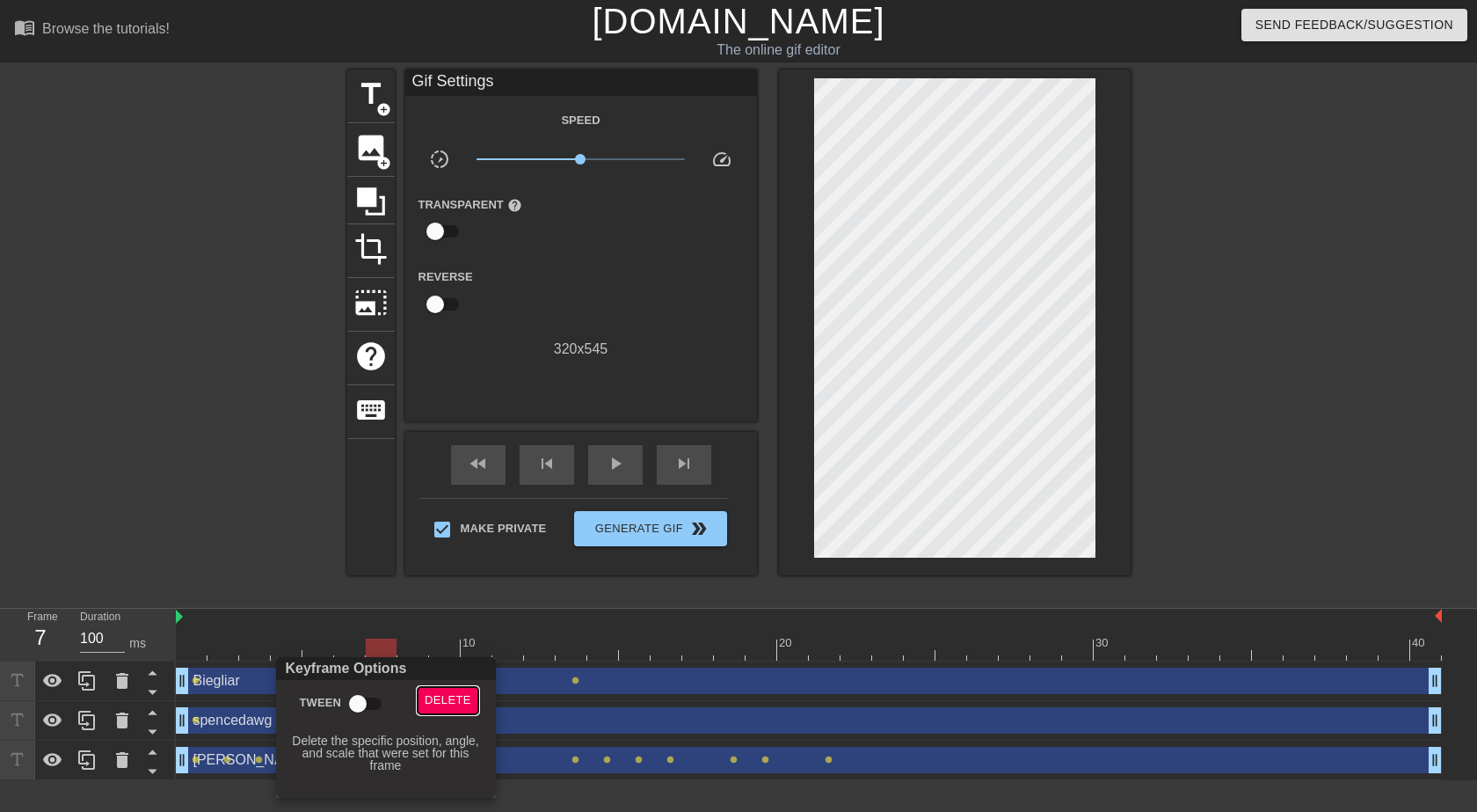
drag, startPoint x: 451, startPoint y: 699, endPoint x: 371, endPoint y: 721, distance: 83.0
click at [450, 699] on span "Delete" at bounding box center [447, 700] width 46 height 20
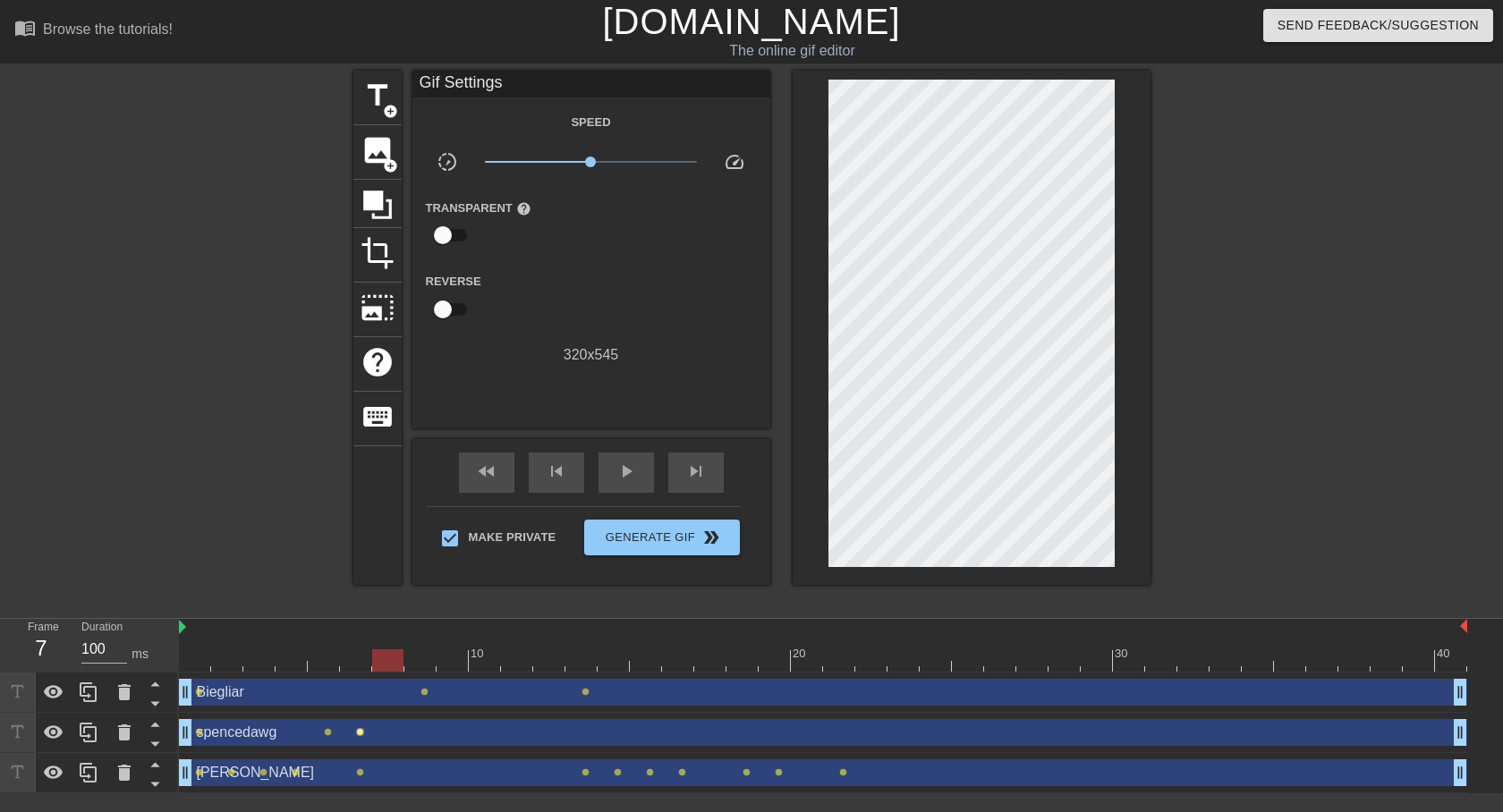
click at [359, 731] on span "lens" at bounding box center [360, 732] width 8 height 8
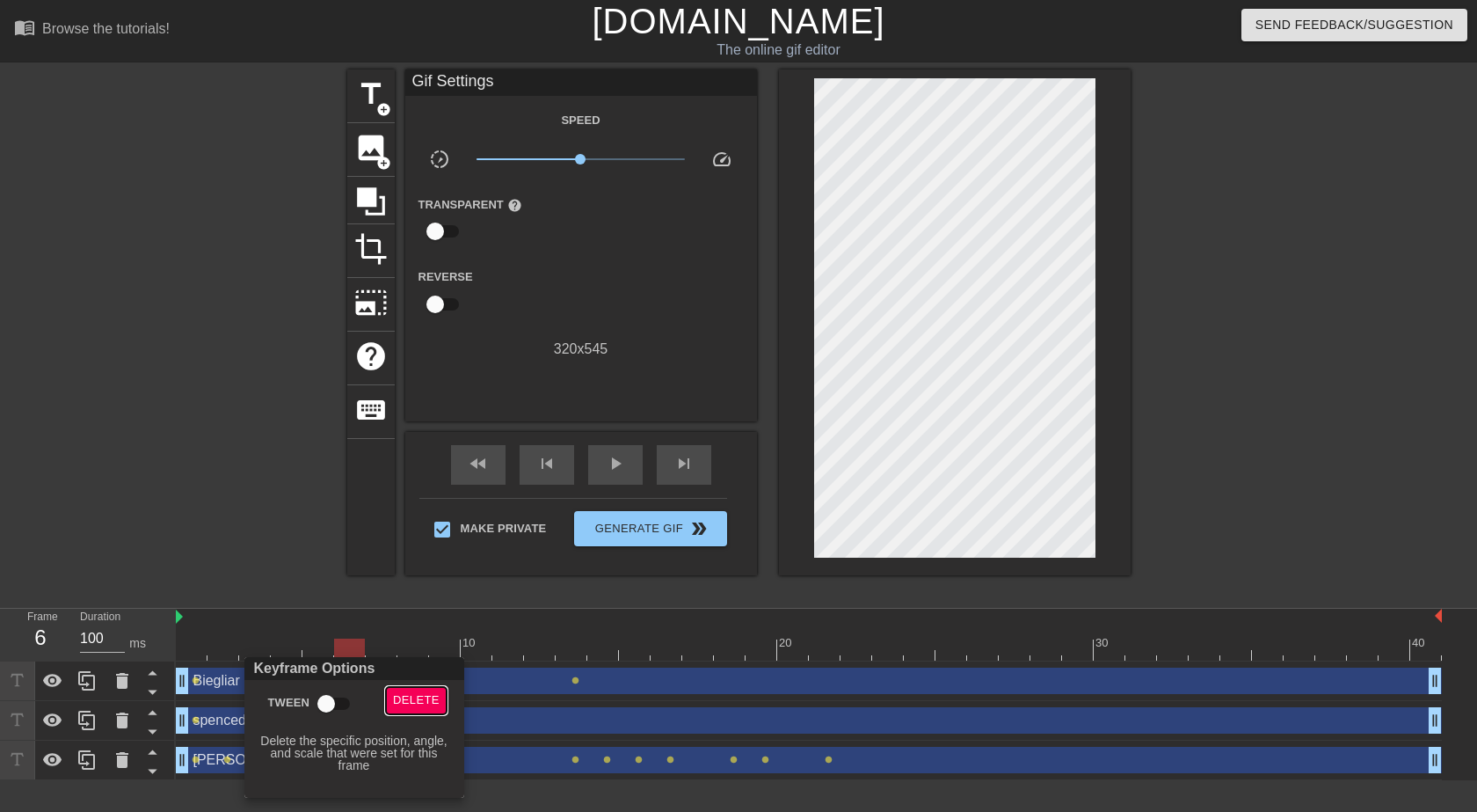
drag, startPoint x: 427, startPoint y: 699, endPoint x: 416, endPoint y: 702, distance: 11.4
click at [426, 699] on span "Delete" at bounding box center [416, 700] width 46 height 20
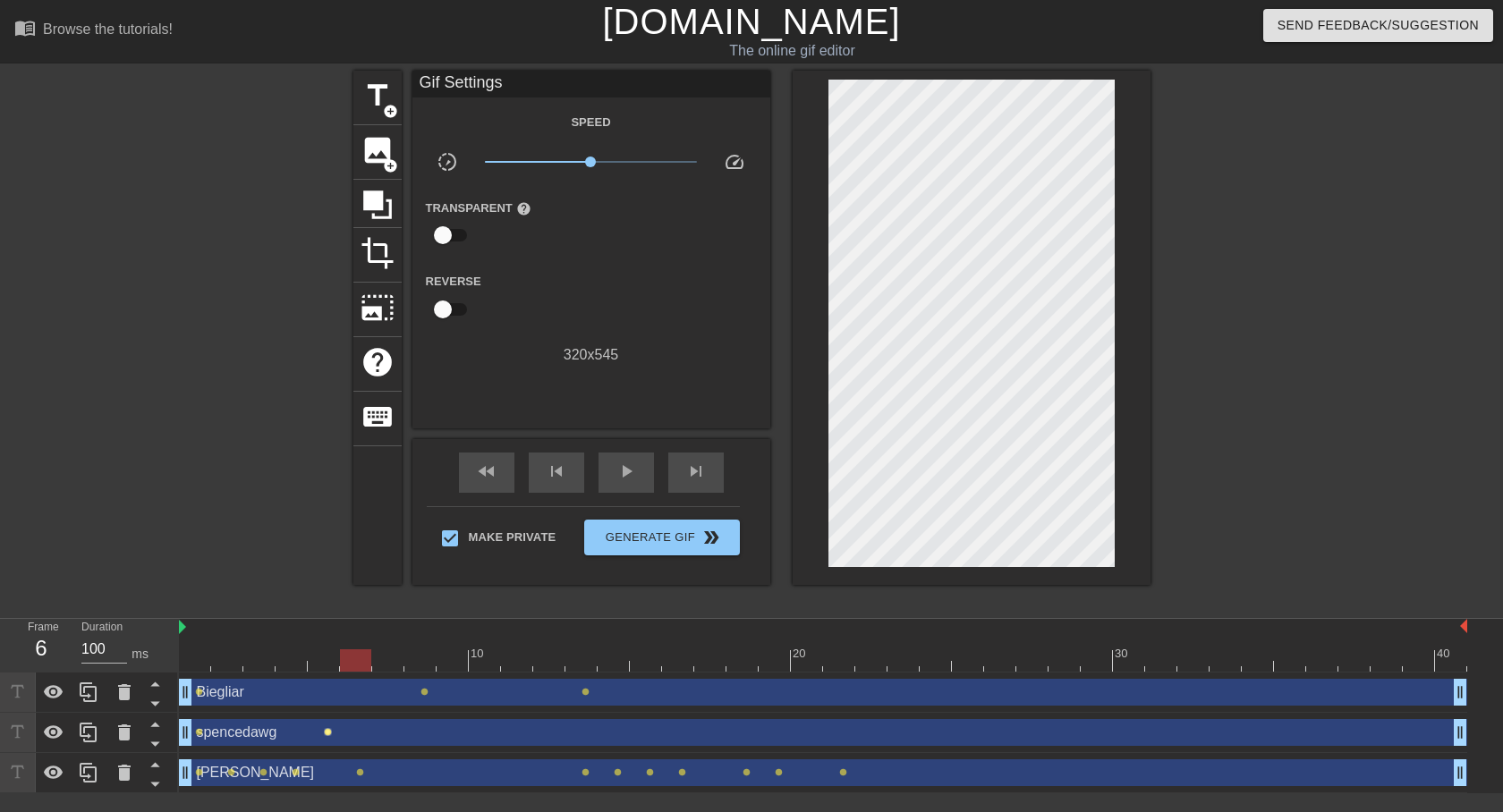
click at [325, 730] on span "lens" at bounding box center [328, 732] width 8 height 8
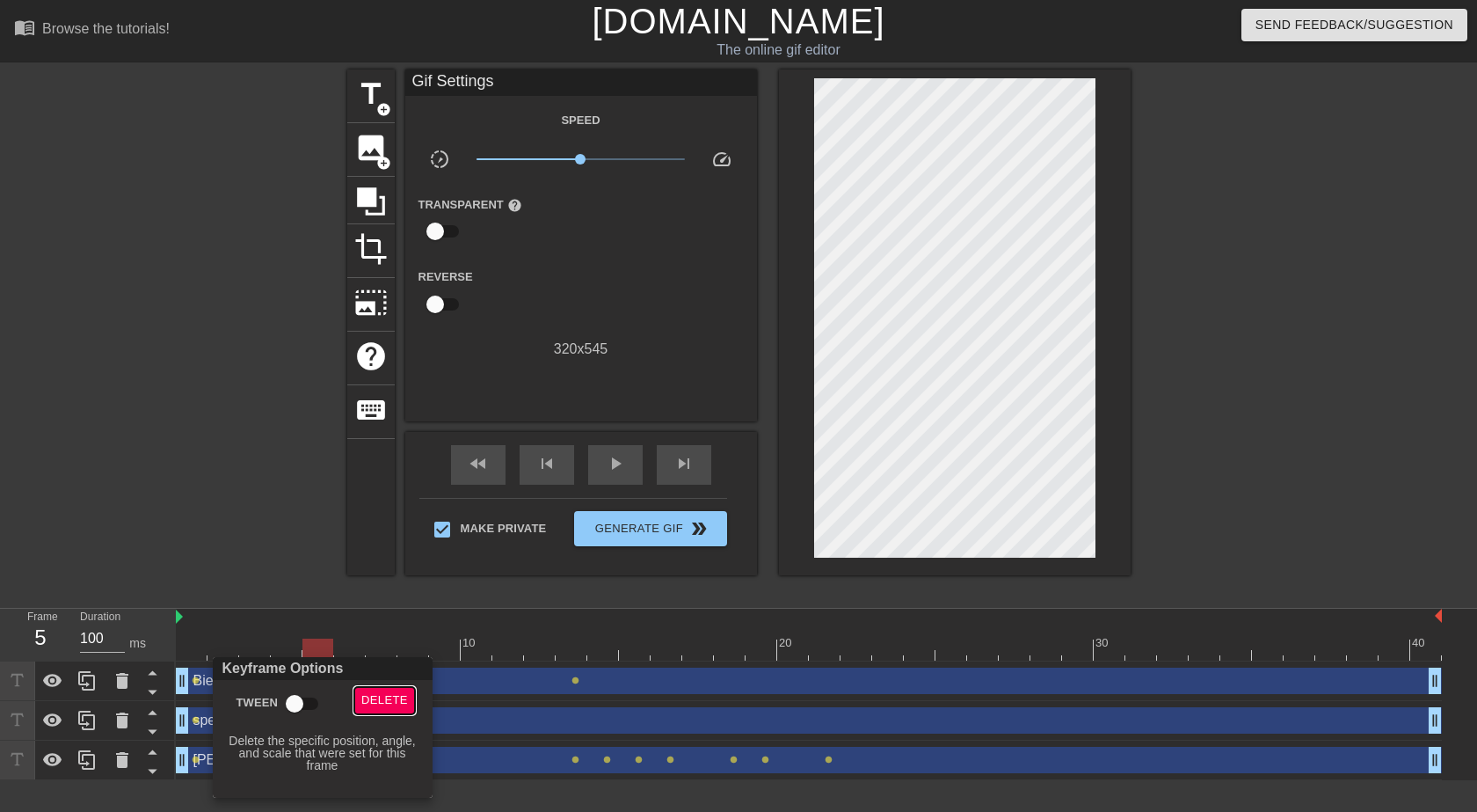
click at [396, 697] on span "Delete" at bounding box center [384, 700] width 46 height 20
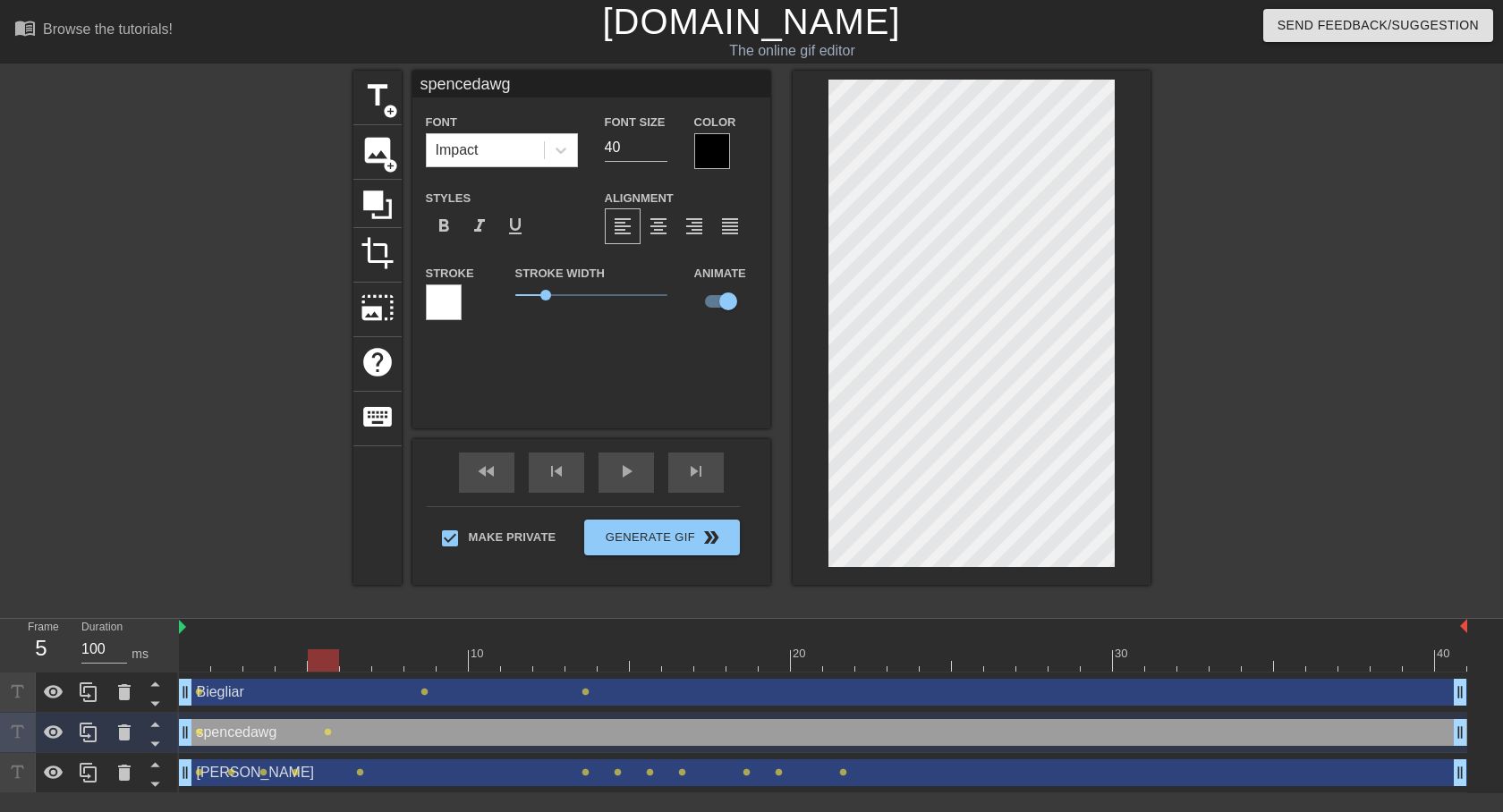
click at [1136, 338] on div at bounding box center [972, 328] width 358 height 514
drag, startPoint x: 359, startPoint y: 667, endPoint x: 398, endPoint y: 661, distance: 39.5
click at [373, 663] on div at bounding box center [824, 661] width 1289 height 22
click at [419, 661] on div at bounding box center [824, 661] width 1289 height 22
drag, startPoint x: 434, startPoint y: 663, endPoint x: 485, endPoint y: 663, distance: 51.0
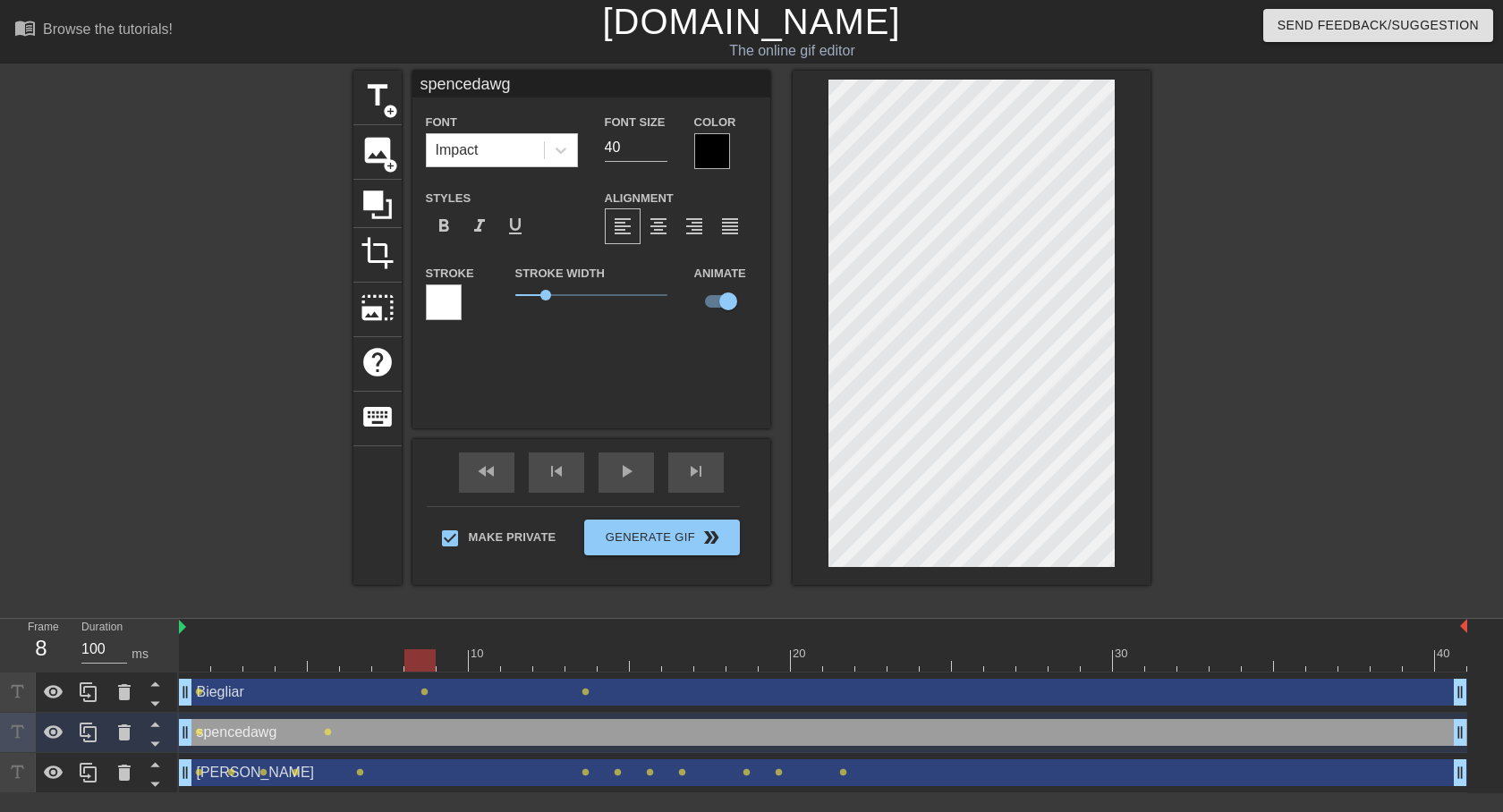
click at [436, 663] on div at bounding box center [420, 661] width 31 height 22
click at [501, 663] on div at bounding box center [824, 661] width 1289 height 22
click at [526, 660] on div at bounding box center [517, 661] width 31 height 22
click at [587, 657] on div at bounding box center [824, 661] width 1289 height 22
click at [634, 648] on div at bounding box center [633, 653] width 4 height 18
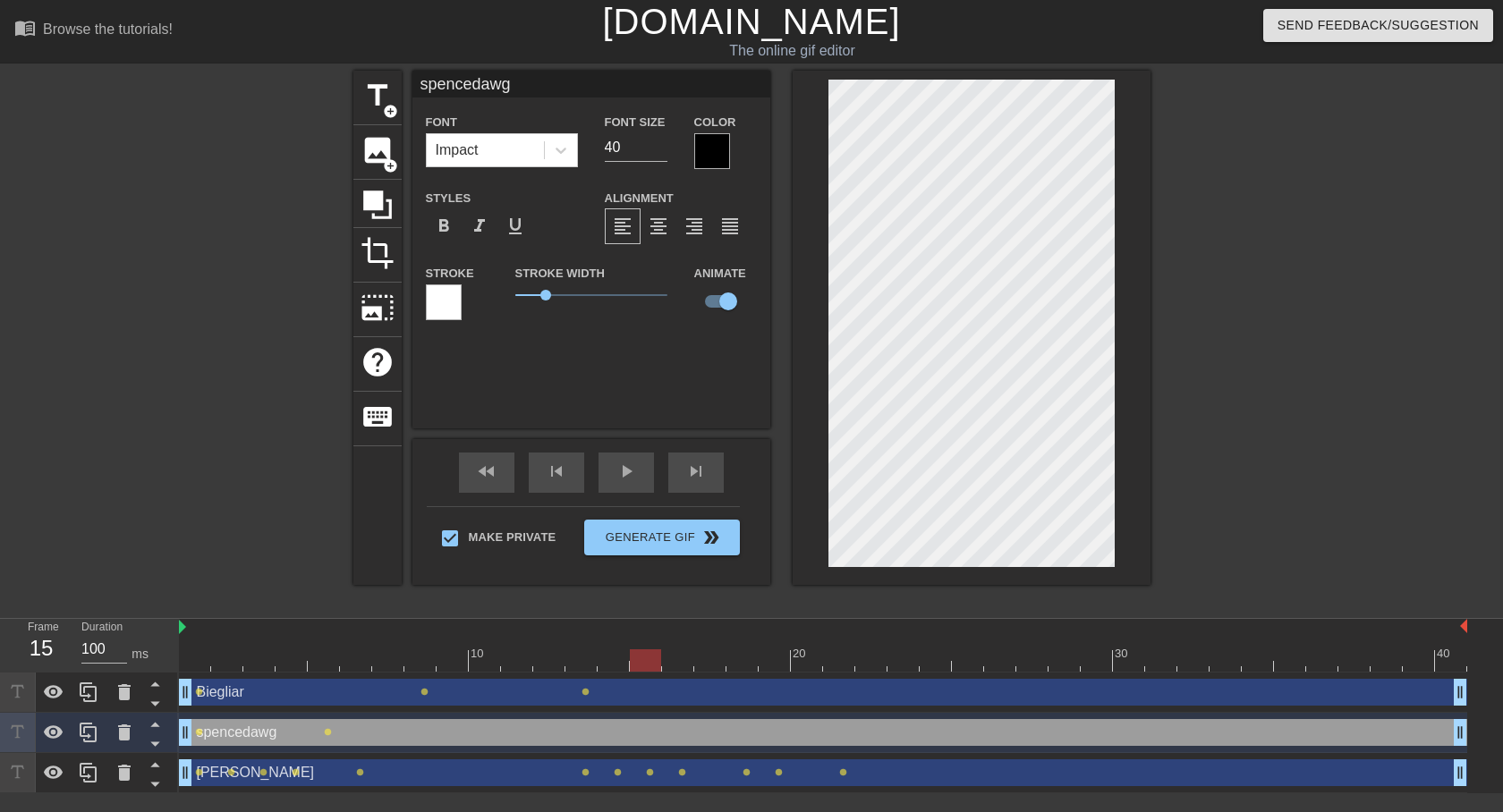
click at [662, 649] on div "10 20 30 40" at bounding box center [824, 651] width 1289 height 29
click at [712, 649] on div at bounding box center [710, 648] width 32 height 22
click at [727, 649] on div at bounding box center [742, 648] width 32 height 22
click at [753, 649] on div at bounding box center [742, 648] width 32 height 22
click at [776, 654] on div at bounding box center [824, 661] width 1289 height 22
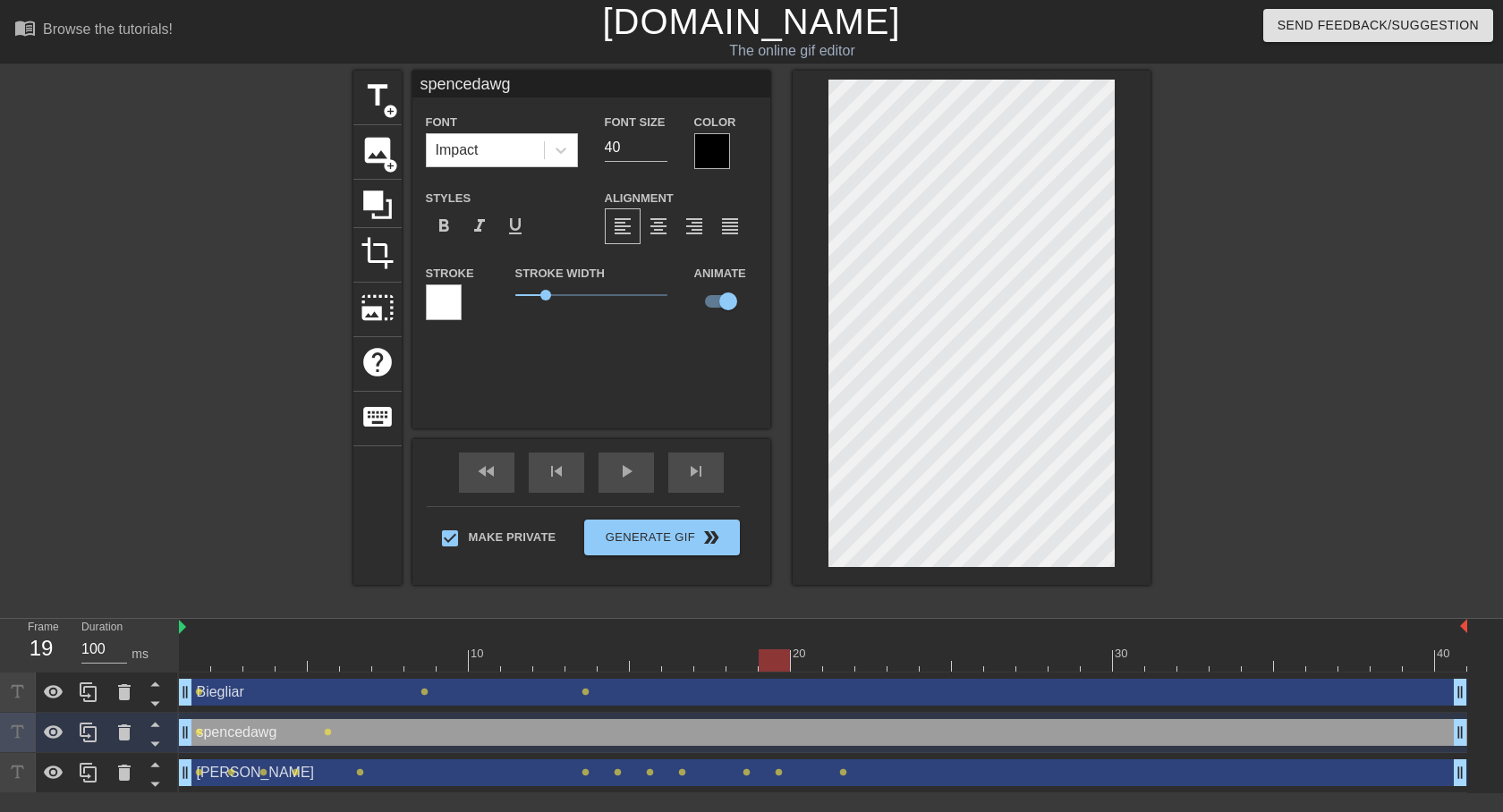
click at [824, 654] on div at bounding box center [824, 661] width 1289 height 22
click at [875, 664] on div at bounding box center [824, 661] width 1289 height 22
click at [897, 666] on div at bounding box center [824, 661] width 1289 height 22
click at [412, 771] on div "[PERSON_NAME] drag_handle drag_handle" at bounding box center [824, 772] width 1289 height 27
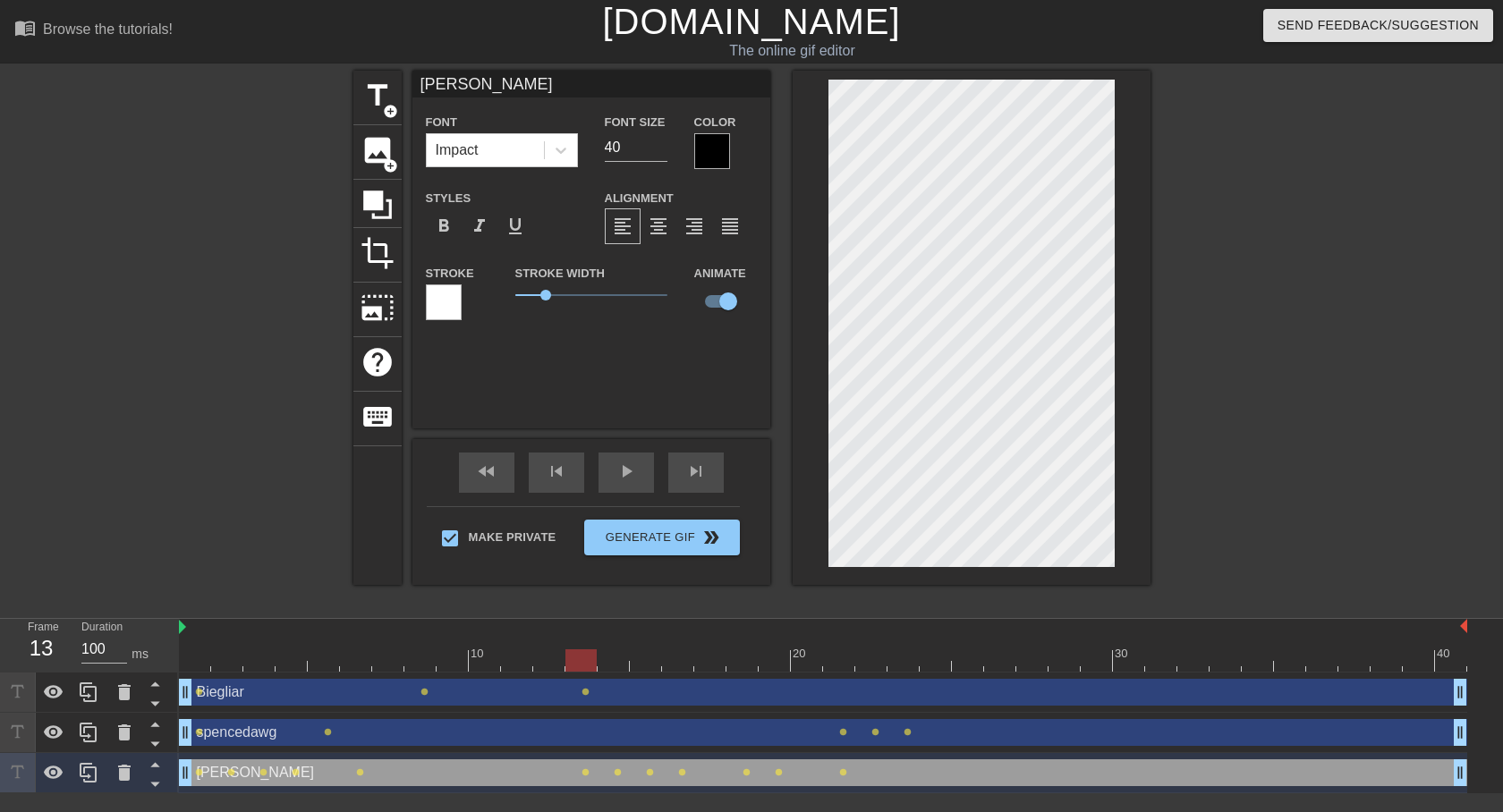
click at [587, 662] on div at bounding box center [824, 661] width 1289 height 22
click at [646, 664] on div at bounding box center [824, 661] width 1289 height 22
drag, startPoint x: 692, startPoint y: 662, endPoint x: 715, endPoint y: 661, distance: 23.0
click at [697, 662] on div at bounding box center [824, 661] width 1289 height 22
click at [746, 657] on div at bounding box center [824, 661] width 1289 height 22
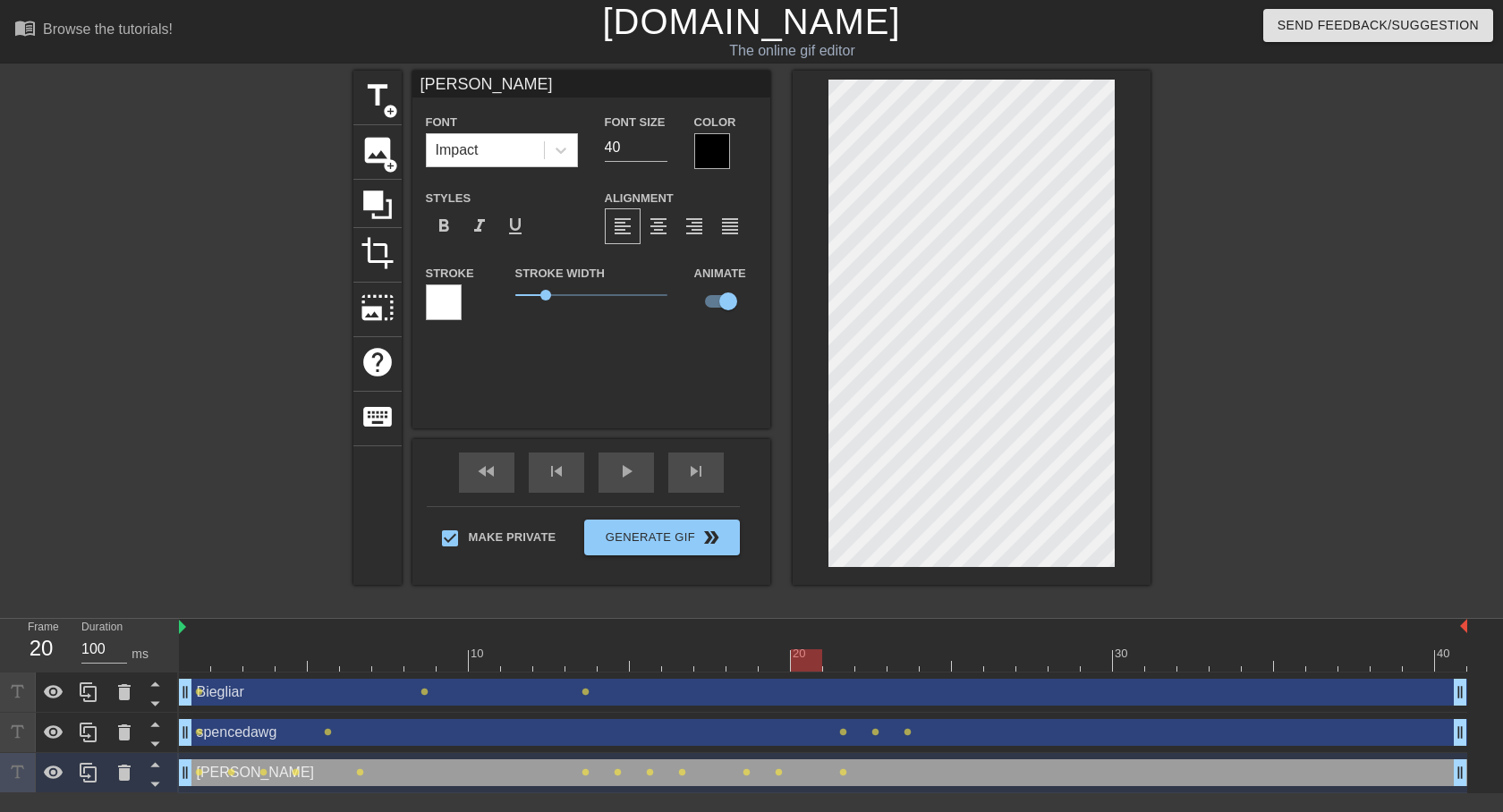
click at [792, 654] on div at bounding box center [824, 661] width 1289 height 22
drag, startPoint x: 836, startPoint y: 656, endPoint x: 859, endPoint y: 658, distance: 23.1
click at [836, 657] on div at bounding box center [824, 661] width 1289 height 22
click at [871, 656] on div at bounding box center [824, 661] width 1289 height 22
click at [905, 655] on div at bounding box center [824, 661] width 1289 height 22
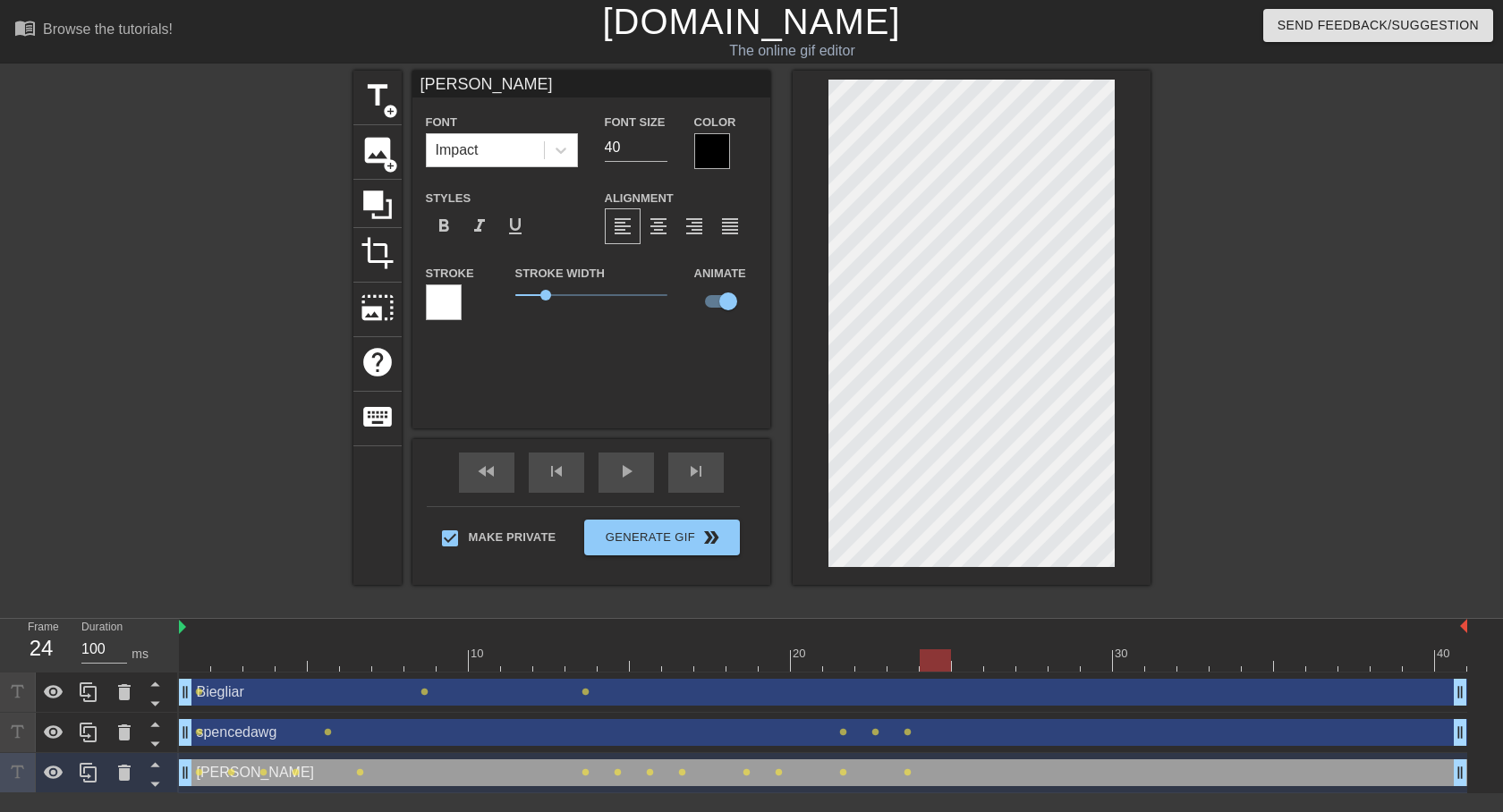
click at [936, 664] on div at bounding box center [824, 661] width 1289 height 22
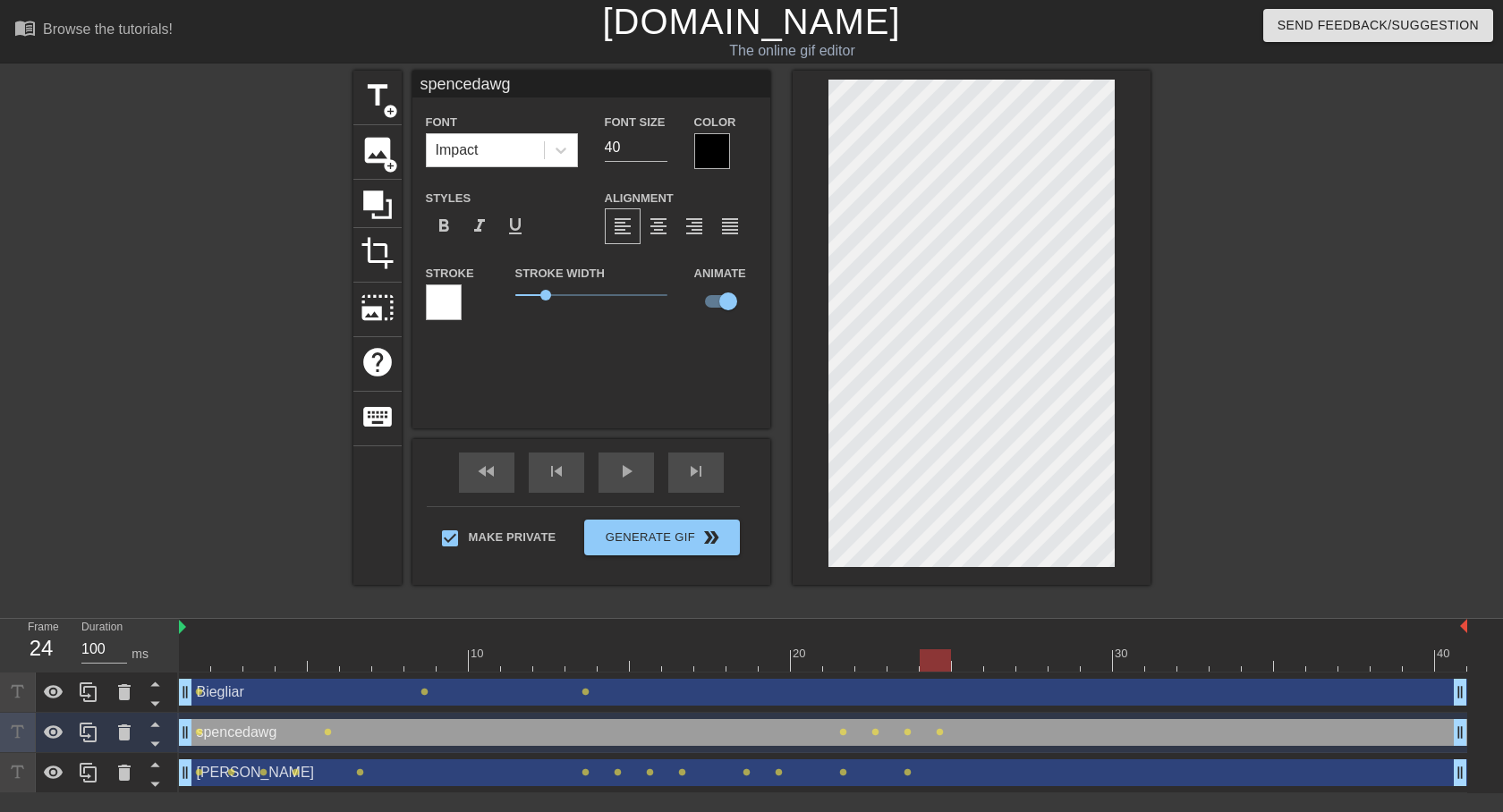
drag, startPoint x: 965, startPoint y: 658, endPoint x: 982, endPoint y: 593, distance: 67.2
click at [964, 658] on div at bounding box center [824, 661] width 1289 height 22
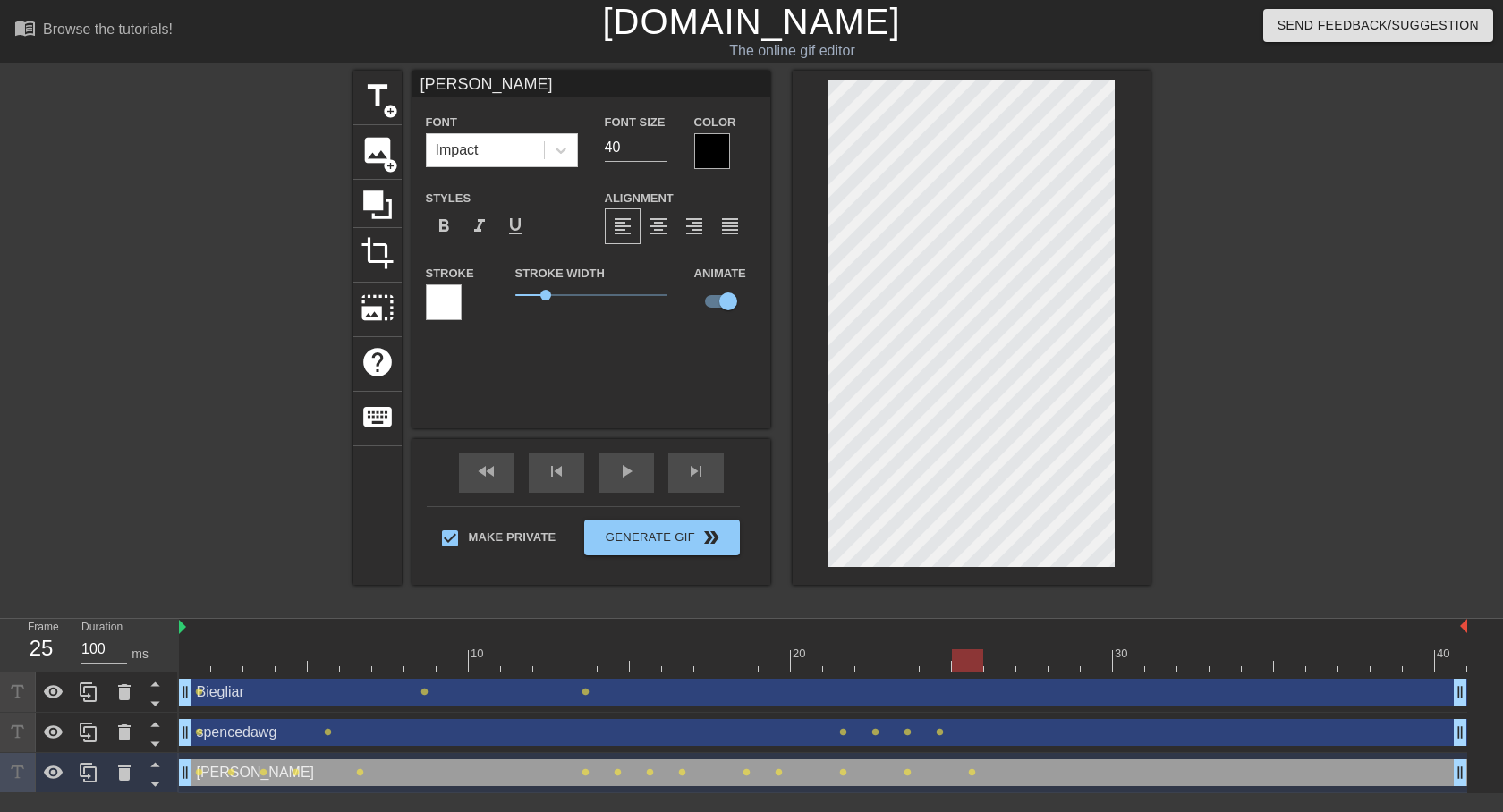
click at [995, 672] on div "10 20 30 40" at bounding box center [824, 646] width 1289 height 54
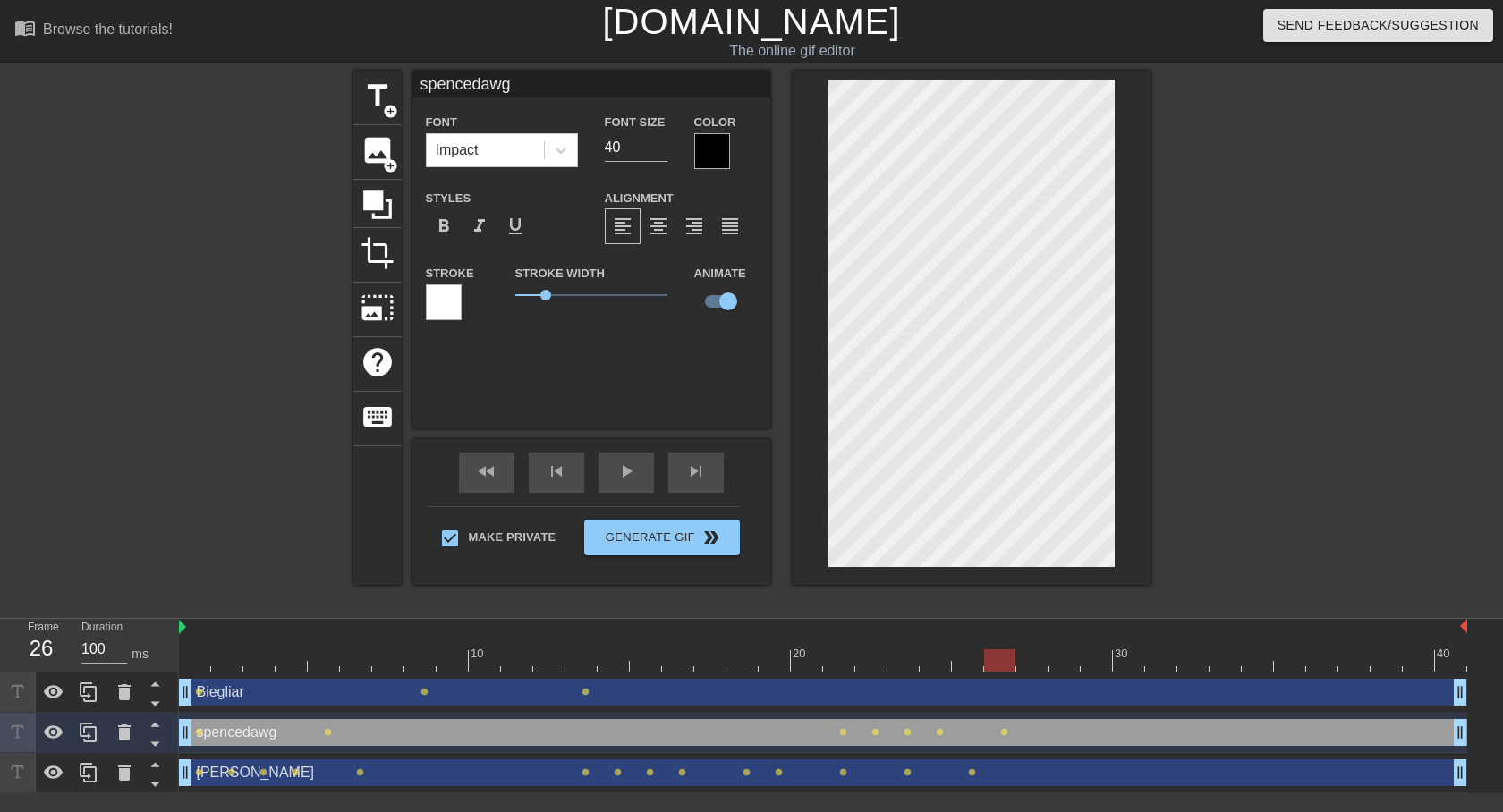
click at [1028, 657] on div at bounding box center [824, 661] width 1289 height 22
click at [1061, 661] on div at bounding box center [824, 661] width 1289 height 22
click at [1090, 660] on div at bounding box center [824, 661] width 1289 height 22
click at [1134, 663] on div at bounding box center [824, 661] width 1289 height 22
drag, startPoint x: 1164, startPoint y: 664, endPoint x: 1137, endPoint y: 568, distance: 99.7
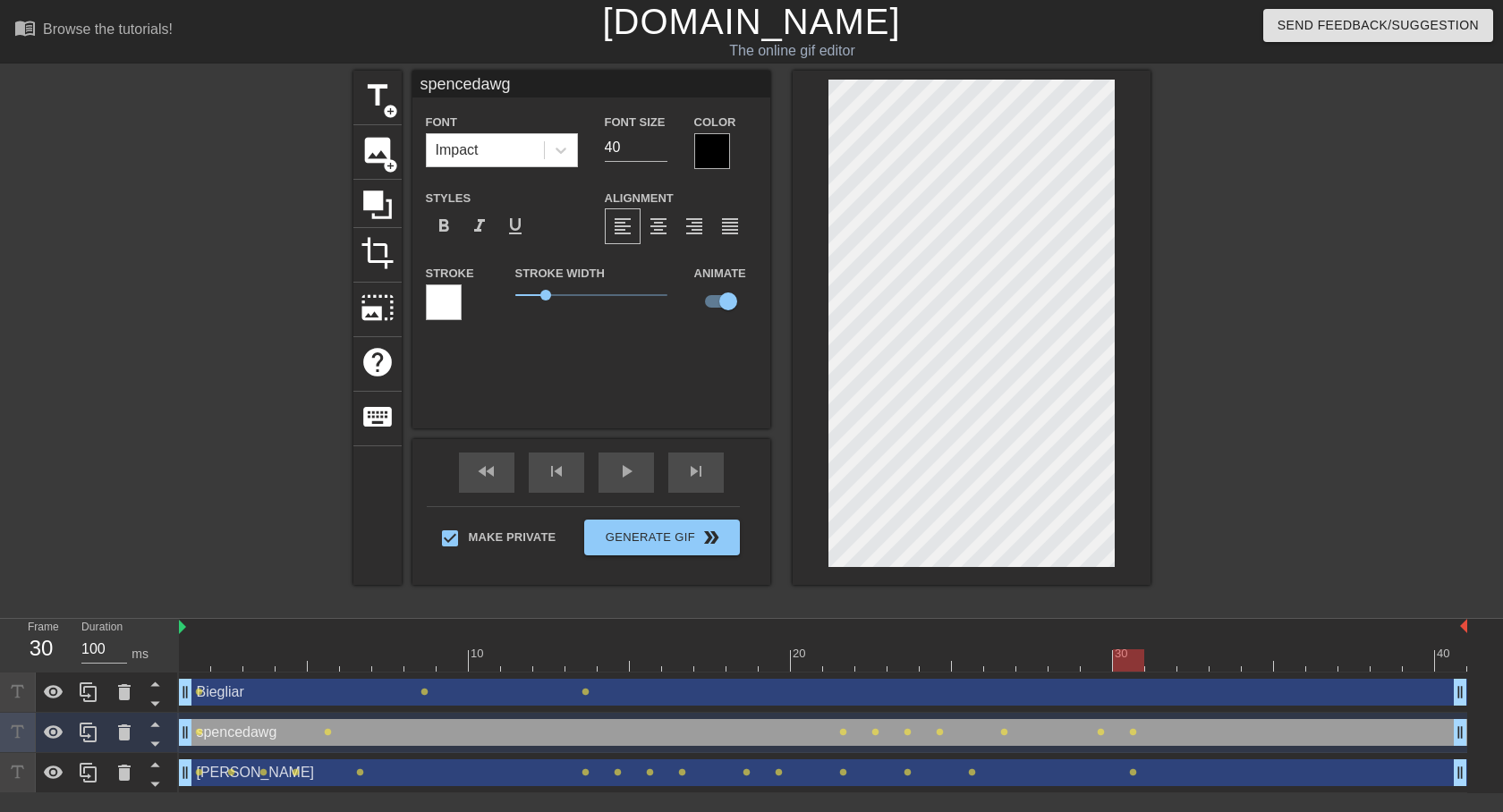
click at [1164, 663] on div at bounding box center [824, 661] width 1289 height 22
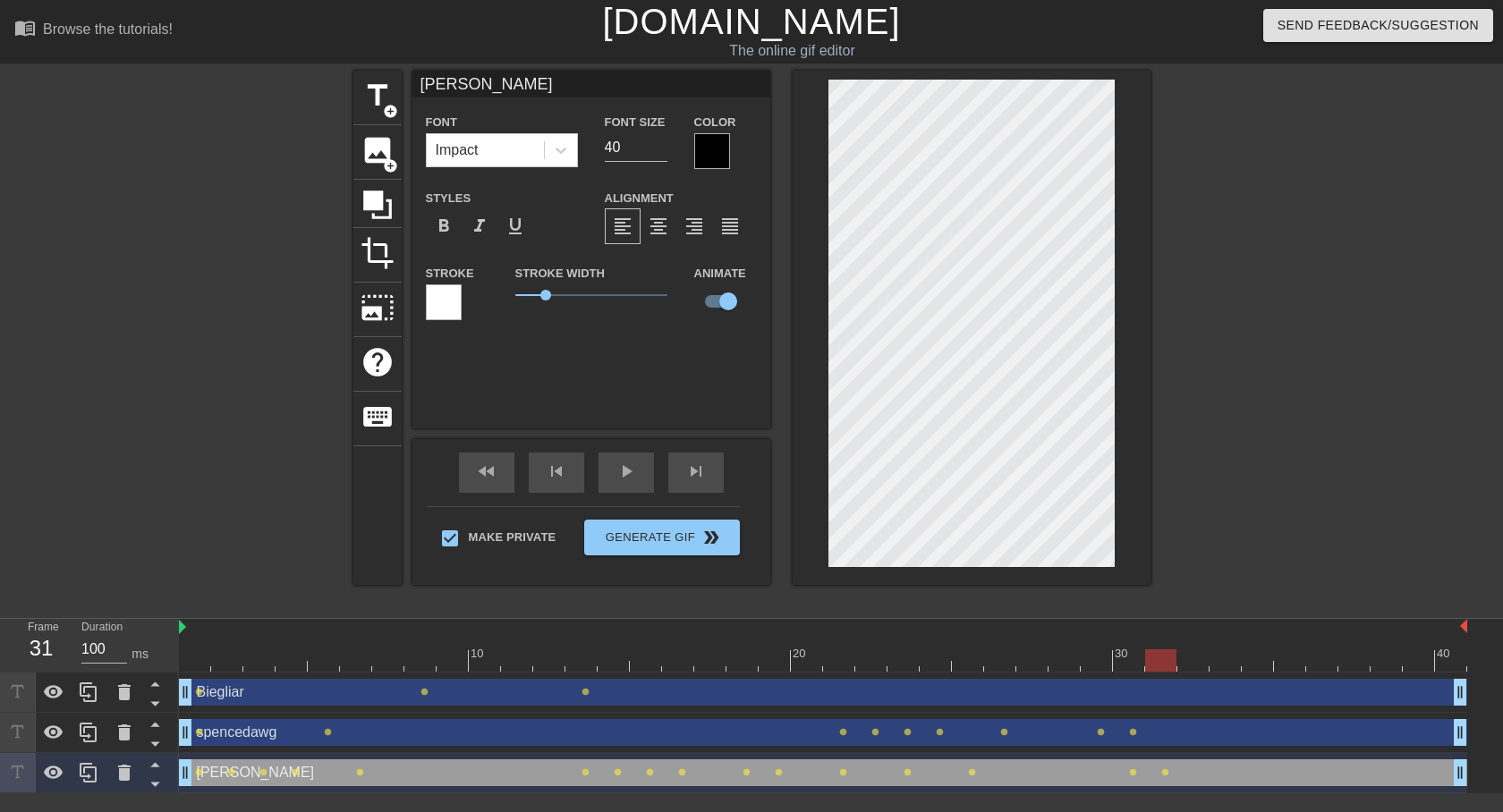
click at [1201, 652] on div at bounding box center [824, 661] width 1289 height 22
type input "spencedawg"
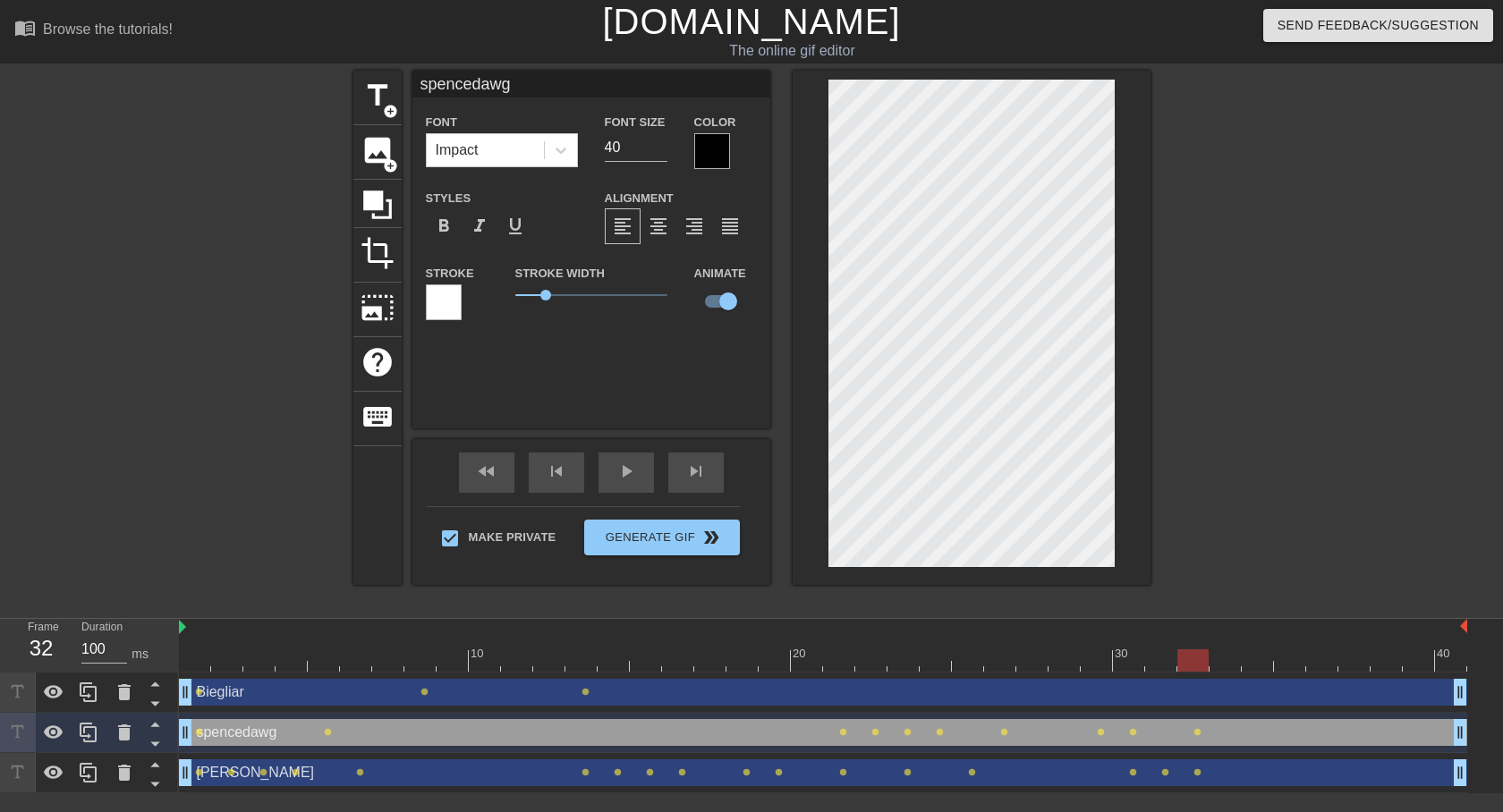
click at [1229, 657] on div at bounding box center [824, 661] width 1289 height 22
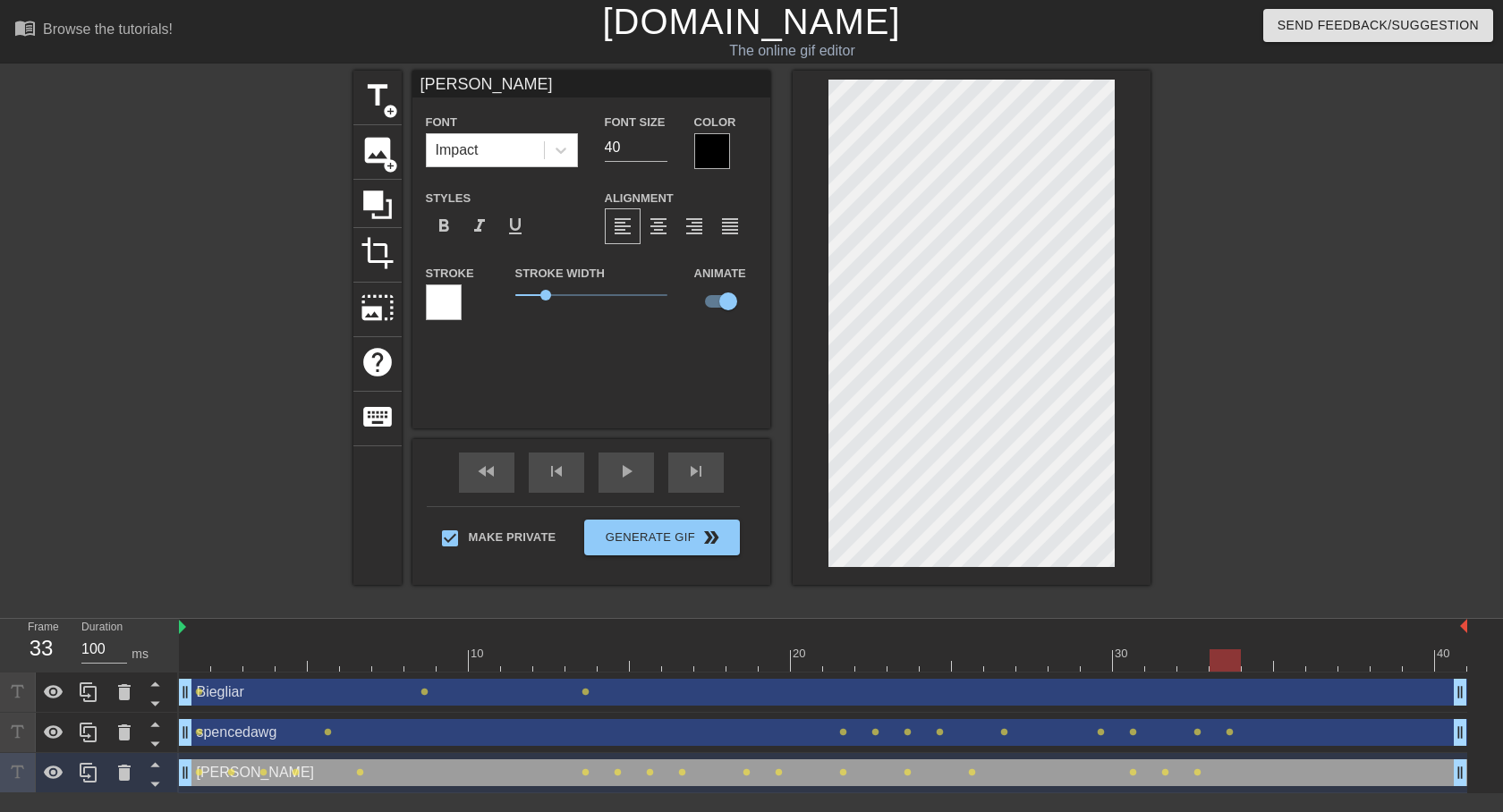
scroll to position [3, 5]
click at [1260, 663] on div at bounding box center [824, 661] width 1289 height 22
click at [1291, 656] on div at bounding box center [824, 661] width 1289 height 22
click at [1335, 663] on div at bounding box center [824, 661] width 1289 height 22
click at [1358, 663] on div at bounding box center [824, 661] width 1289 height 22
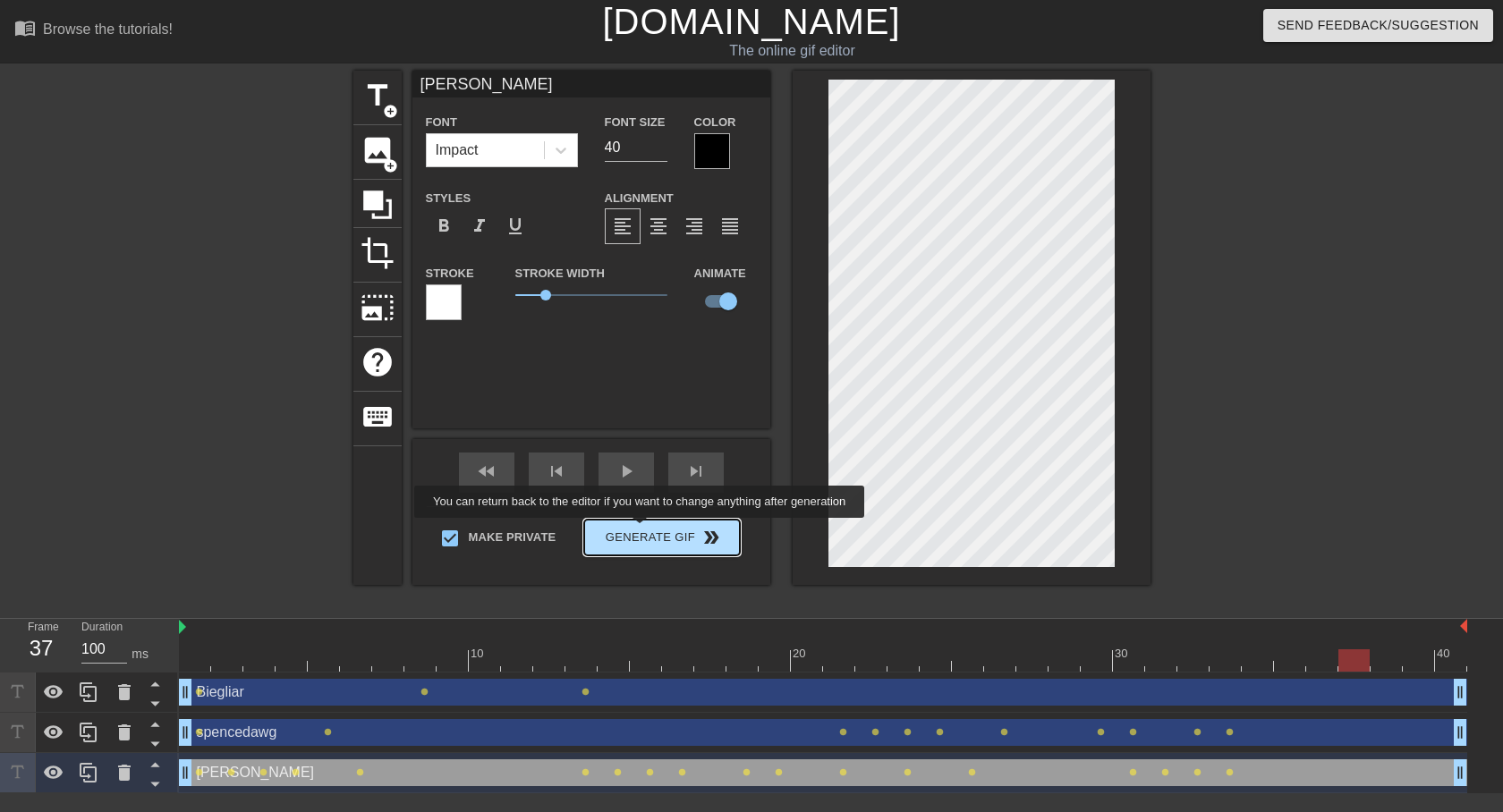
click at [649, 531] on span "Generate Gif double_arrow" at bounding box center [662, 537] width 140 height 21
